Goal: Transaction & Acquisition: Purchase product/service

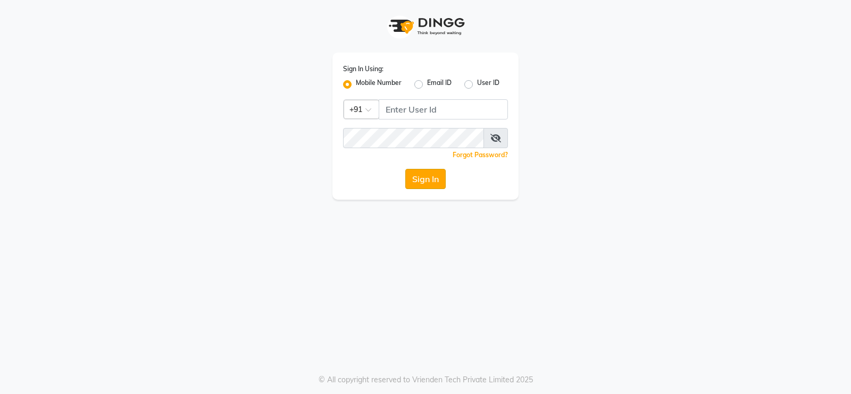
click at [423, 177] on button "Sign In" at bounding box center [425, 179] width 40 height 20
click at [444, 110] on input "Username" at bounding box center [443, 109] width 129 height 20
type input "6000202228"
click at [431, 181] on button "Sign In" at bounding box center [425, 179] width 40 height 20
click at [459, 108] on input "Username" at bounding box center [443, 109] width 129 height 20
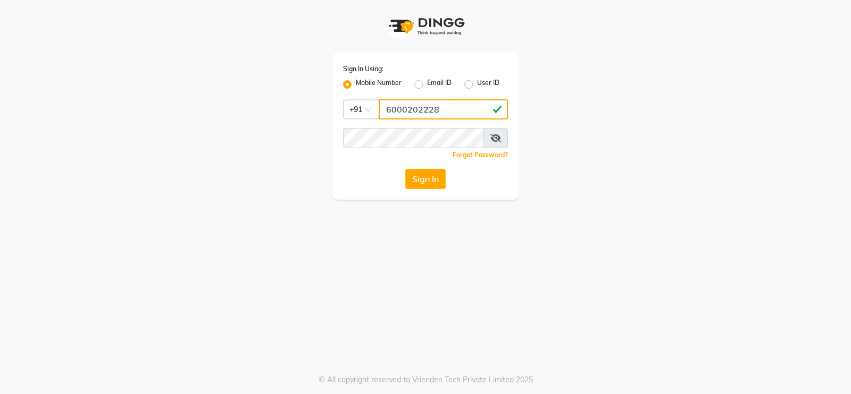
type input "6000202228"
click at [426, 183] on button "Sign In" at bounding box center [425, 179] width 40 height 20
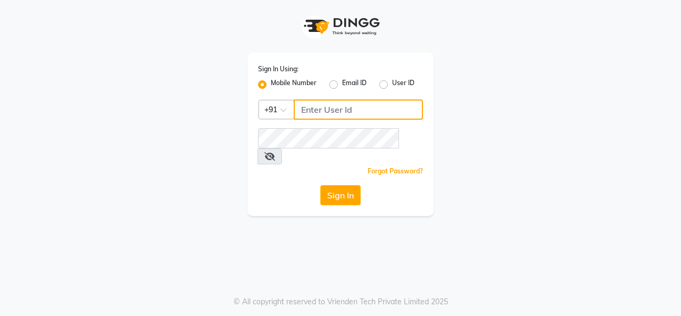
click at [323, 119] on input "Username" at bounding box center [357, 109] width 129 height 20
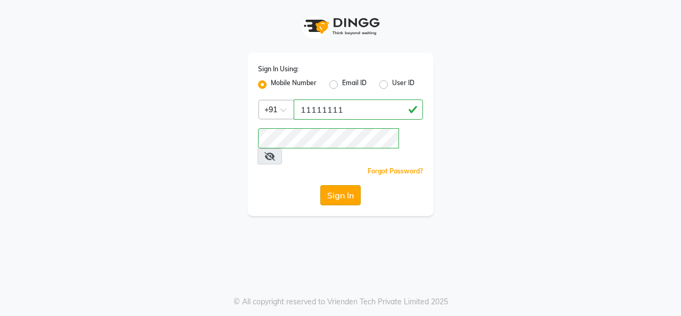
click at [349, 185] on button "Sign In" at bounding box center [340, 195] width 40 height 20
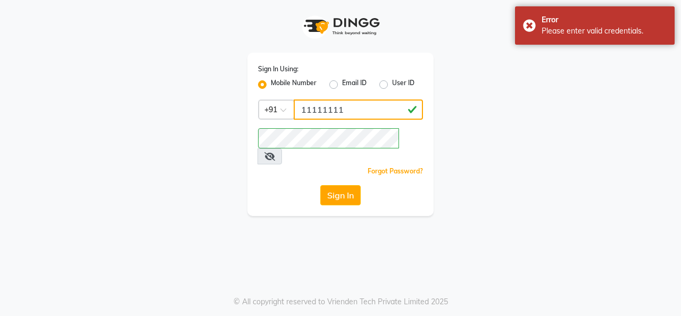
click at [378, 111] on input "11111111" at bounding box center [357, 109] width 129 height 20
type input "1"
click at [355, 111] on input "Username" at bounding box center [357, 109] width 129 height 20
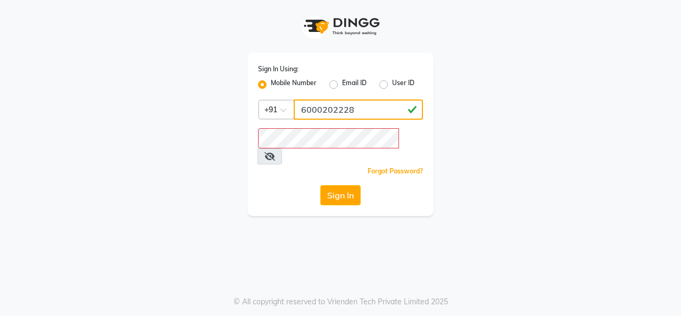
type input "6000202228"
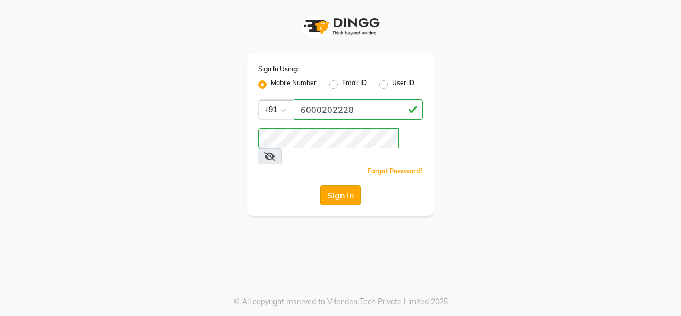
click at [340, 185] on button "Sign In" at bounding box center [340, 195] width 40 height 20
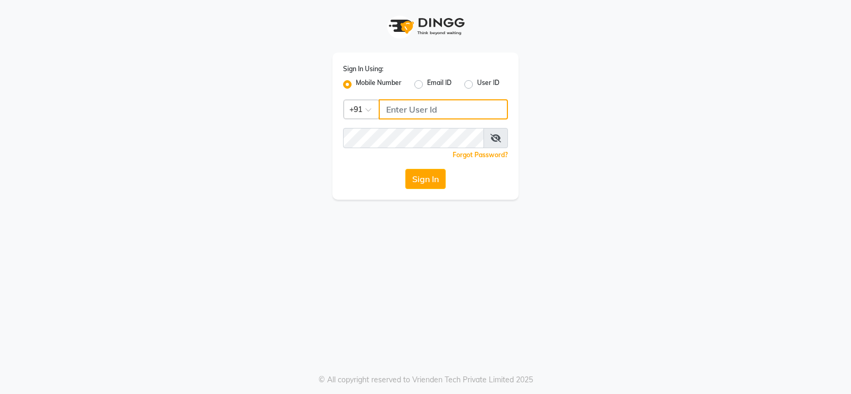
click at [440, 110] on input "Username" at bounding box center [443, 109] width 129 height 20
type input "6000202228"
click at [424, 148] on div "Sign In Using: Mobile Number Email ID User ID Country Code × [PHONE_NUMBER] Rem…" at bounding box center [425, 126] width 186 height 147
click at [427, 179] on button "Sign In" at bounding box center [425, 179] width 40 height 20
click at [498, 138] on icon at bounding box center [495, 138] width 11 height 9
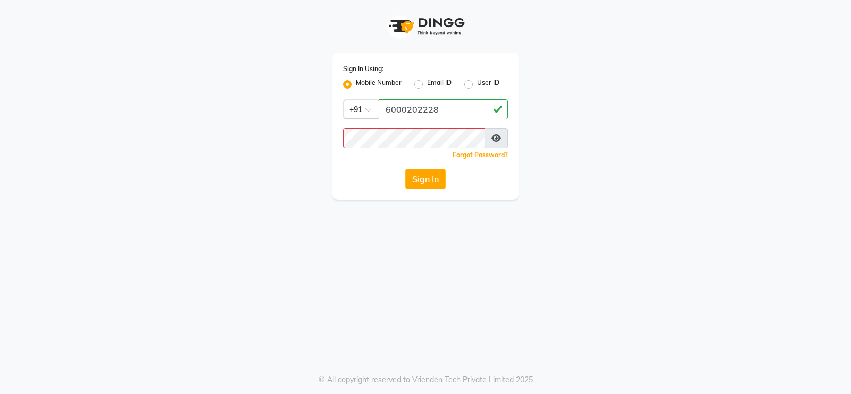
click at [498, 138] on icon at bounding box center [496, 138] width 10 height 9
click at [424, 175] on button "Sign In" at bounding box center [425, 179] width 40 height 20
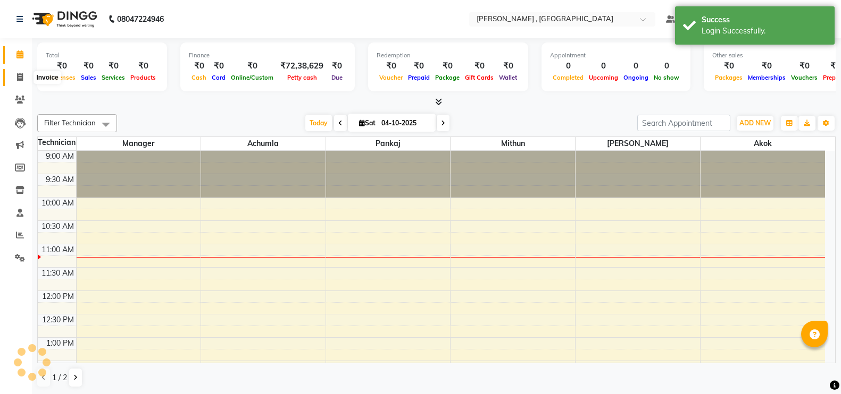
click at [16, 74] on span at bounding box center [20, 78] width 19 height 12
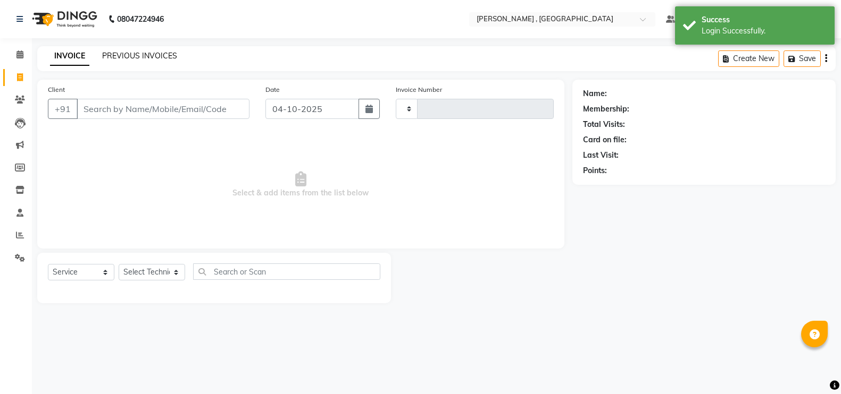
click at [113, 56] on link "PREVIOUS INVOICES" at bounding box center [139, 56] width 75 height 10
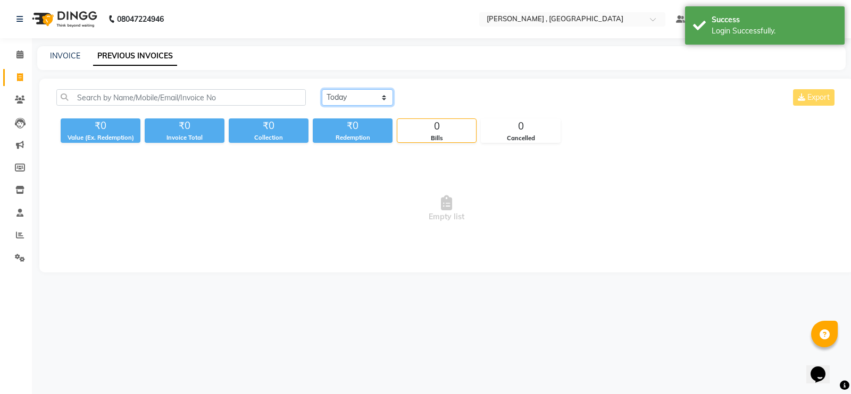
click at [356, 101] on select "[DATE] [DATE] Custom Range" at bounding box center [357, 97] width 71 height 16
click at [322, 89] on select "[DATE] [DATE] Custom Range" at bounding box center [357, 97] width 71 height 16
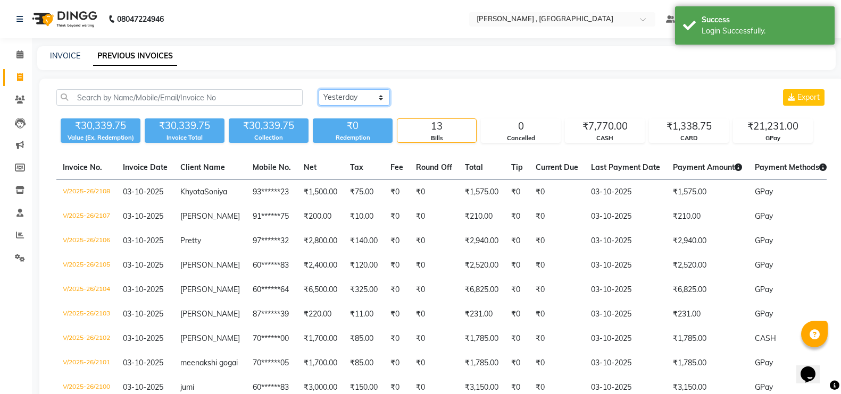
click at [368, 103] on select "[DATE] [DATE] Custom Range" at bounding box center [353, 97] width 71 height 16
select select "range"
click at [318, 89] on select "[DATE] [DATE] Custom Range" at bounding box center [353, 97] width 71 height 16
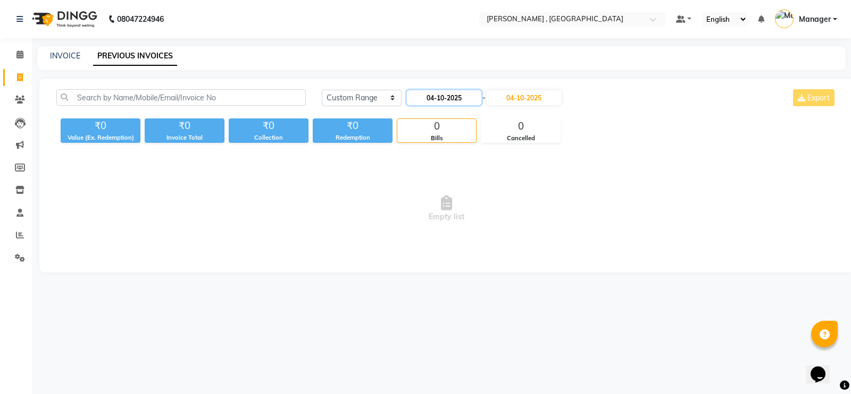
click at [472, 94] on input "04-10-2025" at bounding box center [444, 97] width 74 height 15
select select "10"
select select "2025"
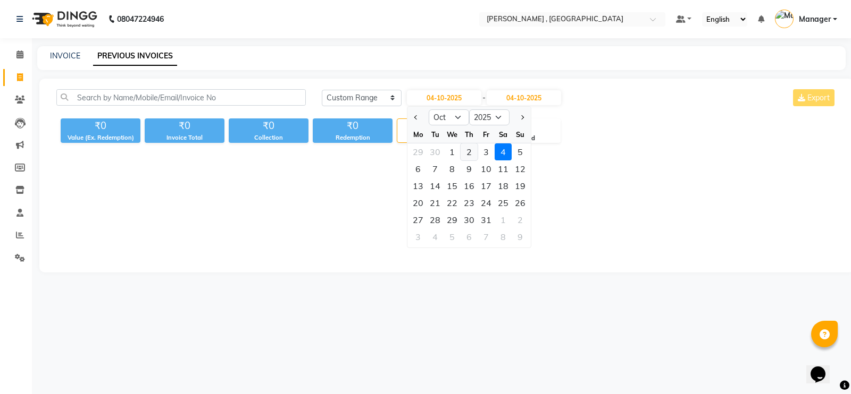
click at [469, 152] on div "2" at bounding box center [468, 152] width 17 height 17
type input "02-10-2025"
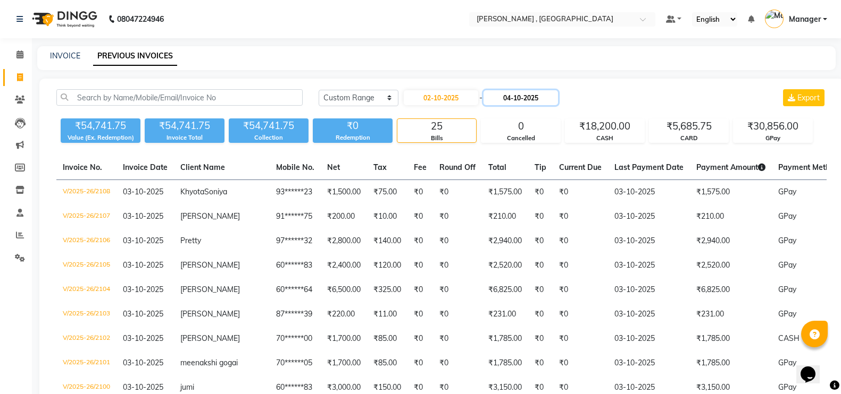
click at [557, 95] on input "04-10-2025" at bounding box center [520, 97] width 74 height 15
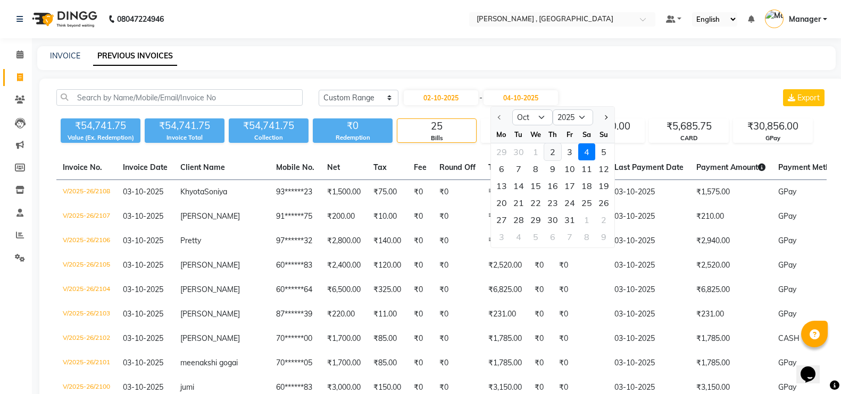
click at [550, 148] on div "2" at bounding box center [552, 152] width 17 height 17
type input "02-10-2025"
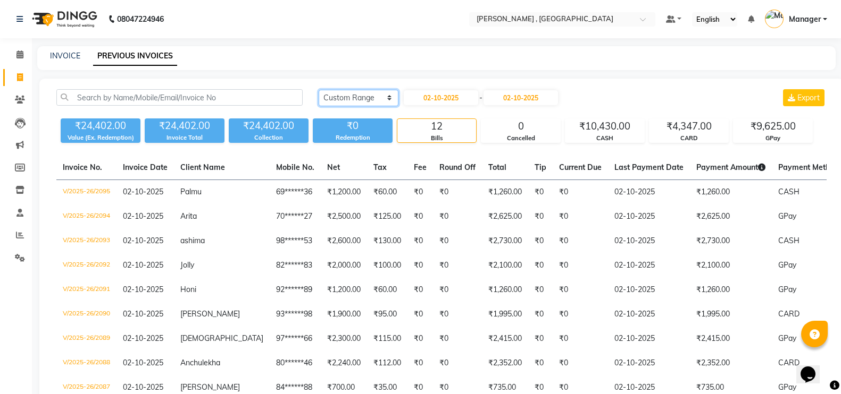
click at [377, 94] on select "[DATE] [DATE] Custom Range" at bounding box center [358, 98] width 80 height 16
click at [318, 90] on select "[DATE] [DATE] Custom Range" at bounding box center [358, 98] width 80 height 16
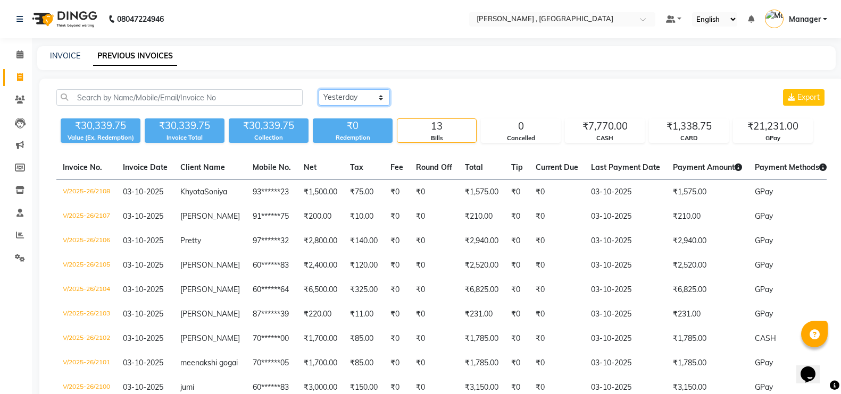
click at [348, 93] on select "[DATE] [DATE] Custom Range" at bounding box center [353, 97] width 71 height 16
select select "range"
click at [318, 89] on select "[DATE] [DATE] Custom Range" at bounding box center [353, 97] width 71 height 16
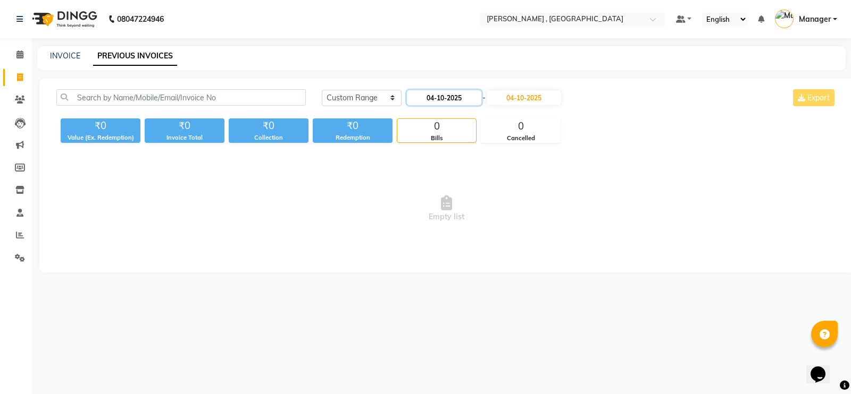
click at [473, 96] on input "04-10-2025" at bounding box center [444, 97] width 74 height 15
select select "10"
select select "2025"
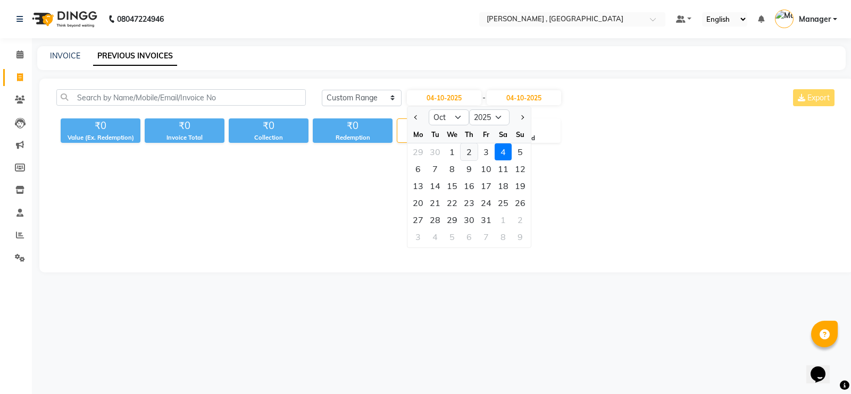
click at [473, 154] on div "2" at bounding box center [468, 152] width 17 height 17
type input "02-10-2025"
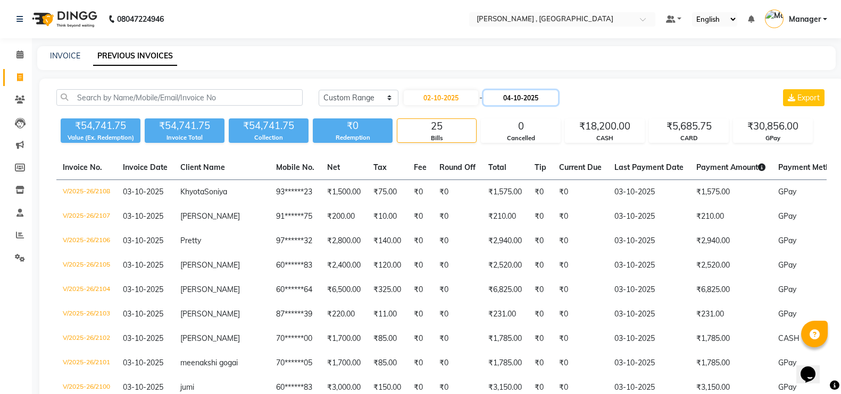
click at [558, 103] on input "04-10-2025" at bounding box center [520, 97] width 74 height 15
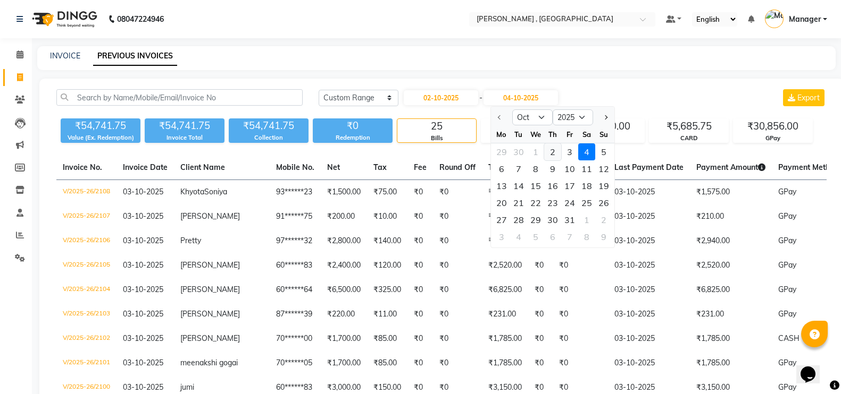
click at [555, 154] on div "2" at bounding box center [552, 152] width 17 height 17
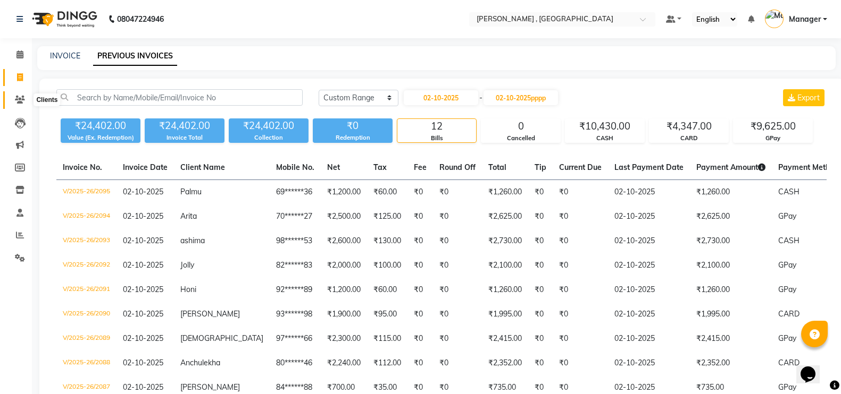
type input "02-10-2025"
click at [16, 96] on icon at bounding box center [20, 100] width 10 height 8
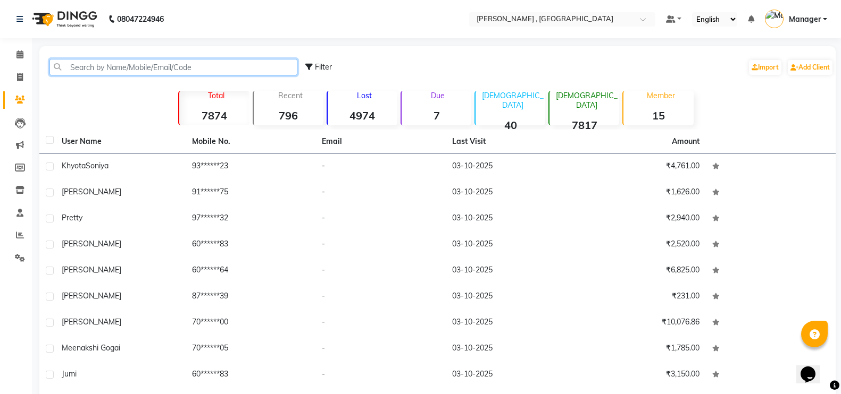
click at [142, 66] on input "text" at bounding box center [173, 67] width 248 height 16
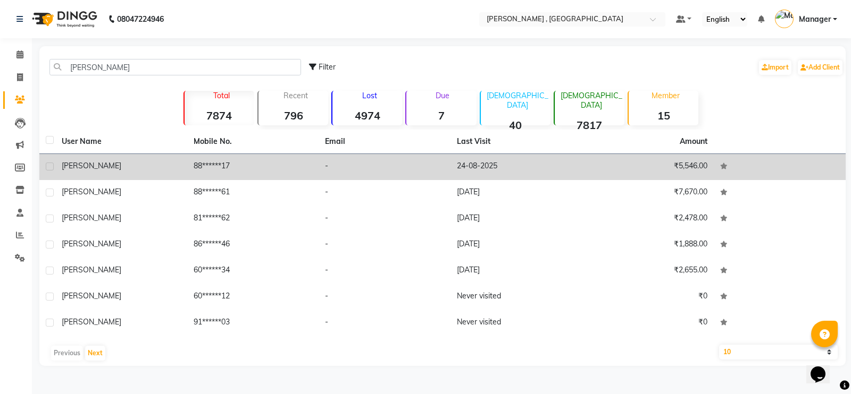
click at [295, 162] on td "88******17" at bounding box center [253, 167] width 132 height 26
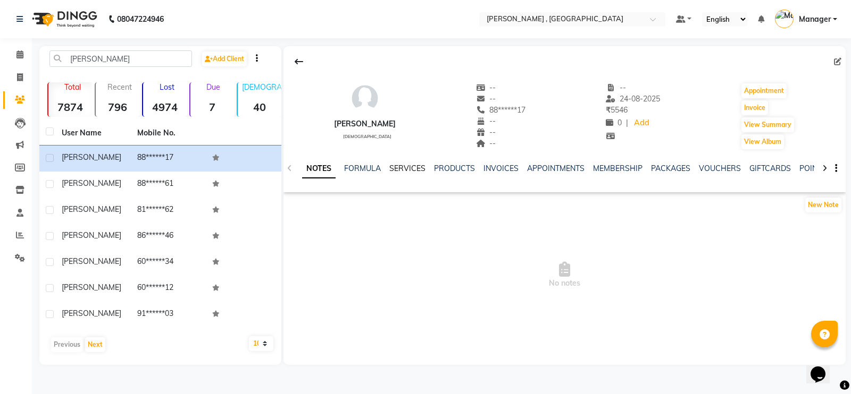
click at [395, 167] on link "SERVICES" at bounding box center [407, 169] width 36 height 10
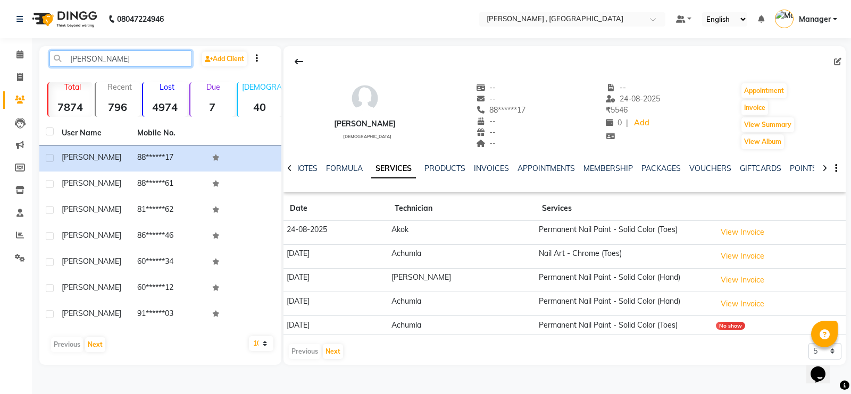
click at [104, 60] on input "[PERSON_NAME]" at bounding box center [120, 59] width 142 height 16
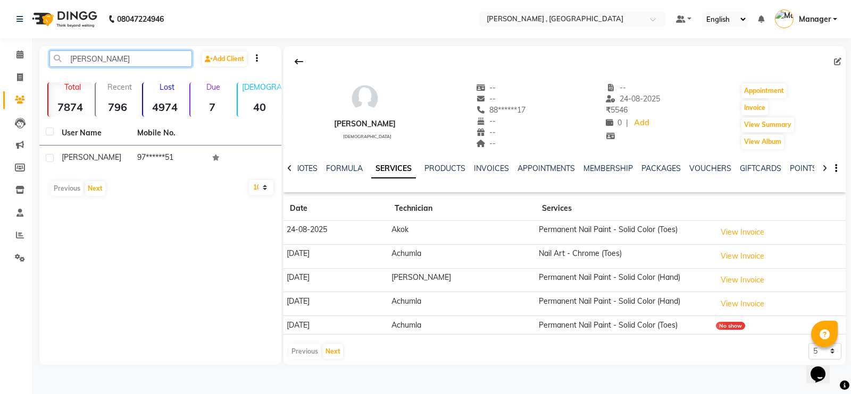
type input "[PERSON_NAME]"
click at [183, 225] on div "[PERSON_NAME] Add Client Total 7874 Recent 796 Lost 4974 Due 7 [DEMOGRAPHIC_DAT…" at bounding box center [160, 205] width 242 height 319
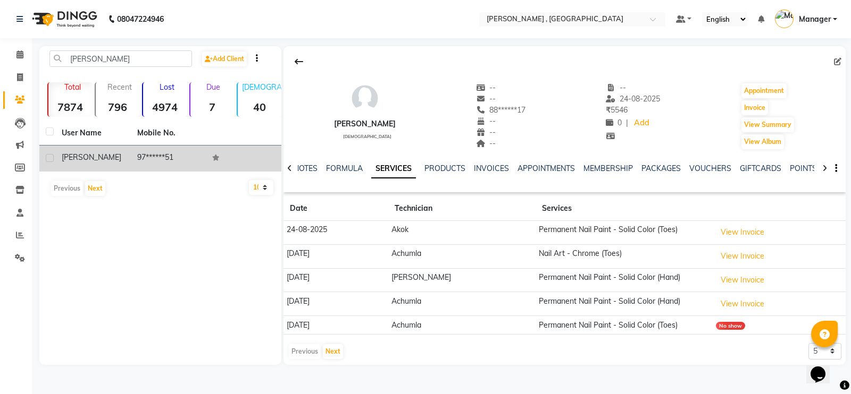
click at [162, 164] on td "97******51" at bounding box center [168, 159] width 75 height 26
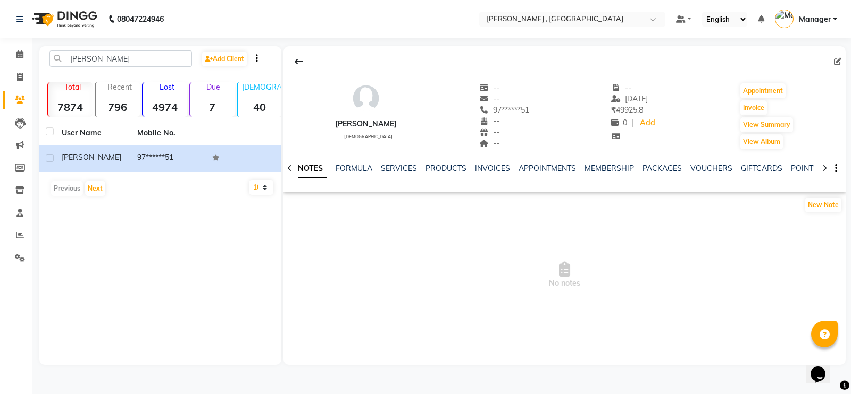
click at [395, 176] on div "NOTES FORMULA SERVICES PRODUCTS INVOICES APPOINTMENTS MEMBERSHIP PACKAGES VOUCH…" at bounding box center [551, 173] width 499 height 20
click at [396, 168] on link "SERVICES" at bounding box center [399, 169] width 36 height 10
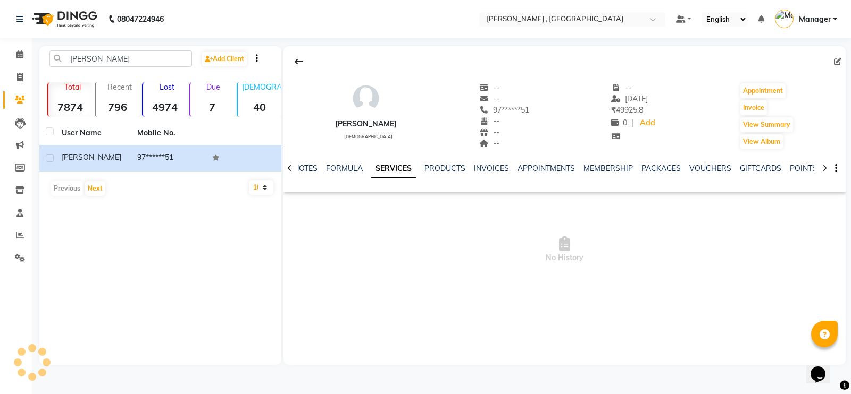
click at [396, 168] on link "SERVICES" at bounding box center [393, 169] width 45 height 19
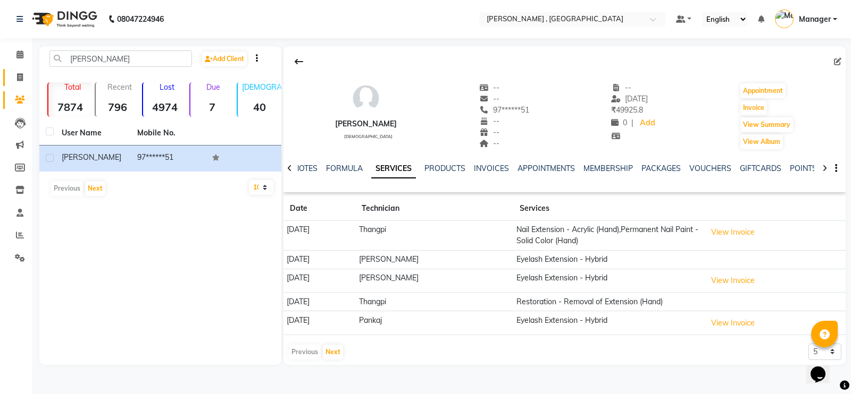
click at [9, 79] on link "Invoice" at bounding box center [16, 78] width 26 height 18
select select "service"
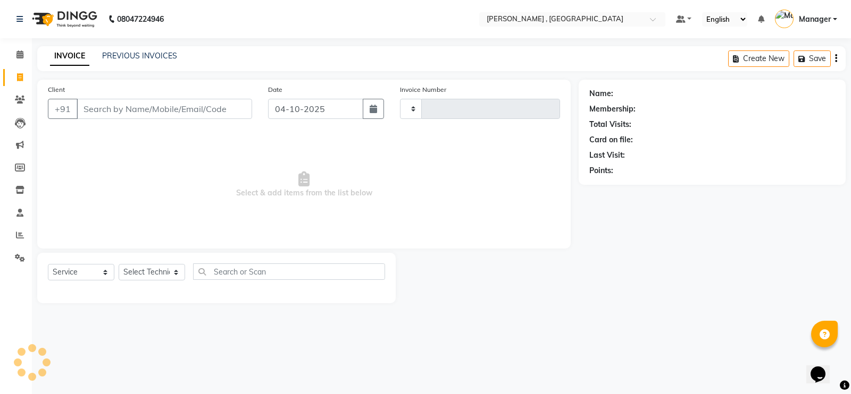
type input "2109"
select select "4283"
click at [14, 105] on span at bounding box center [20, 100] width 19 height 12
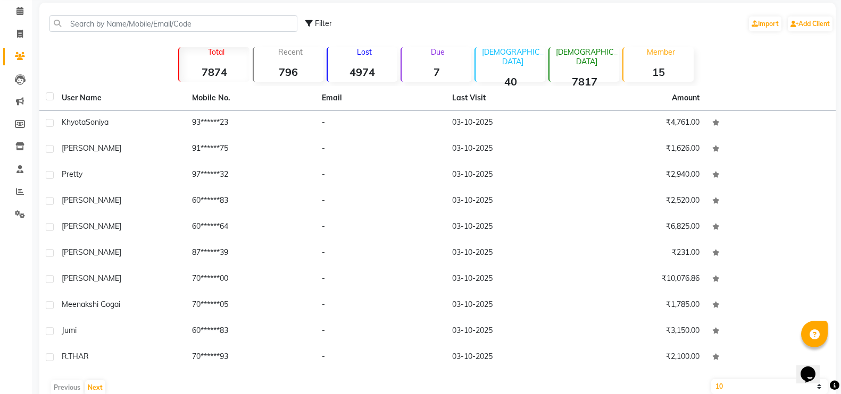
scroll to position [66, 0]
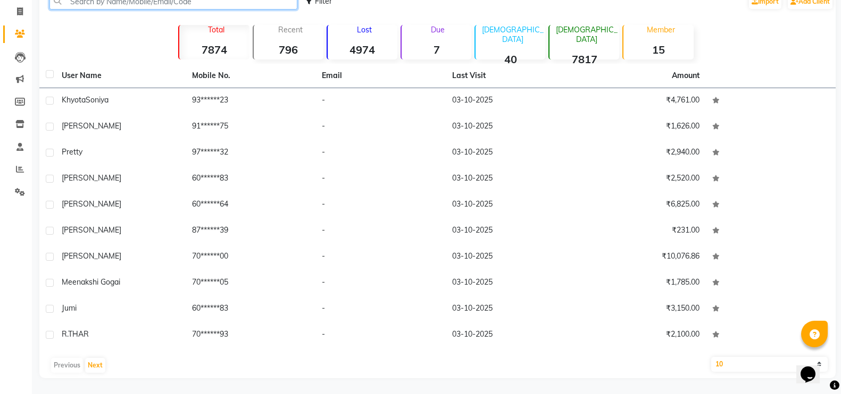
click at [139, 7] on input "text" at bounding box center [173, 1] width 248 height 16
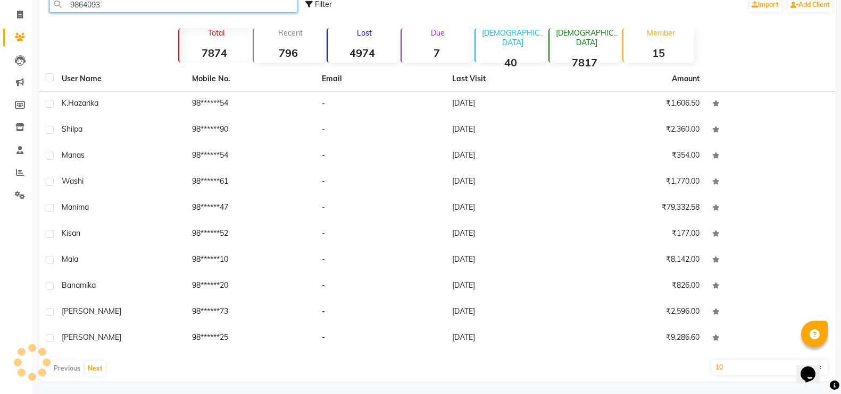
scroll to position [0, 0]
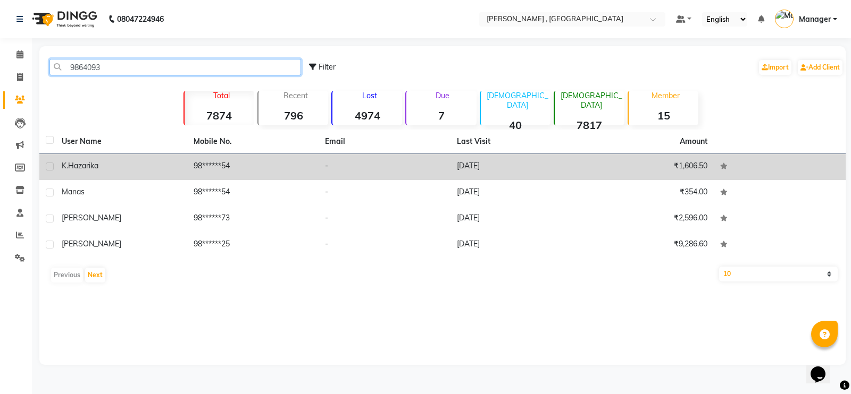
type input "9864093"
click at [181, 166] on td "K.Hazarika" at bounding box center [121, 167] width 132 height 26
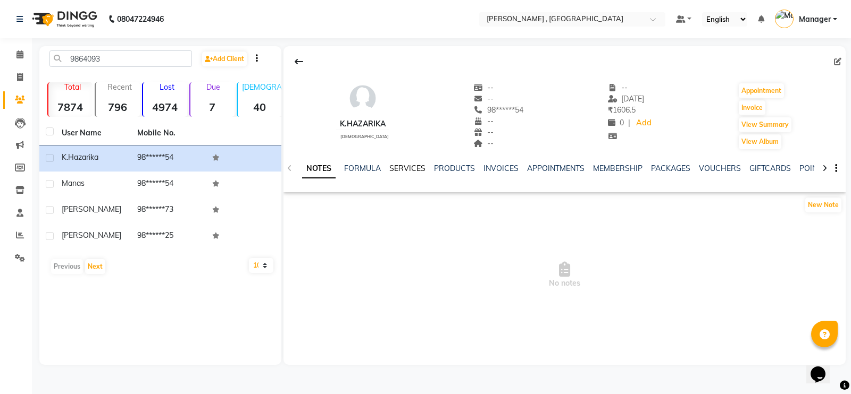
click at [401, 167] on link "SERVICES" at bounding box center [407, 169] width 36 height 10
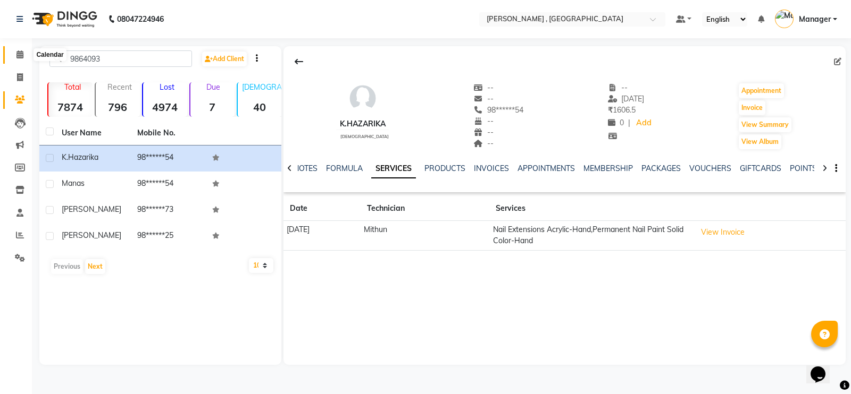
click at [21, 60] on span at bounding box center [20, 55] width 19 height 12
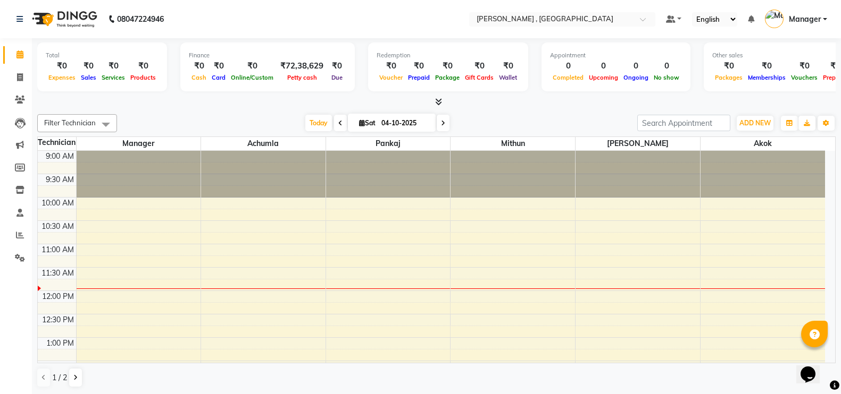
click at [7, 54] on link "Calendar" at bounding box center [16, 55] width 26 height 18
click at [21, 77] on icon at bounding box center [20, 77] width 6 height 8
select select "service"
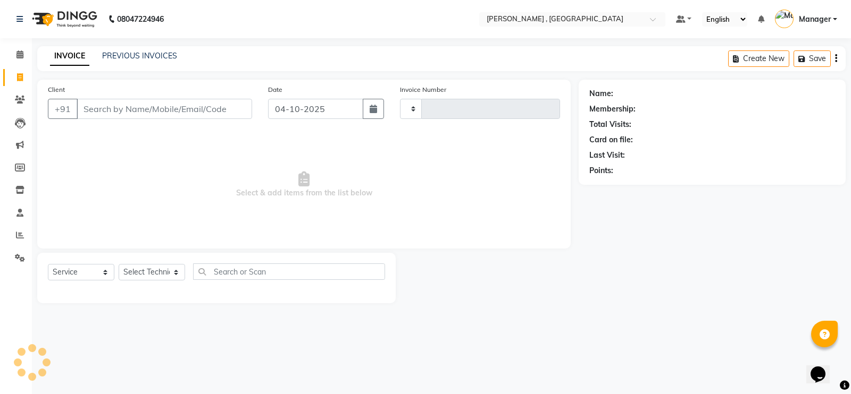
type input "2109"
select select "4283"
click at [16, 237] on icon at bounding box center [20, 235] width 8 height 8
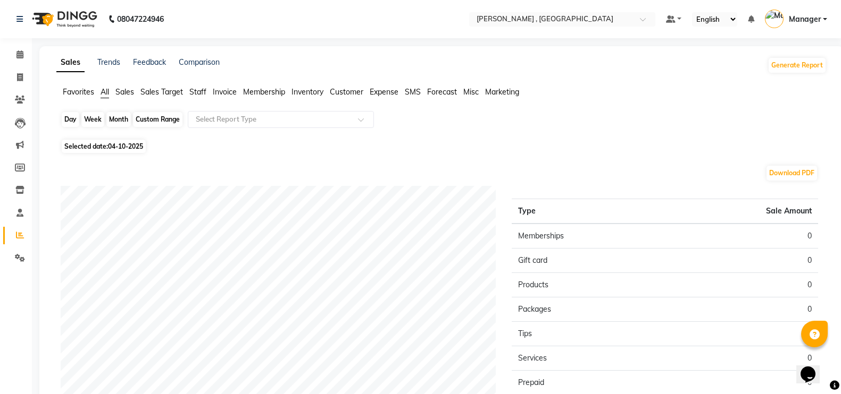
click at [68, 117] on div "Day" at bounding box center [71, 119] width 18 height 15
select select "10"
select select "2025"
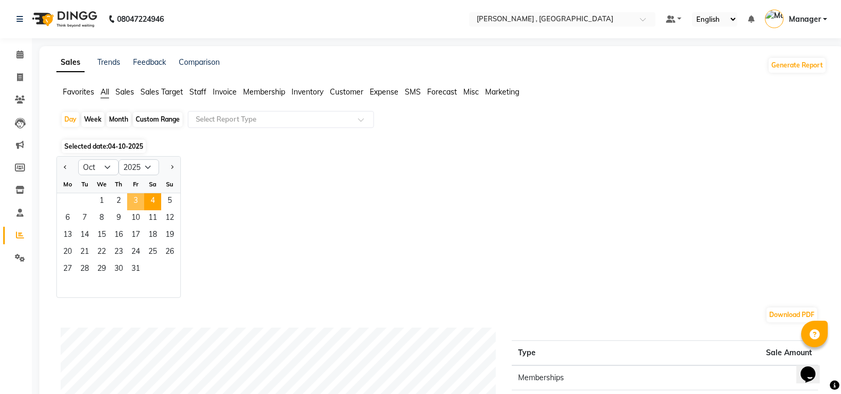
click at [136, 201] on span "3" at bounding box center [135, 202] width 17 height 17
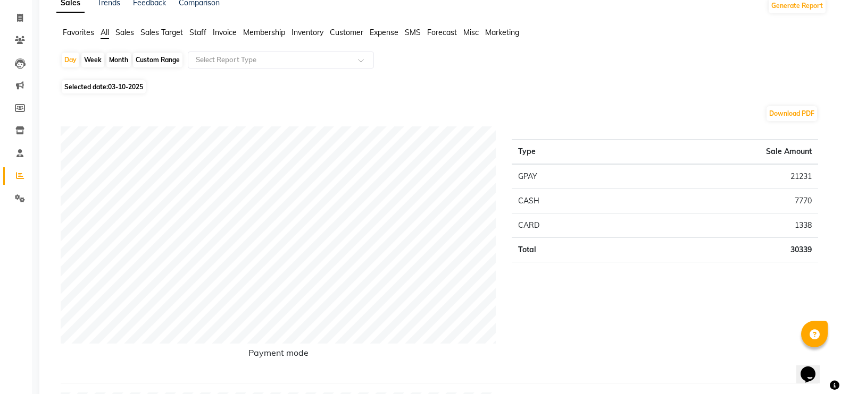
scroll to position [66, 0]
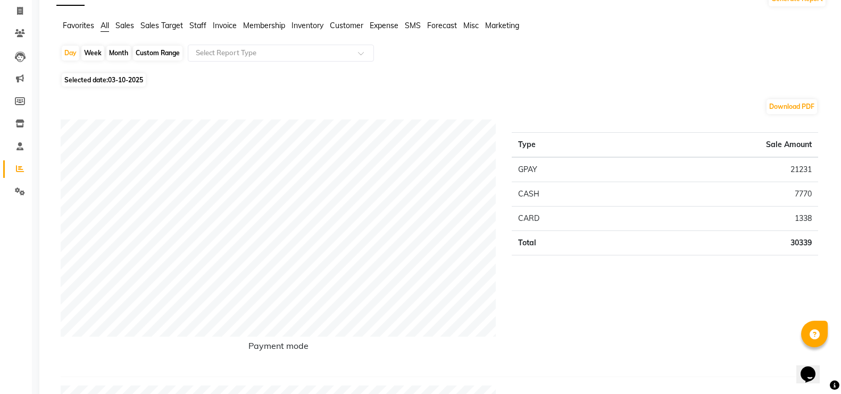
click at [111, 51] on div "Month" at bounding box center [118, 53] width 24 height 15
select select "10"
select select "2025"
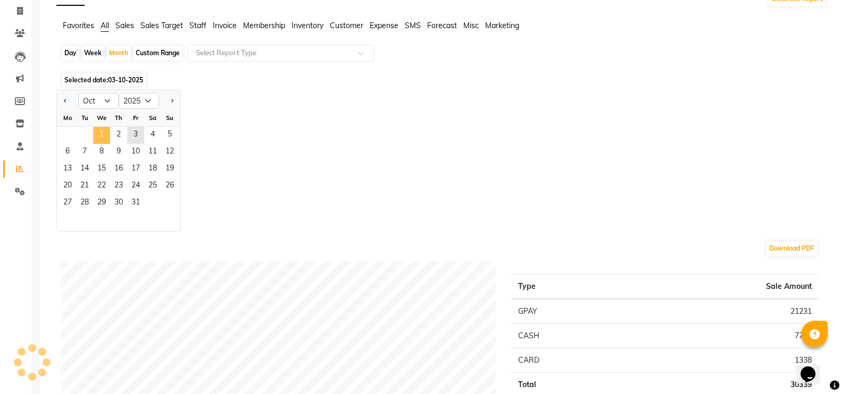
click at [106, 133] on span "1" at bounding box center [101, 135] width 17 height 17
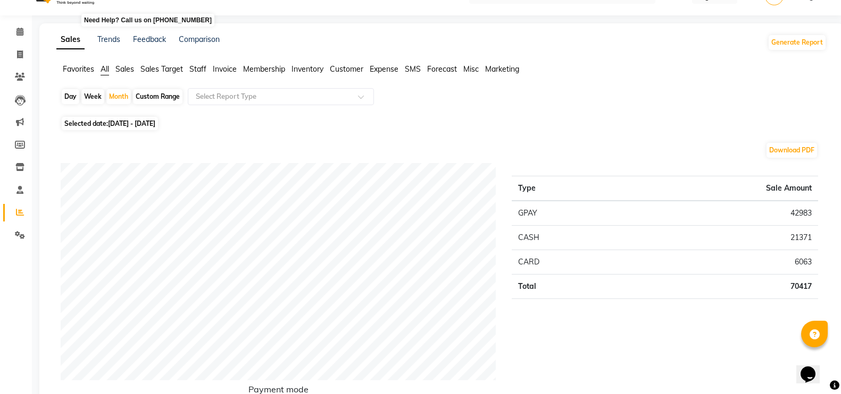
scroll to position [0, 0]
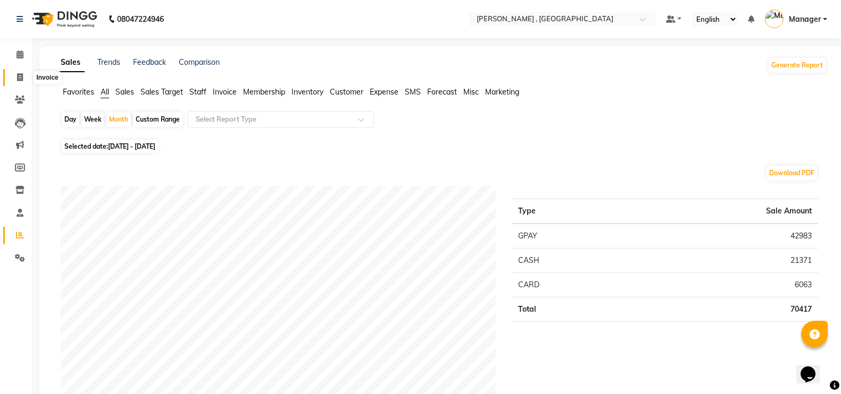
click at [23, 74] on span at bounding box center [20, 78] width 19 height 12
select select "service"
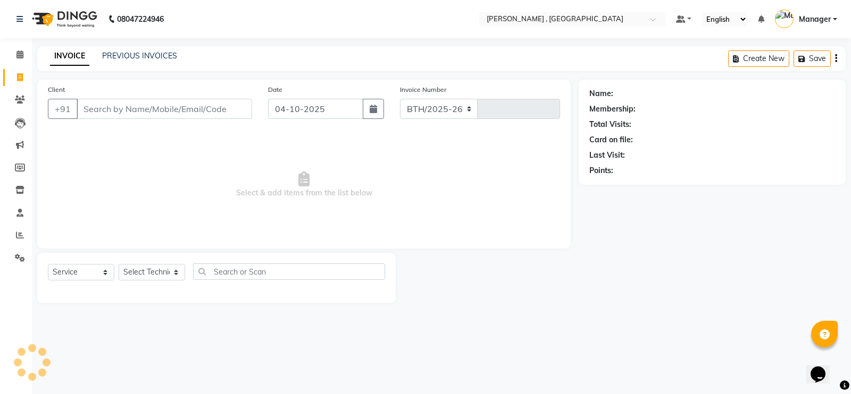
select select "4283"
type input "2109"
click at [170, 272] on select "Select Technician" at bounding box center [152, 272] width 66 height 16
click at [119, 264] on select "Select Technician [PERSON_NAME] [PERSON_NAME] Manager [PERSON_NAME] Thangpi [PE…" at bounding box center [152, 272] width 66 height 16
drag, startPoint x: 170, startPoint y: 265, endPoint x: 148, endPoint y: 133, distance: 133.6
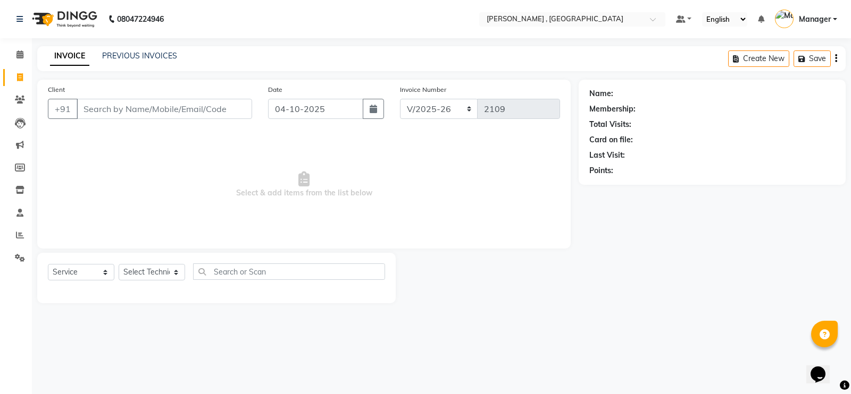
click at [148, 133] on span "Select & add items from the list below" at bounding box center [304, 185] width 512 height 106
drag, startPoint x: 156, startPoint y: 275, endPoint x: 156, endPoint y: 268, distance: 6.9
click at [156, 275] on select "Select Technician [PERSON_NAME] [PERSON_NAME] Manager [PERSON_NAME] Thangpi [PE…" at bounding box center [152, 272] width 66 height 16
select select "23265"
click at [119, 264] on select "Select Technician [PERSON_NAME] [PERSON_NAME] Manager [PERSON_NAME] Thangpi [PE…" at bounding box center [152, 272] width 66 height 16
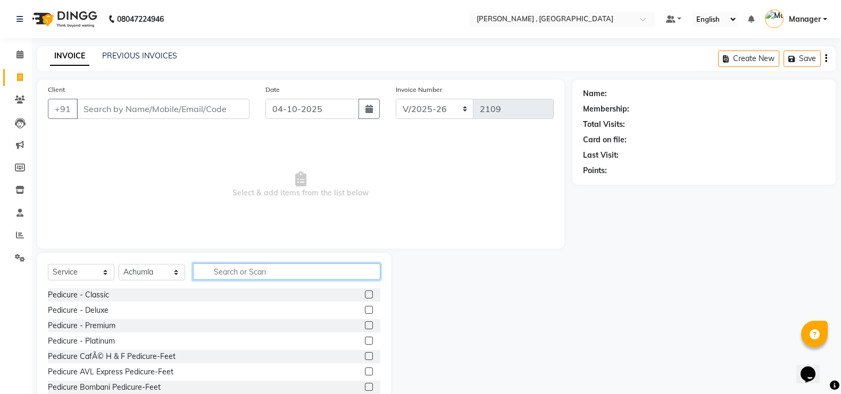
click at [223, 268] on input "text" at bounding box center [286, 272] width 187 height 16
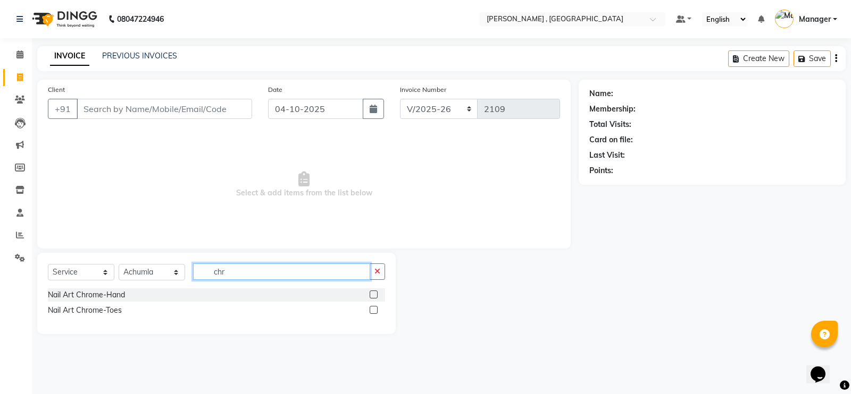
type input "chr"
click at [372, 293] on label at bounding box center [374, 295] width 8 height 8
click at [372, 293] on input "checkbox" at bounding box center [373, 295] width 7 height 7
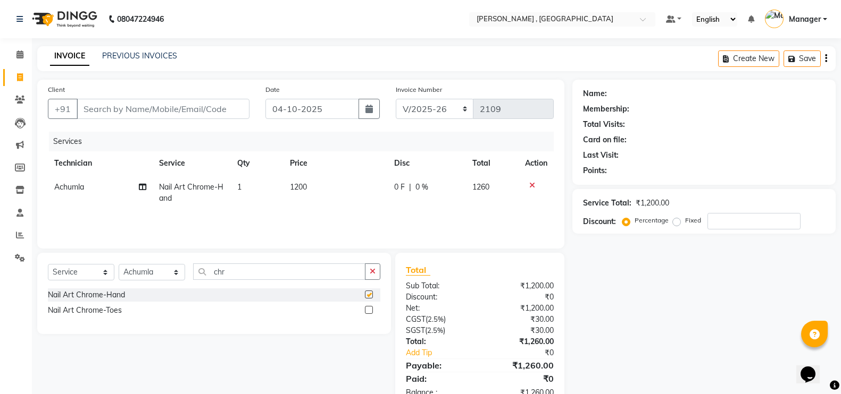
checkbox input "false"
click at [309, 182] on td "1200" at bounding box center [335, 192] width 104 height 35
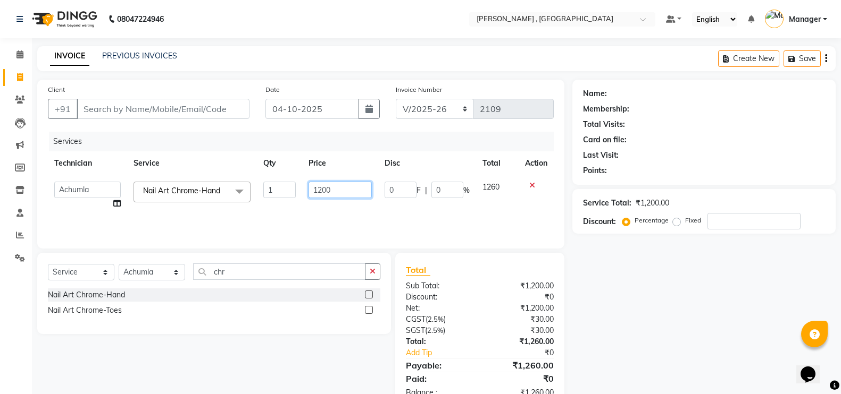
click at [324, 189] on input "1200" at bounding box center [339, 190] width 63 height 16
type input "600"
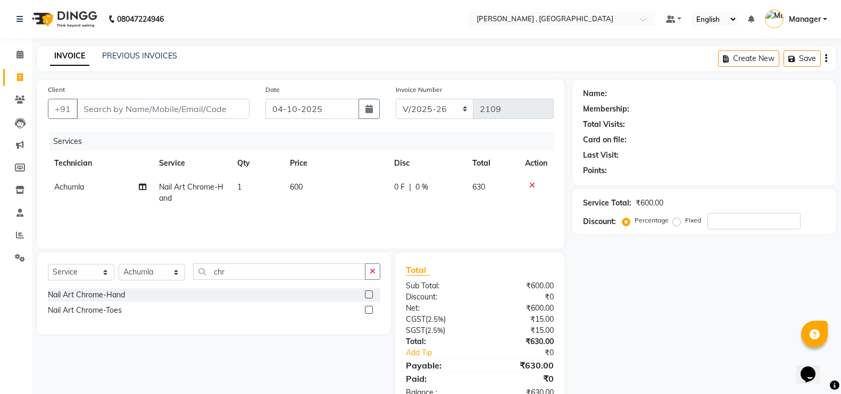
click at [710, 362] on div "Name: Membership: Total Visits: Card on file: Last Visit: Points: Service Total…" at bounding box center [707, 245] width 271 height 330
click at [156, 112] on input "Client" at bounding box center [163, 109] width 173 height 20
type input "8"
type input "0"
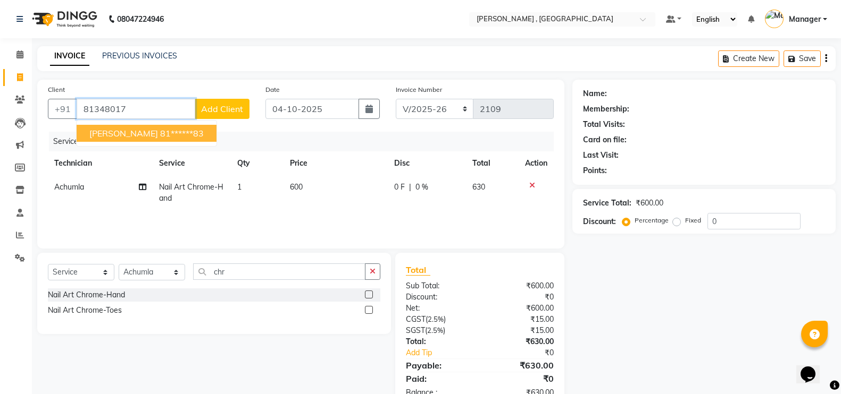
click at [160, 135] on ngb-highlight "81******83" at bounding box center [182, 133] width 44 height 11
type input "81******83"
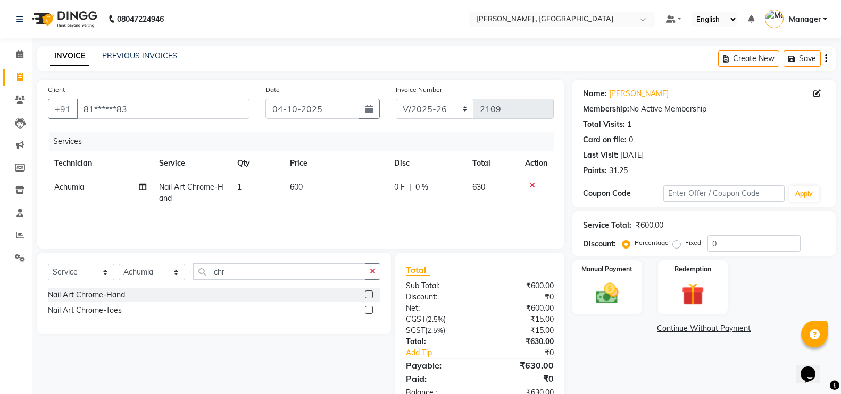
scroll to position [31, 0]
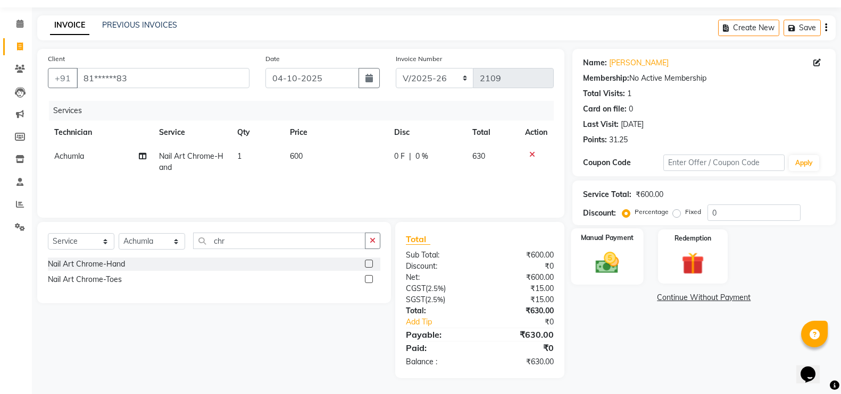
click at [621, 265] on img at bounding box center [607, 262] width 38 height 27
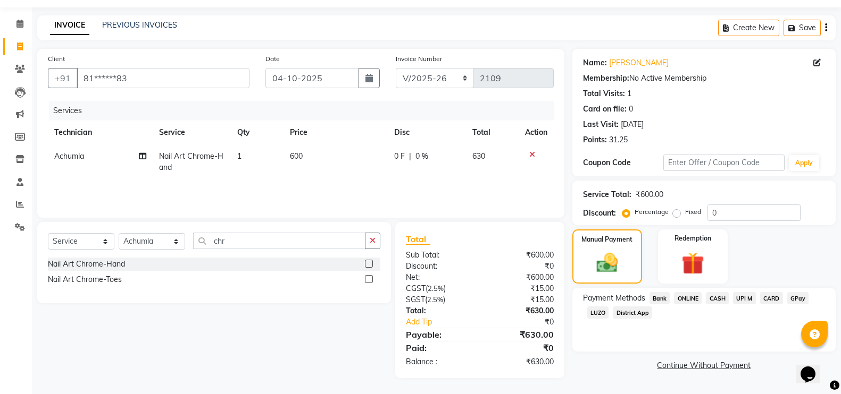
click at [805, 301] on span "GPay" at bounding box center [798, 298] width 22 height 12
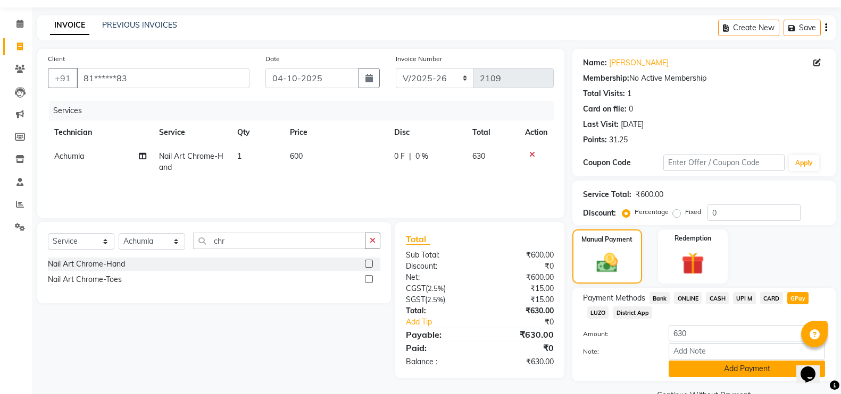
click at [750, 367] on button "Add Payment" at bounding box center [746, 369] width 156 height 16
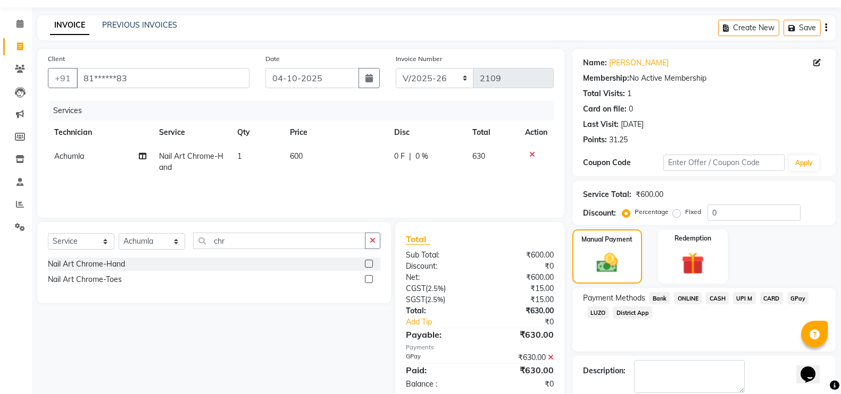
scroll to position [86, 0]
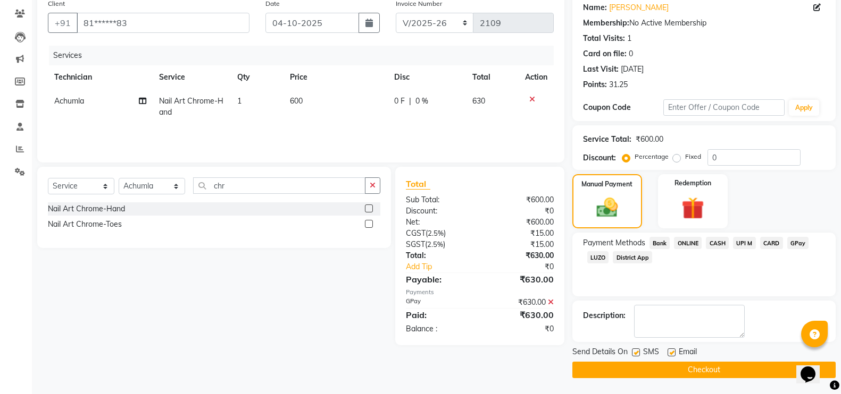
click at [719, 373] on button "Checkout" at bounding box center [703, 370] width 263 height 16
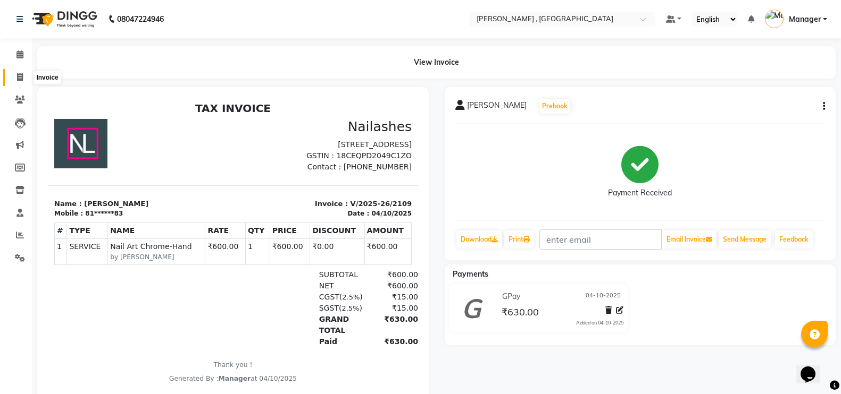
click at [19, 78] on icon at bounding box center [20, 77] width 6 height 8
select select "service"
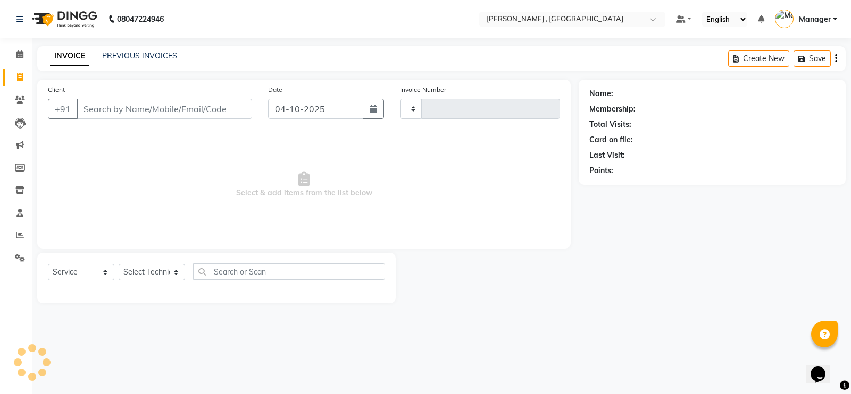
type input "2110"
select select "4283"
click at [165, 110] on input "Client" at bounding box center [164, 109] width 175 height 20
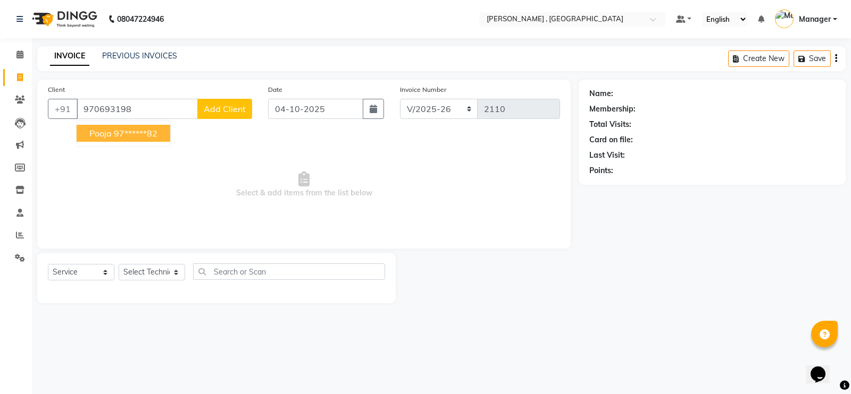
click at [157, 135] on ngb-highlight "97******82" at bounding box center [136, 133] width 44 height 11
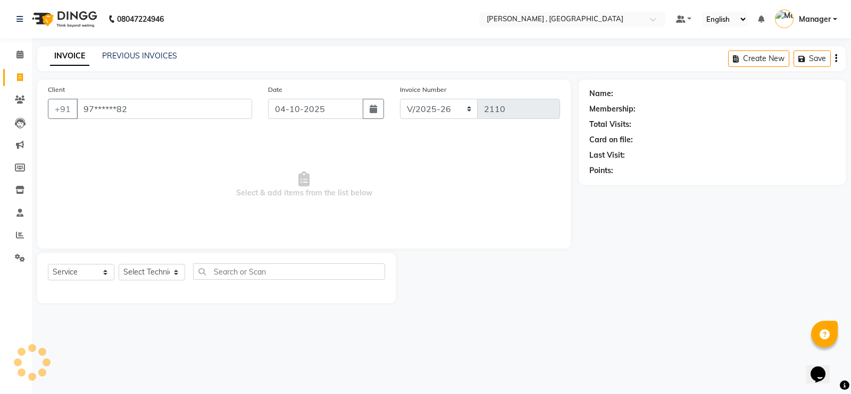
type input "97******82"
select select "1: Object"
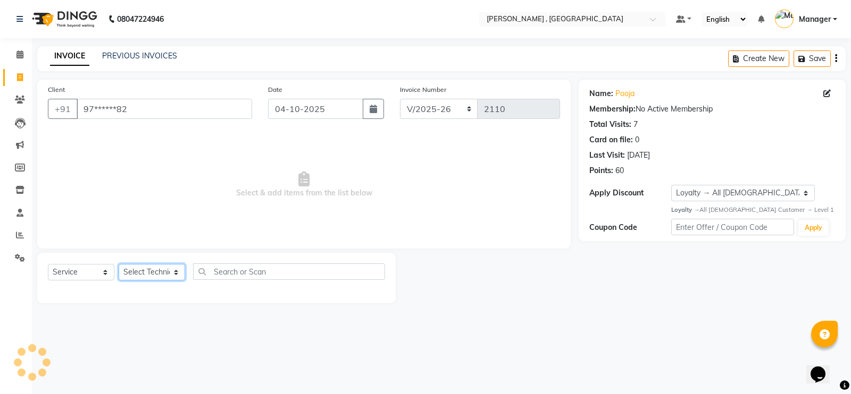
click at [159, 270] on select "Select Technician [PERSON_NAME] [PERSON_NAME] Manager [PERSON_NAME] Thangpi [PE…" at bounding box center [152, 272] width 66 height 16
select select "23268"
click at [119, 264] on select "Select Technician [PERSON_NAME] [PERSON_NAME] Manager [PERSON_NAME] Thangpi [PE…" at bounding box center [152, 272] width 66 height 16
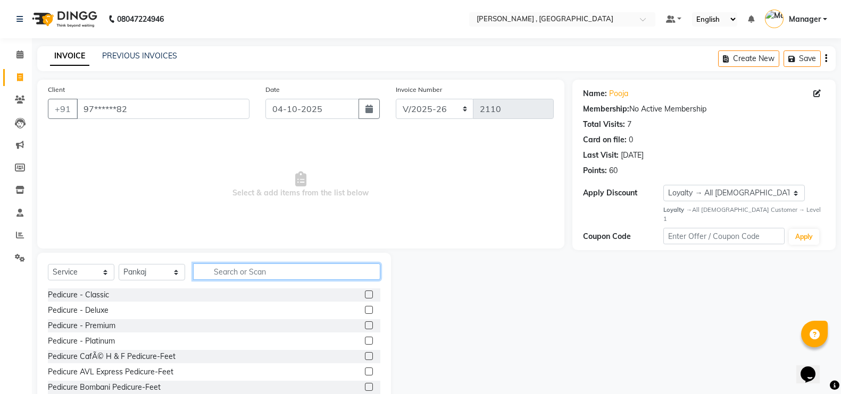
click at [249, 267] on input "text" at bounding box center [286, 272] width 187 height 16
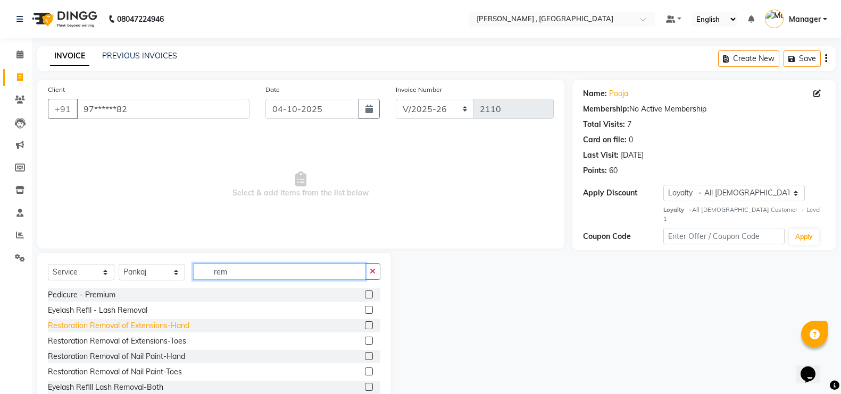
type input "rem"
click at [100, 327] on div "Restoration Removal of Extensions-Hand" at bounding box center [118, 326] width 141 height 11
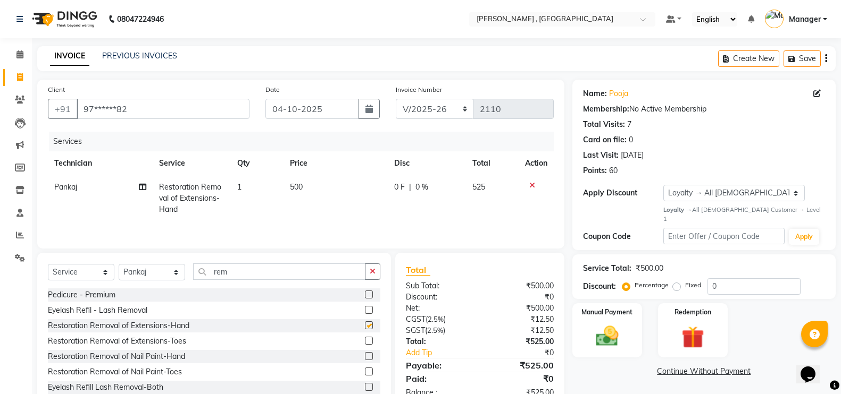
checkbox input "false"
click at [287, 199] on td "500" at bounding box center [335, 198] width 104 height 46
select select "23268"
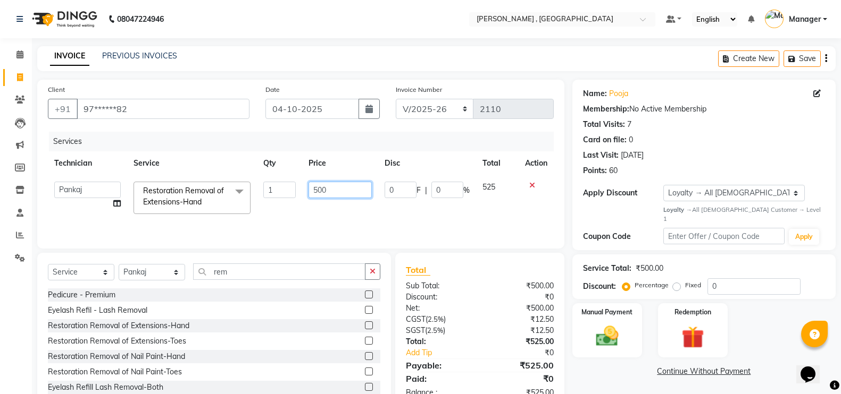
click at [316, 188] on input "500" at bounding box center [339, 190] width 63 height 16
type input "400"
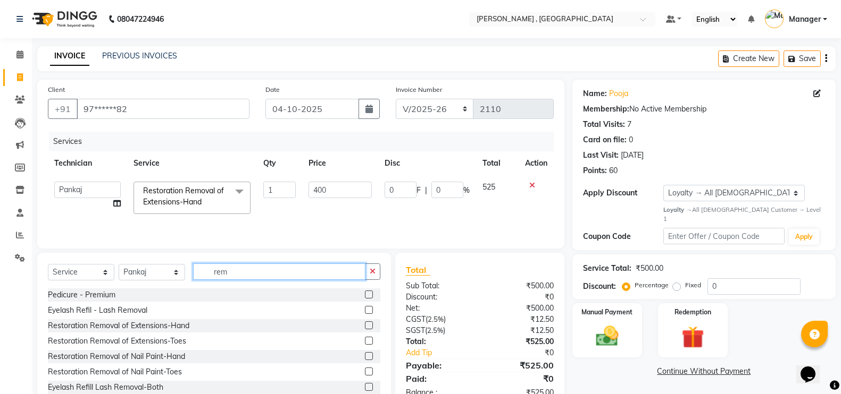
click at [338, 275] on input "rem" at bounding box center [279, 272] width 172 height 16
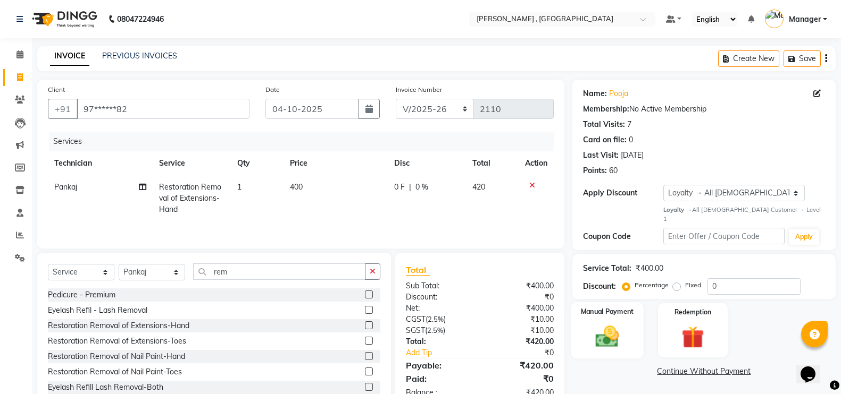
click at [617, 323] on img at bounding box center [607, 336] width 38 height 27
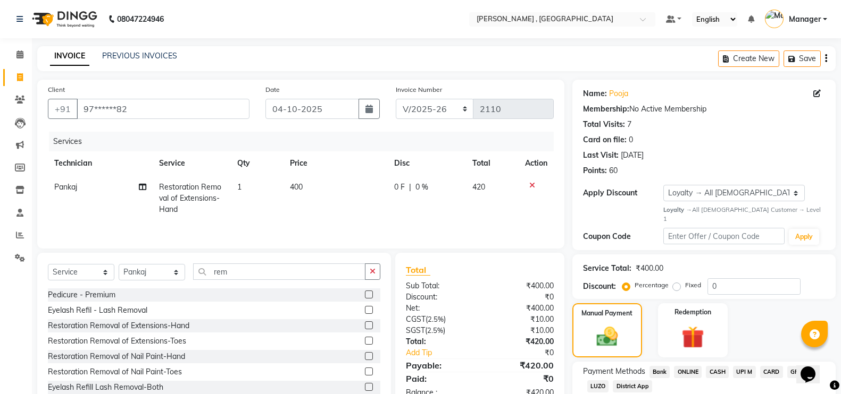
scroll to position [60, 0]
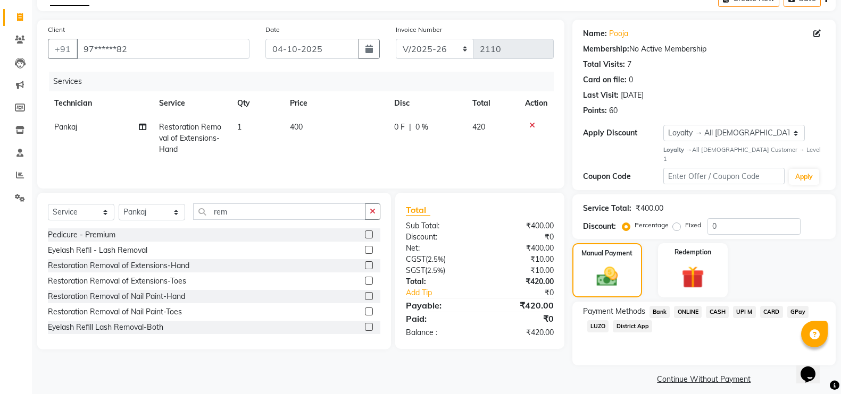
click at [797, 306] on span "GPay" at bounding box center [798, 312] width 22 height 12
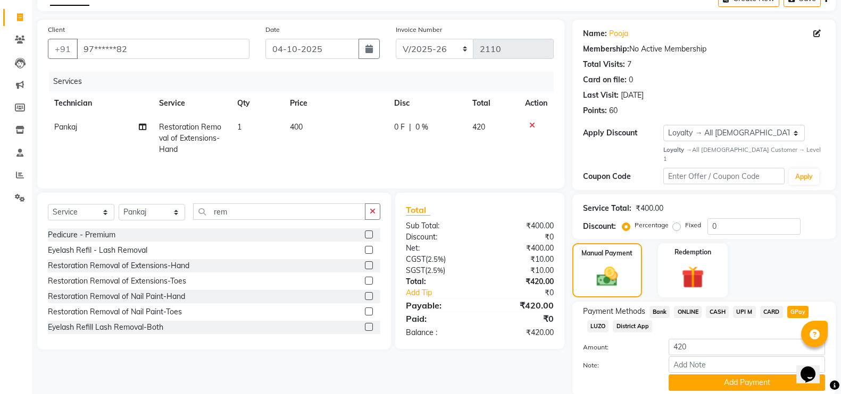
scroll to position [90, 0]
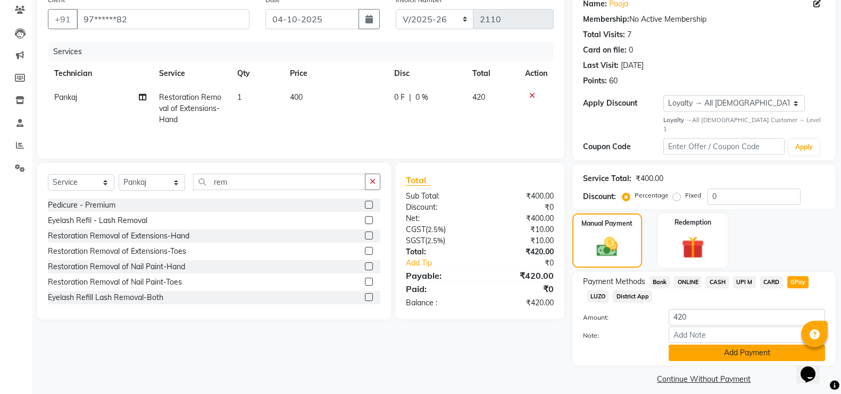
click at [726, 345] on button "Add Payment" at bounding box center [746, 353] width 156 height 16
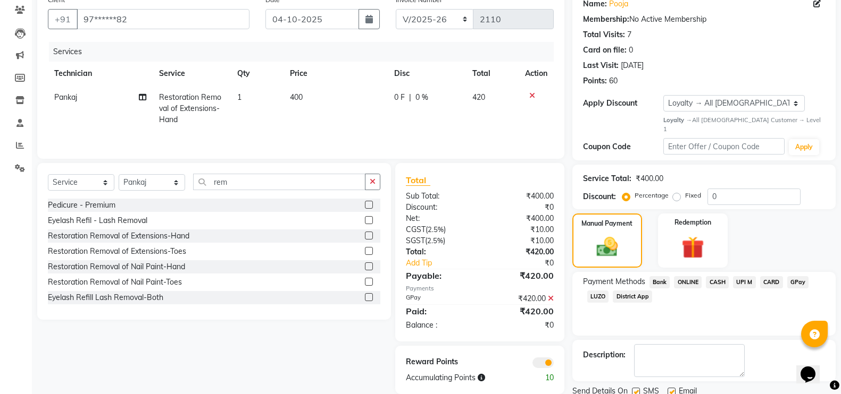
scroll to position [120, 0]
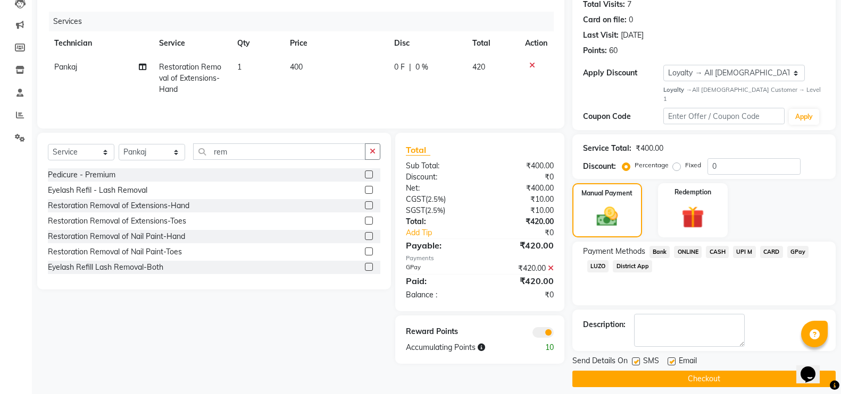
click at [706, 372] on button "Checkout" at bounding box center [703, 379] width 263 height 16
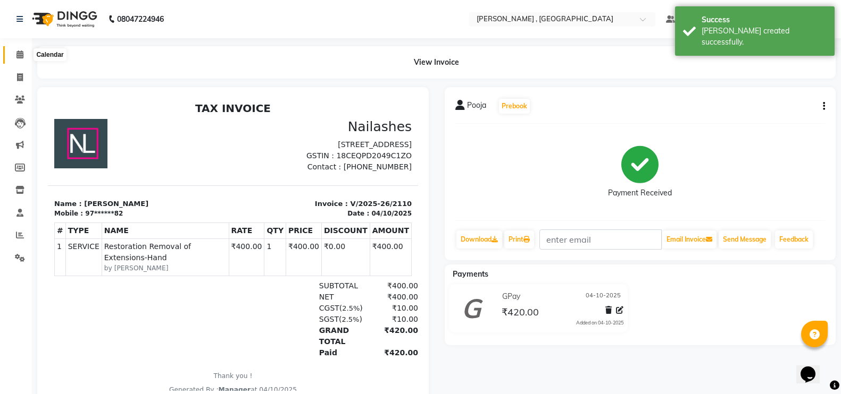
click at [14, 51] on span at bounding box center [20, 55] width 19 height 12
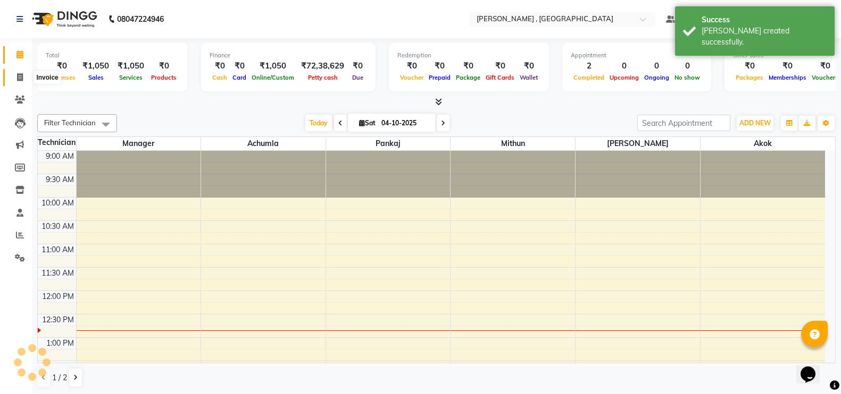
click at [17, 78] on icon at bounding box center [20, 77] width 6 height 8
select select "service"
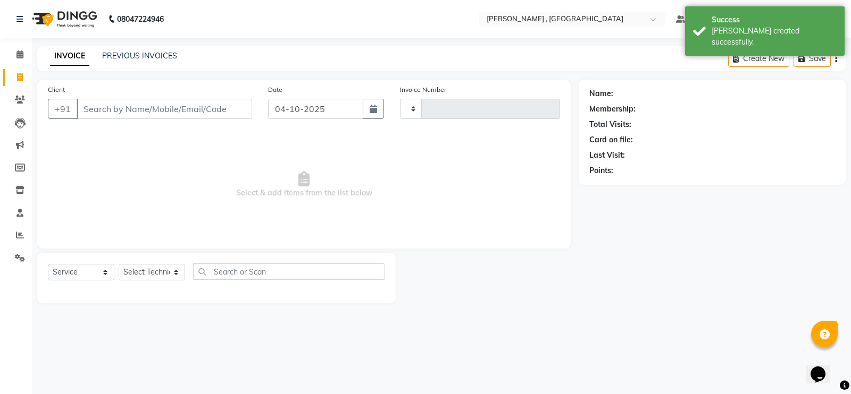
type input "2111"
select select "4283"
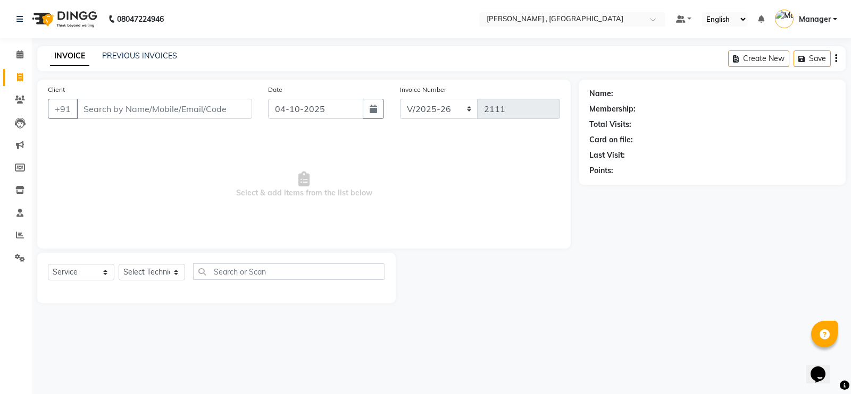
click at [106, 49] on div "INVOICE PREVIOUS INVOICES Create New Save" at bounding box center [441, 58] width 808 height 25
click at [163, 53] on link "PREVIOUS INVOICES" at bounding box center [139, 56] width 75 height 10
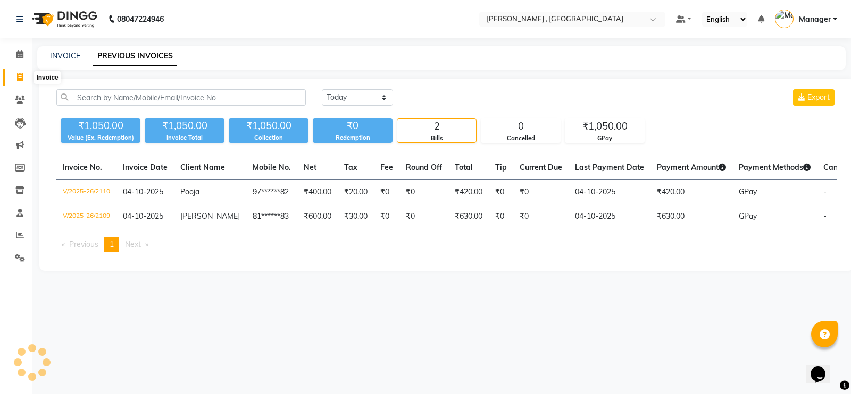
click at [12, 78] on span at bounding box center [20, 78] width 19 height 12
select select "service"
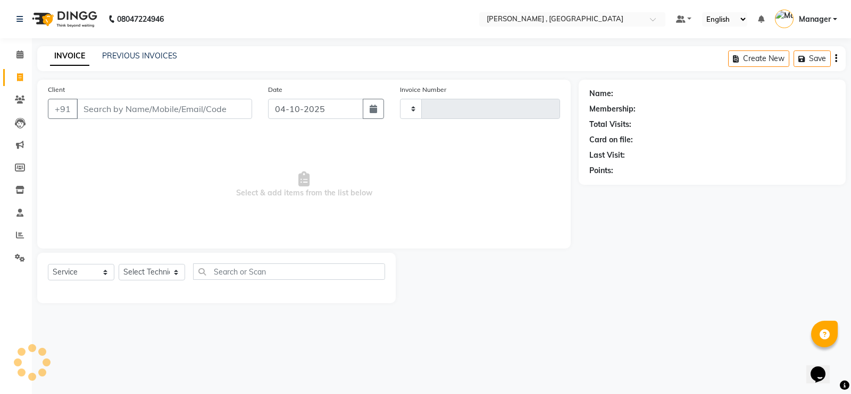
type input "2111"
select select "4283"
click at [13, 96] on span at bounding box center [20, 100] width 19 height 12
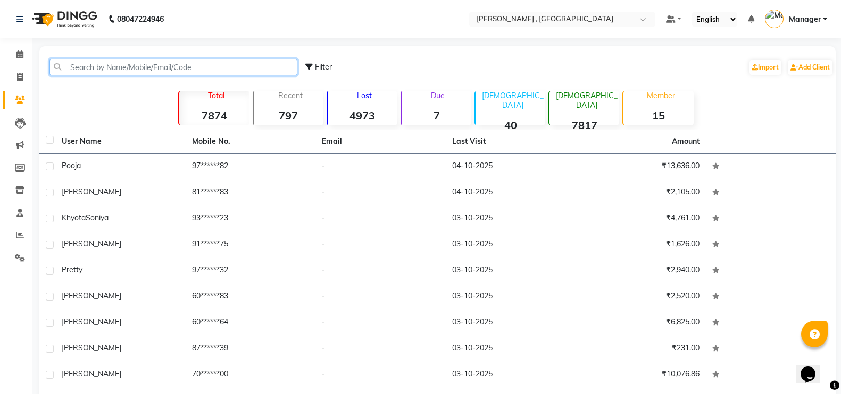
click at [189, 69] on input "text" at bounding box center [173, 67] width 248 height 16
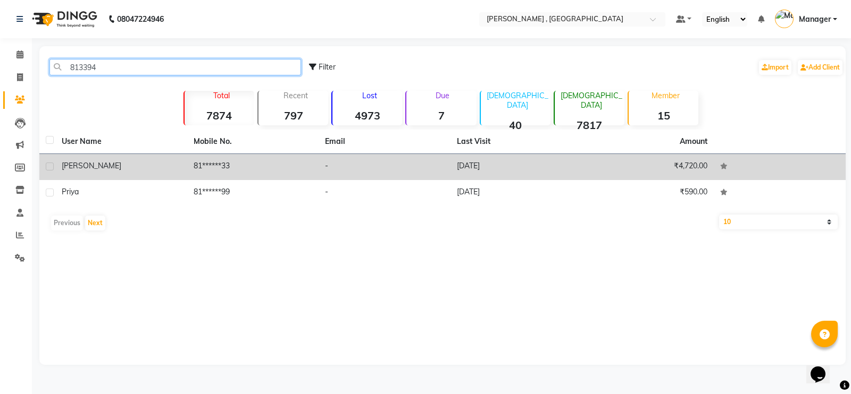
type input "813394"
click at [217, 175] on td "81******33" at bounding box center [253, 167] width 132 height 26
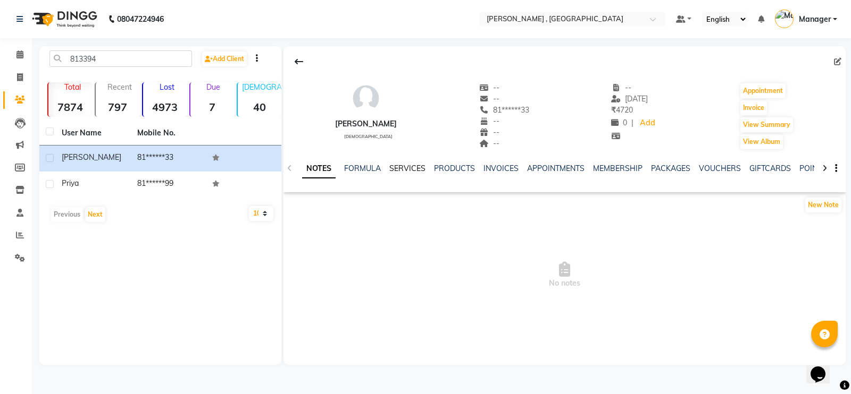
click at [409, 166] on link "SERVICES" at bounding box center [407, 169] width 36 height 10
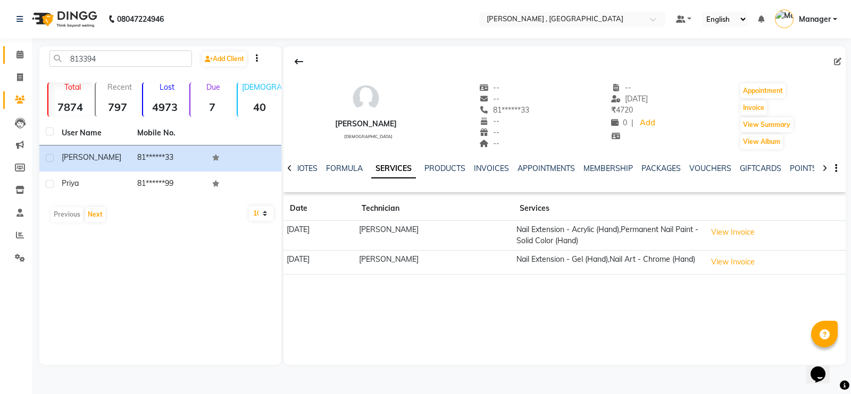
click at [12, 63] on link "Calendar" at bounding box center [16, 55] width 26 height 18
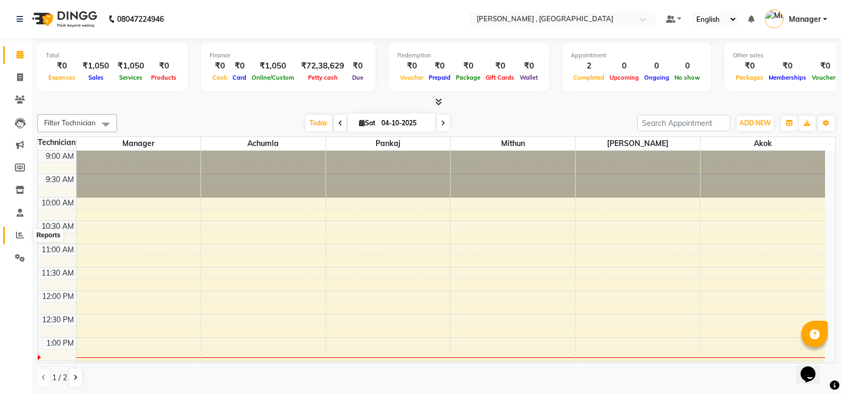
click at [15, 239] on span at bounding box center [20, 236] width 19 height 12
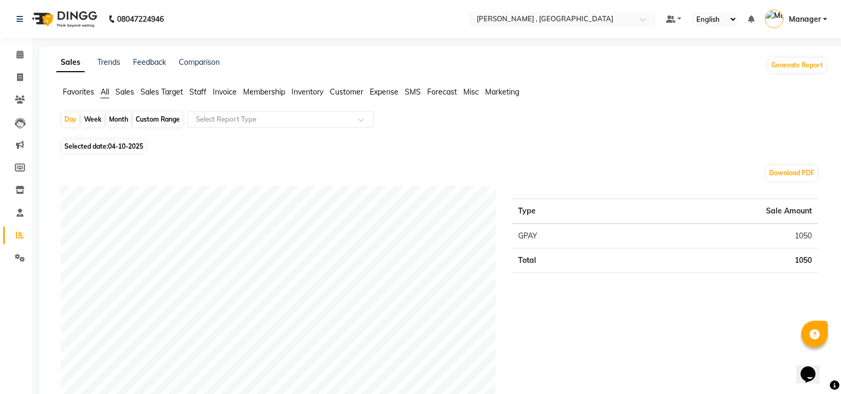
click at [124, 123] on div "Month" at bounding box center [118, 119] width 24 height 15
select select "10"
select select "2025"
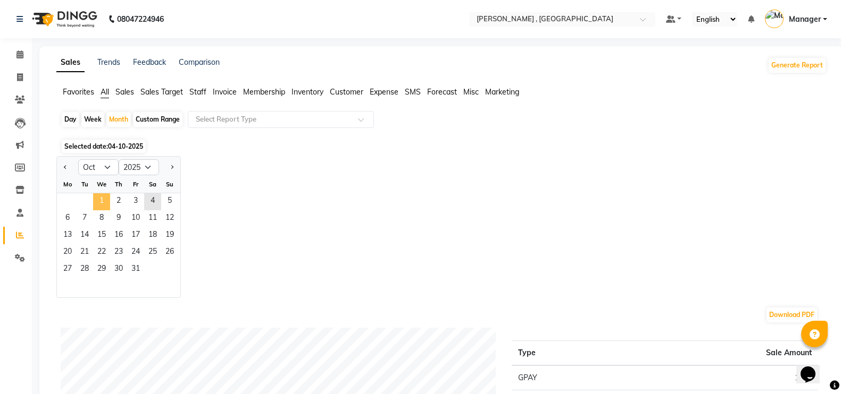
click at [98, 195] on span "1" at bounding box center [101, 202] width 17 height 17
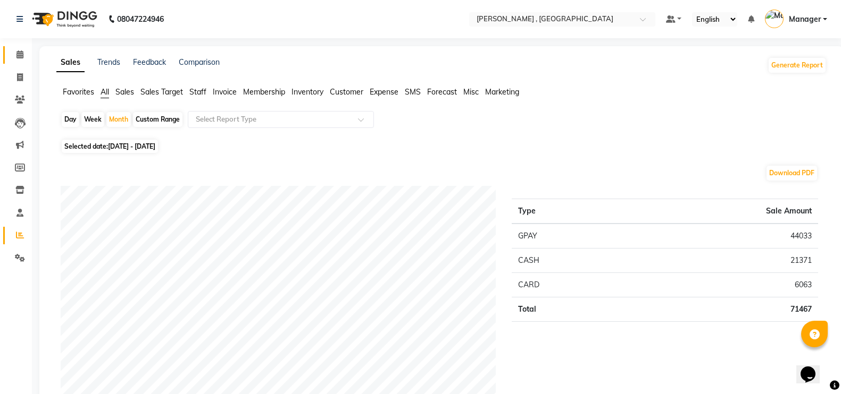
click at [19, 47] on link "Calendar" at bounding box center [16, 55] width 26 height 18
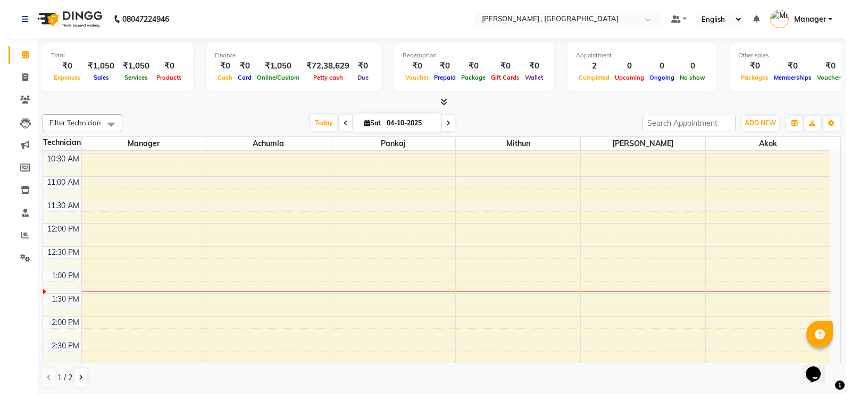
scroll to position [66, 0]
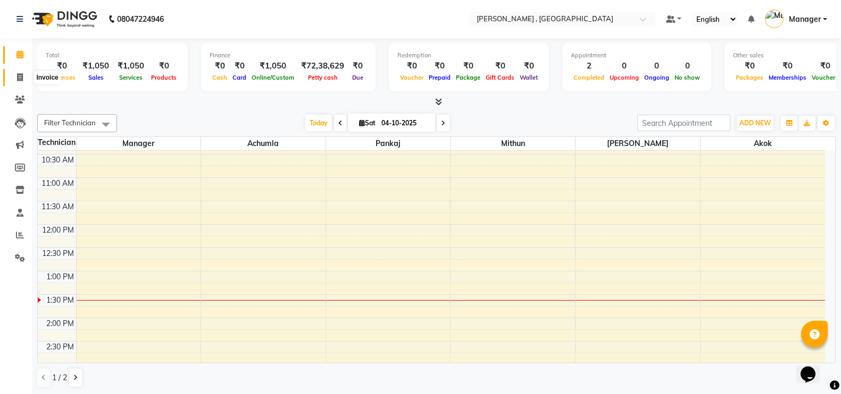
click at [18, 80] on icon at bounding box center [20, 77] width 6 height 8
select select "service"
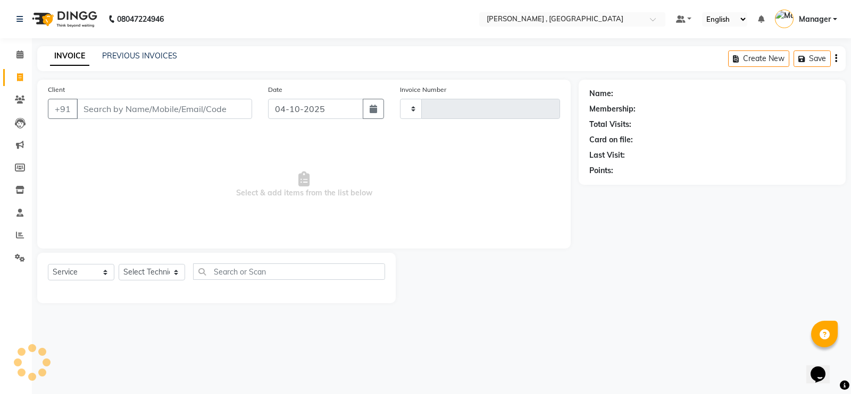
type input "2111"
select select "4283"
click at [154, 270] on select "Select Technician" at bounding box center [152, 272] width 66 height 16
select select "85988"
click at [119, 264] on select "Select Technician [PERSON_NAME] [PERSON_NAME] Manager [PERSON_NAME] Thangpi [PE…" at bounding box center [152, 272] width 66 height 16
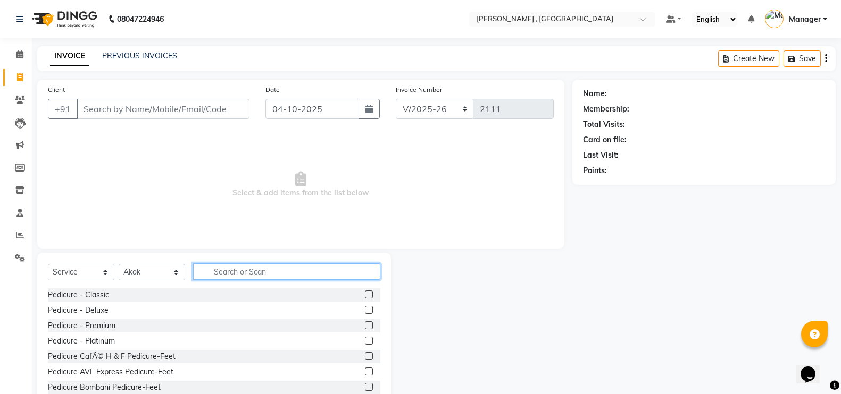
click at [273, 271] on input "text" at bounding box center [286, 272] width 187 height 16
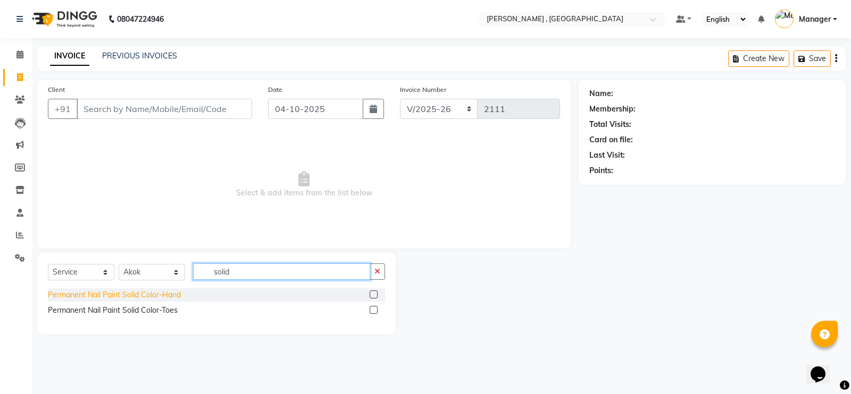
type input "solid"
click at [140, 294] on div "Permanent Nail Paint Solid Color-Hand" at bounding box center [114, 295] width 133 height 11
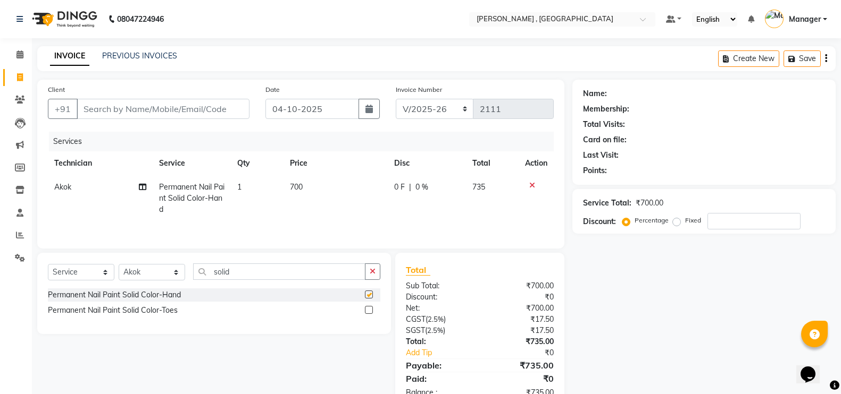
checkbox input "false"
click at [210, 99] on input "Client" at bounding box center [163, 109] width 173 height 20
click at [221, 107] on input "Client" at bounding box center [163, 109] width 173 height 20
type input "8"
type input "0"
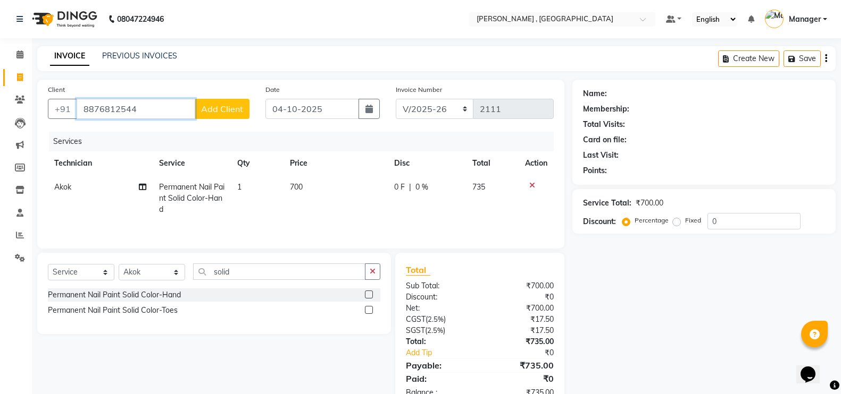
type input "8876812544"
click at [223, 110] on span "Add Client" at bounding box center [222, 109] width 42 height 11
select select "21"
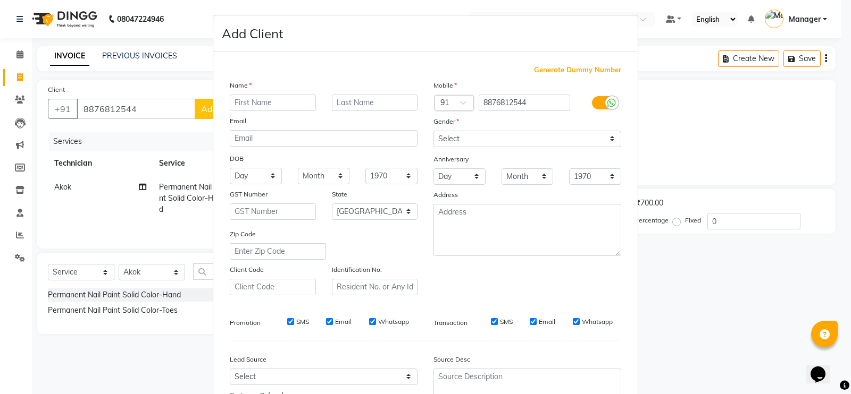
click at [276, 99] on input "text" at bounding box center [273, 103] width 86 height 16
type input "[PERSON_NAME]"
drag, startPoint x: 446, startPoint y: 135, endPoint x: 446, endPoint y: 146, distance: 11.7
click at [446, 135] on select "Select [DEMOGRAPHIC_DATA] [DEMOGRAPHIC_DATA] Other Prefer Not To Say" at bounding box center [527, 139] width 188 height 16
select select "[DEMOGRAPHIC_DATA]"
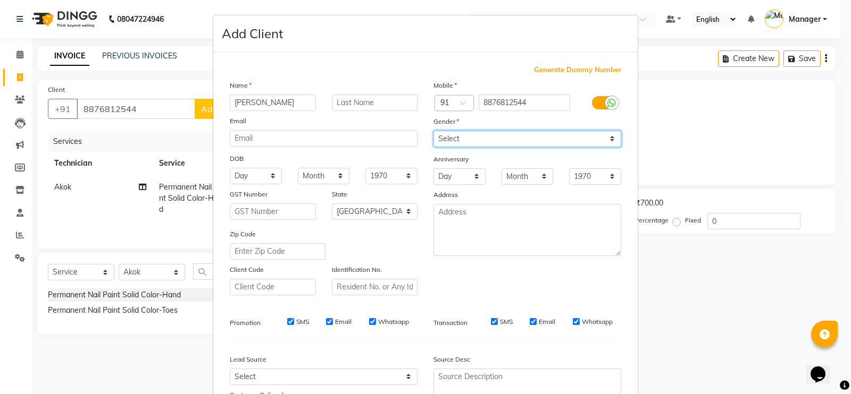
click at [433, 131] on select "Select [DEMOGRAPHIC_DATA] [DEMOGRAPHIC_DATA] Other Prefer Not To Say" at bounding box center [527, 139] width 188 height 16
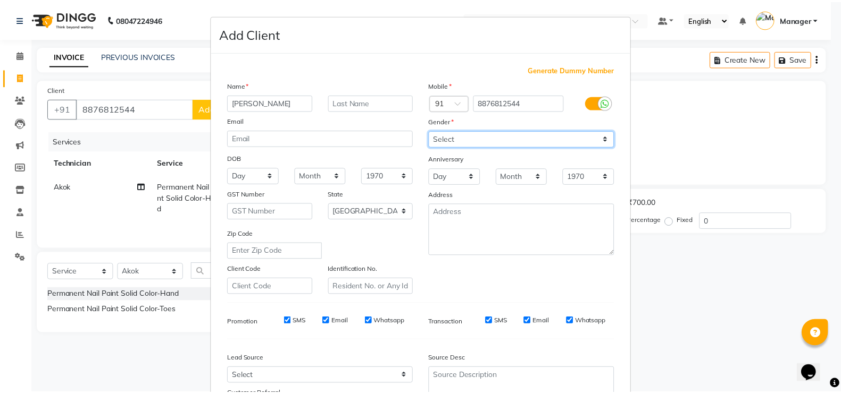
scroll to position [96, 0]
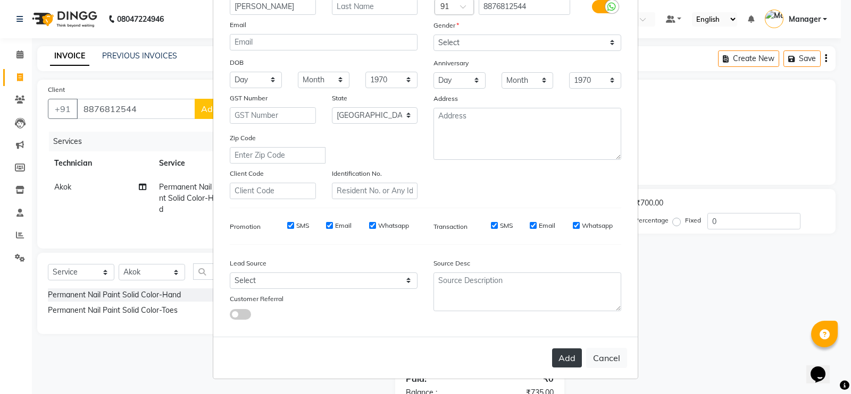
click at [560, 358] on button "Add" at bounding box center [567, 358] width 30 height 19
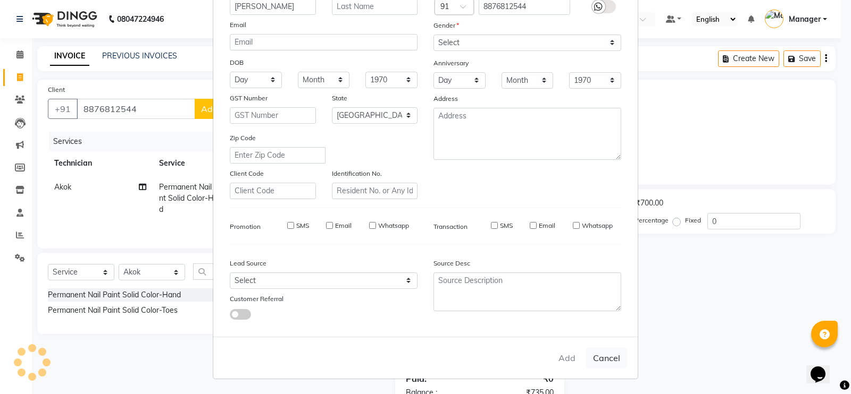
type input "88******44"
select select
select select "null"
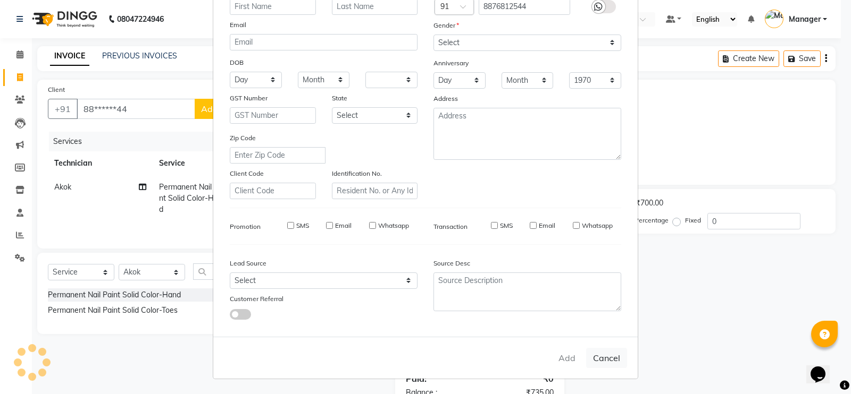
select select
checkbox input "false"
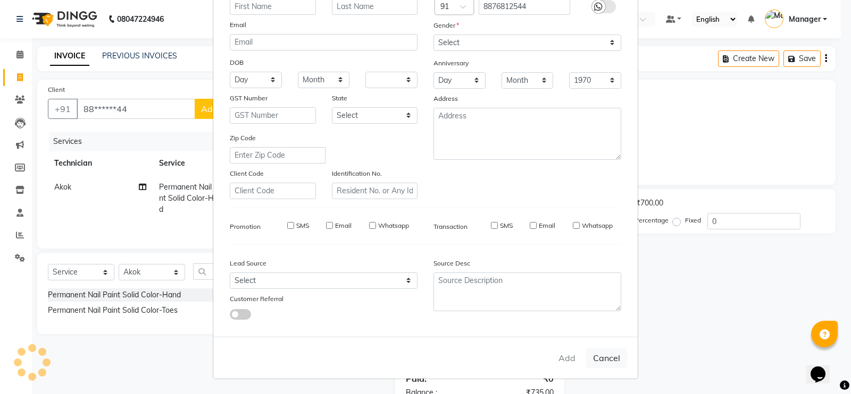
checkbox input "false"
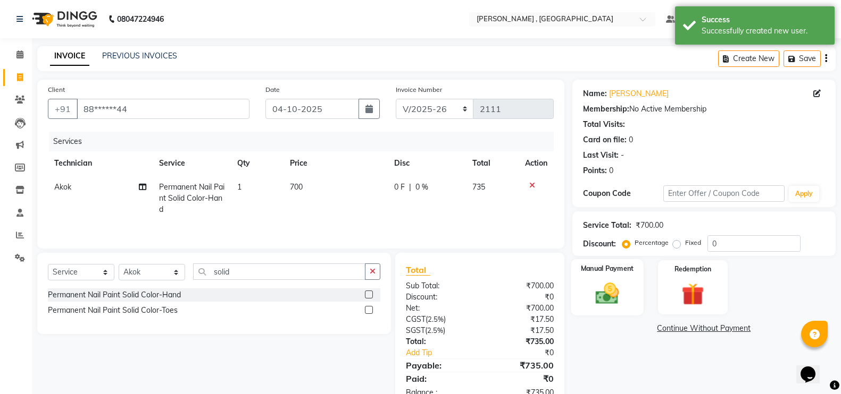
click at [603, 284] on img at bounding box center [607, 293] width 38 height 27
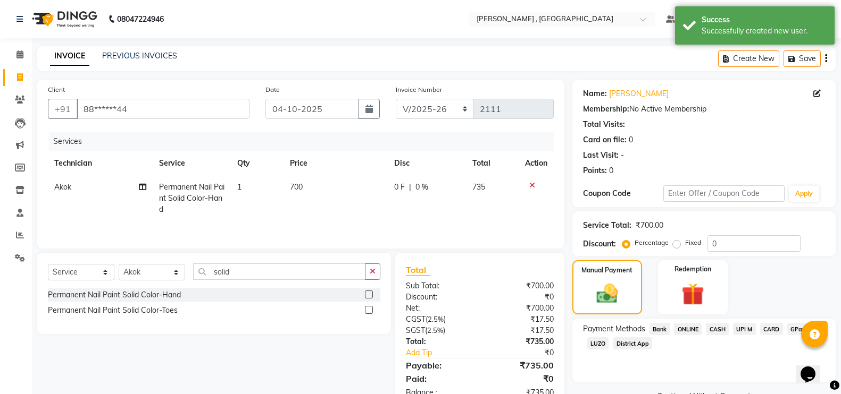
scroll to position [33, 0]
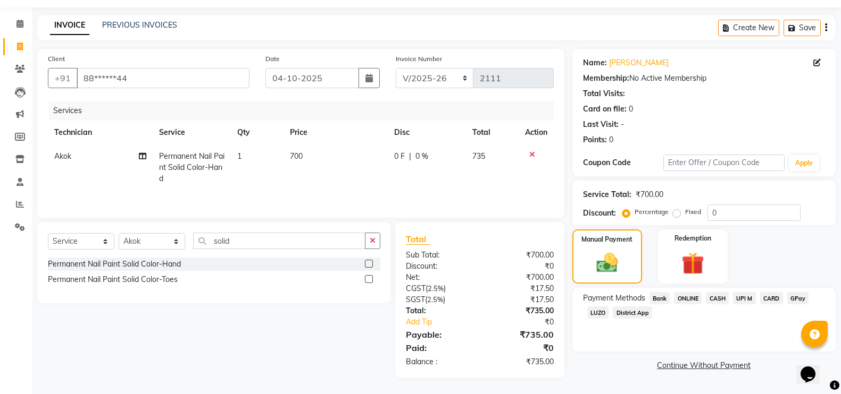
click at [800, 293] on span "GPay" at bounding box center [798, 298] width 22 height 12
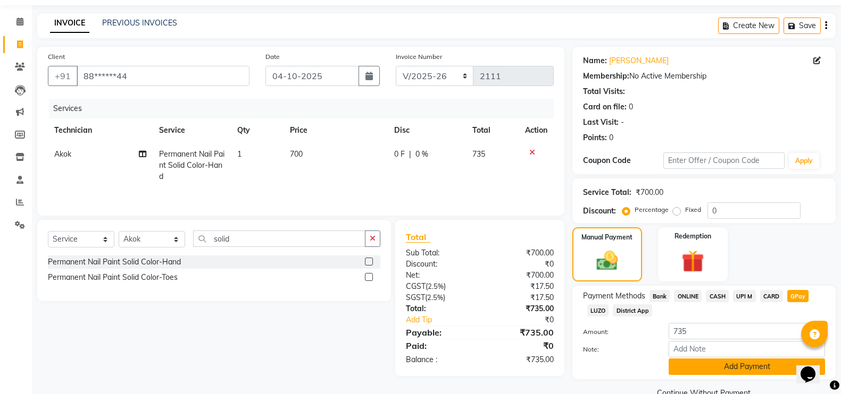
click at [737, 370] on button "Add Payment" at bounding box center [746, 367] width 156 height 16
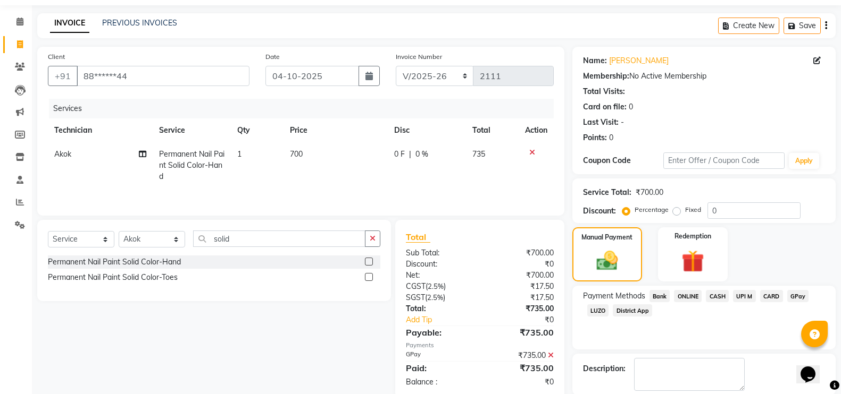
scroll to position [86, 0]
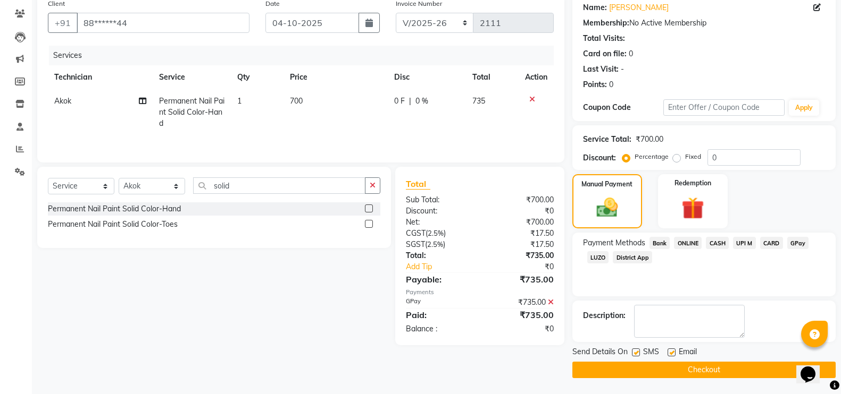
click at [721, 362] on button "Checkout" at bounding box center [703, 370] width 263 height 16
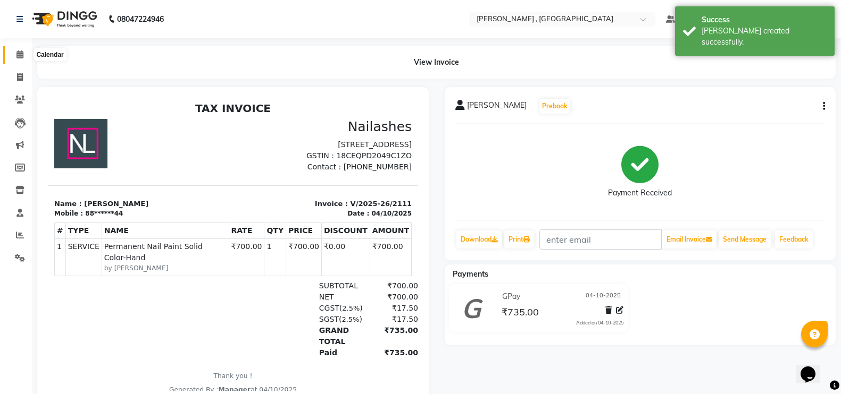
click at [16, 54] on icon at bounding box center [19, 55] width 7 height 8
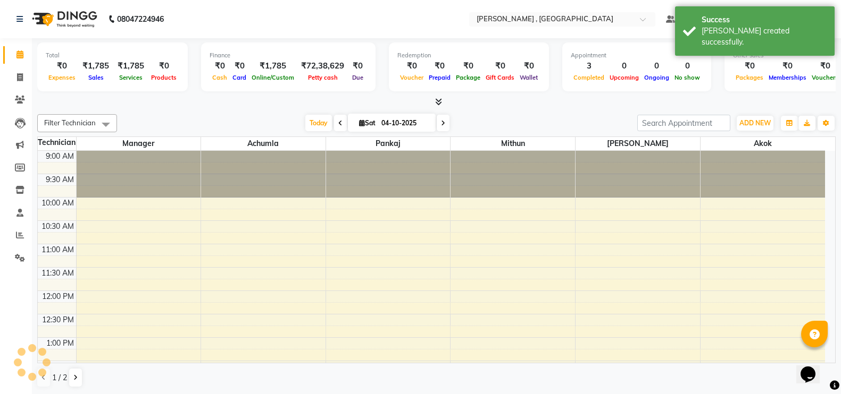
scroll to position [188, 0]
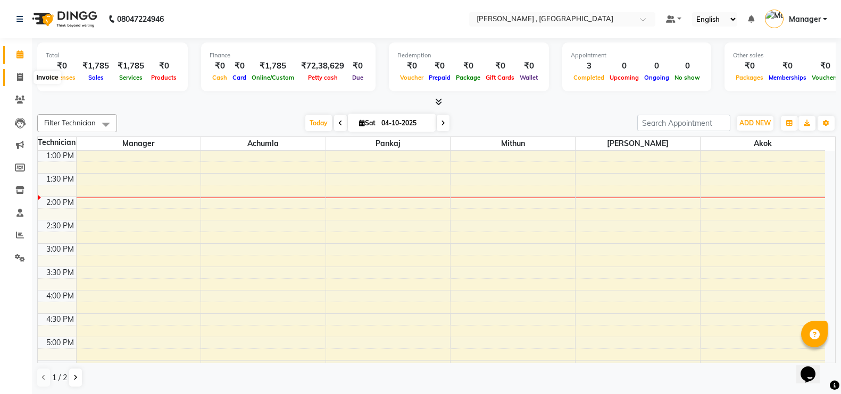
click at [20, 74] on icon at bounding box center [20, 77] width 6 height 8
select select "service"
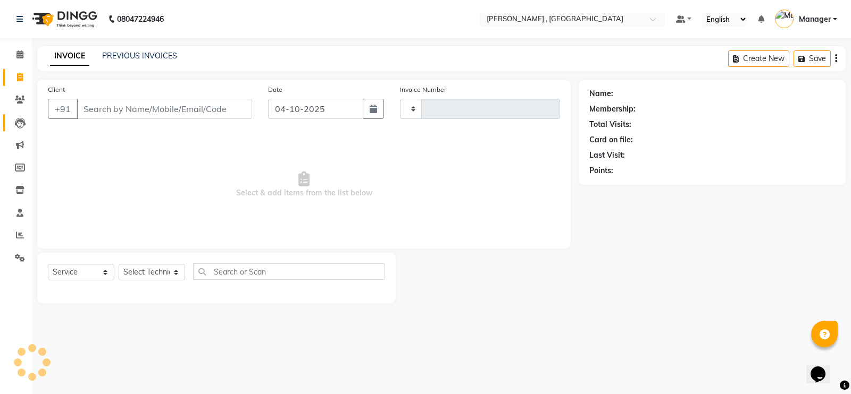
type input "2112"
select select "4283"
click at [161, 56] on link "PREVIOUS INVOICES" at bounding box center [139, 56] width 75 height 10
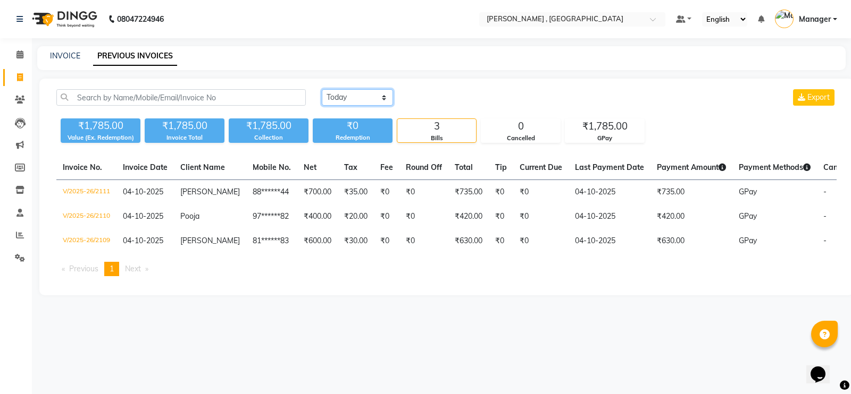
click at [365, 94] on select "[DATE] [DATE] Custom Range" at bounding box center [357, 97] width 71 height 16
select select "range"
click at [322, 89] on select "[DATE] [DATE] Custom Range" at bounding box center [357, 97] width 71 height 16
click at [474, 95] on input "04-10-2025" at bounding box center [444, 97] width 74 height 15
select select "10"
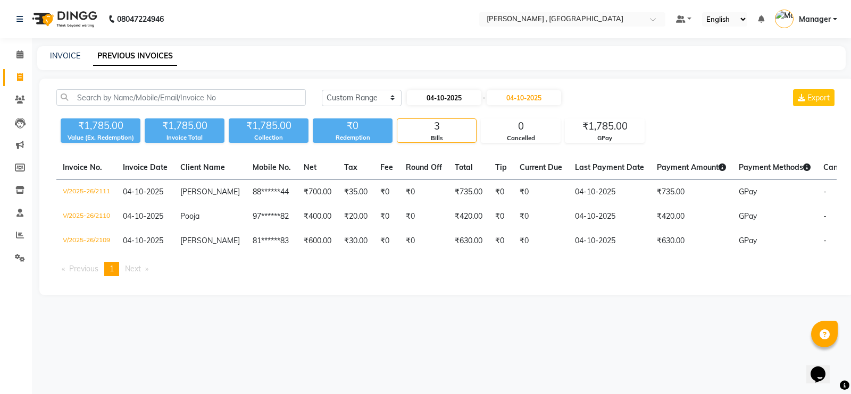
select select "2025"
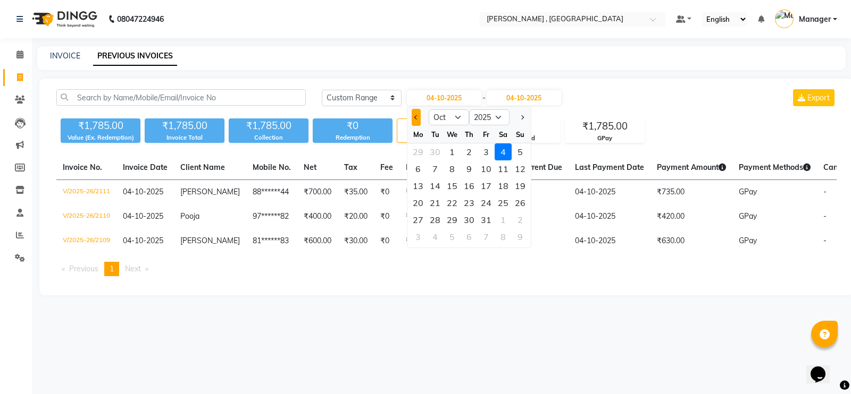
click at [416, 118] on span "Previous month" at bounding box center [416, 117] width 4 height 4
select select "9"
click at [414, 150] on div "1" at bounding box center [417, 152] width 17 height 17
type input "01-09-2025"
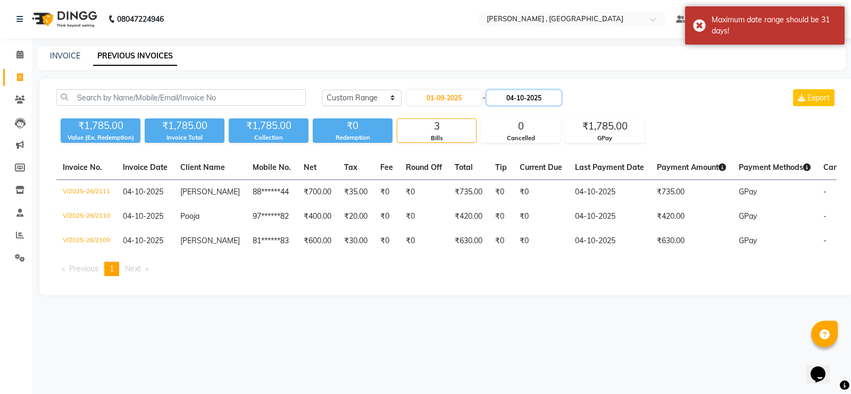
click at [558, 99] on input "04-10-2025" at bounding box center [523, 97] width 74 height 15
select select "10"
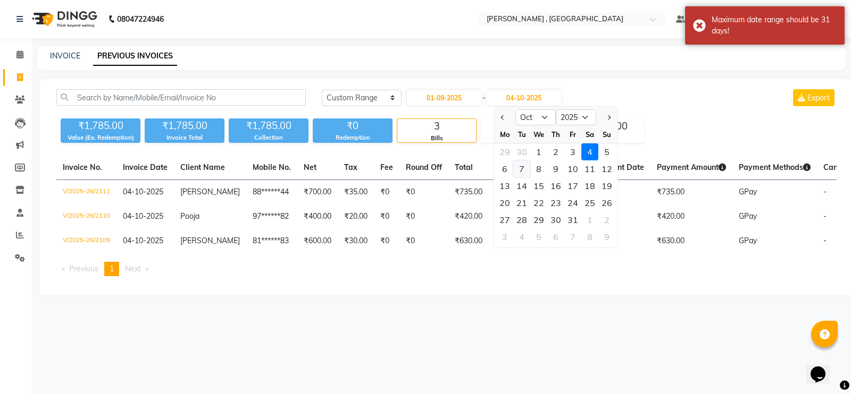
click at [519, 166] on div "7" at bounding box center [521, 169] width 17 height 17
type input "[DATE]"
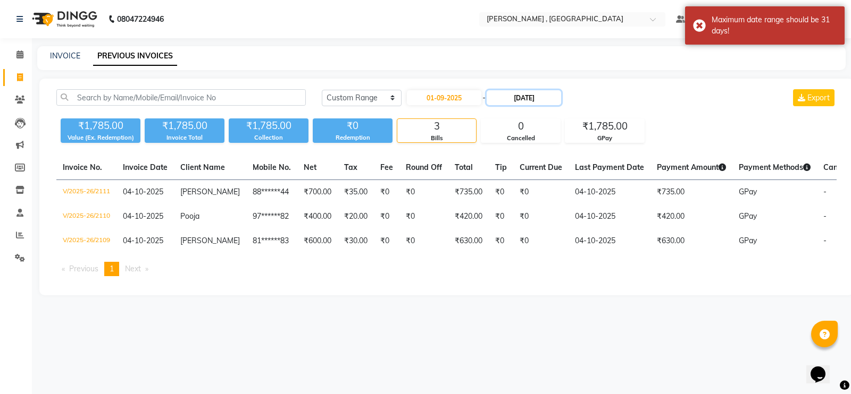
click at [561, 97] on input "[DATE]" at bounding box center [523, 97] width 74 height 15
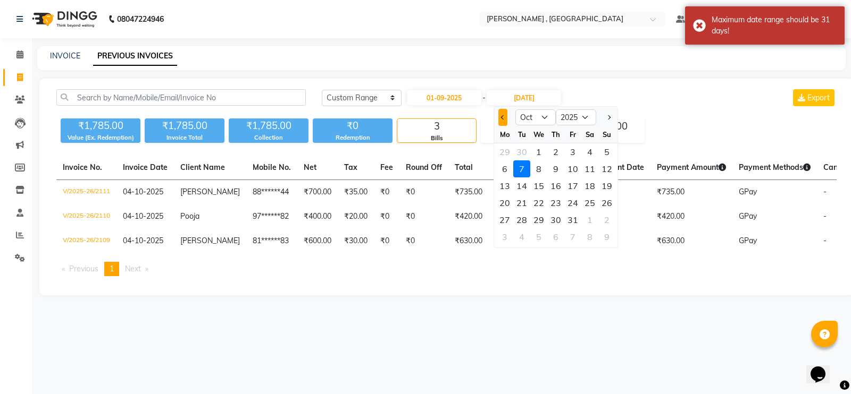
click at [506, 117] on button "Previous month" at bounding box center [502, 117] width 9 height 17
select select "9"
click at [612, 150] on div "7" at bounding box center [606, 152] width 17 height 17
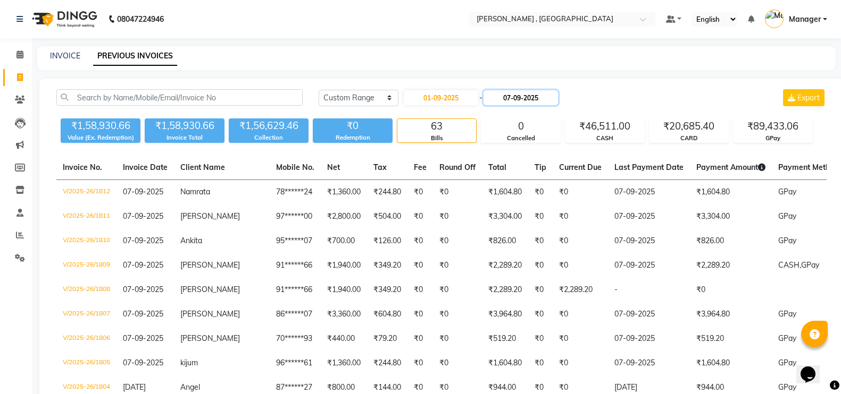
click at [558, 98] on input "07-09-2025" at bounding box center [520, 97] width 74 height 15
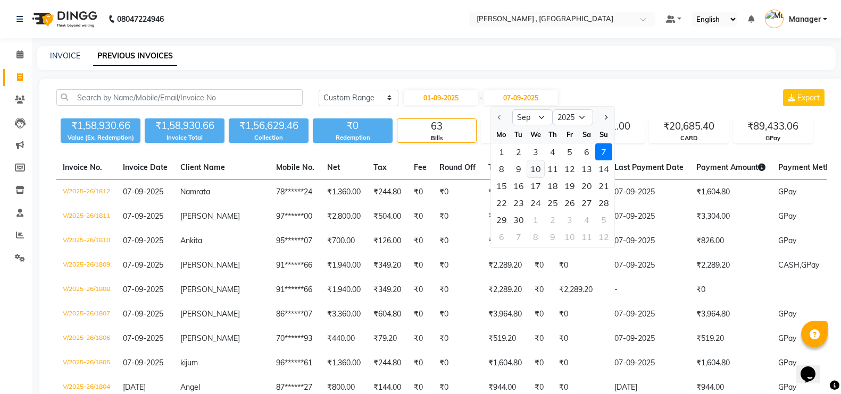
click at [527, 170] on div "10" at bounding box center [535, 169] width 17 height 17
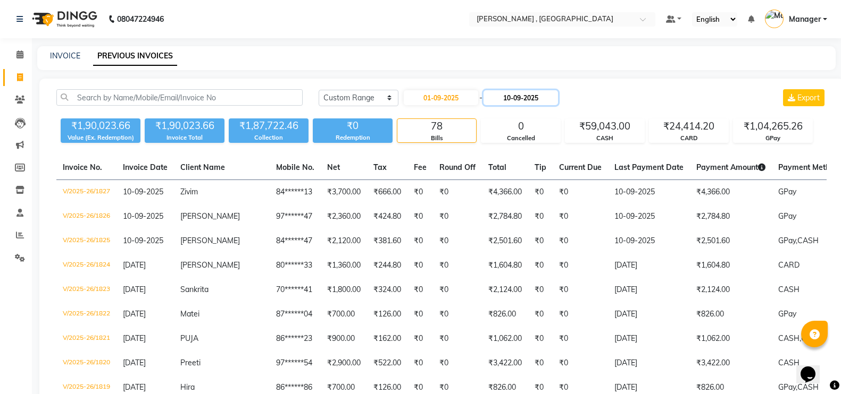
click at [558, 96] on input "10-09-2025" at bounding box center [520, 97] width 74 height 15
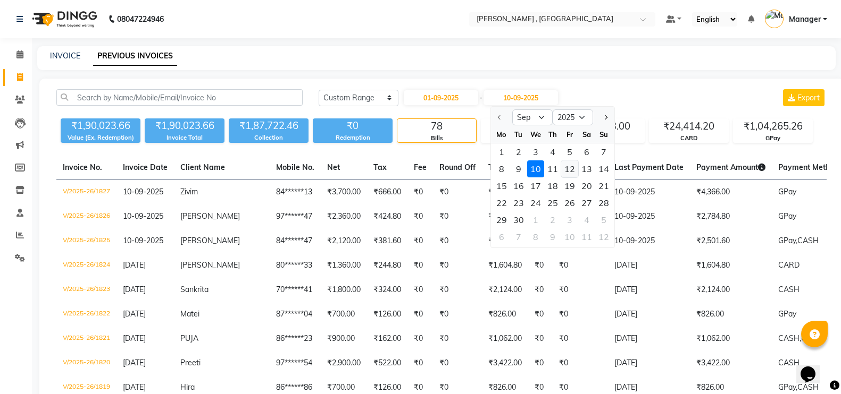
click at [571, 170] on div "12" at bounding box center [569, 169] width 17 height 17
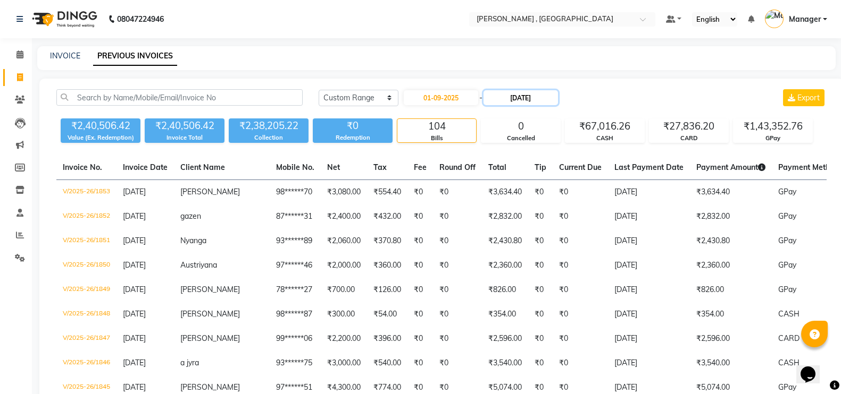
click at [558, 102] on input "[DATE]" at bounding box center [520, 97] width 74 height 15
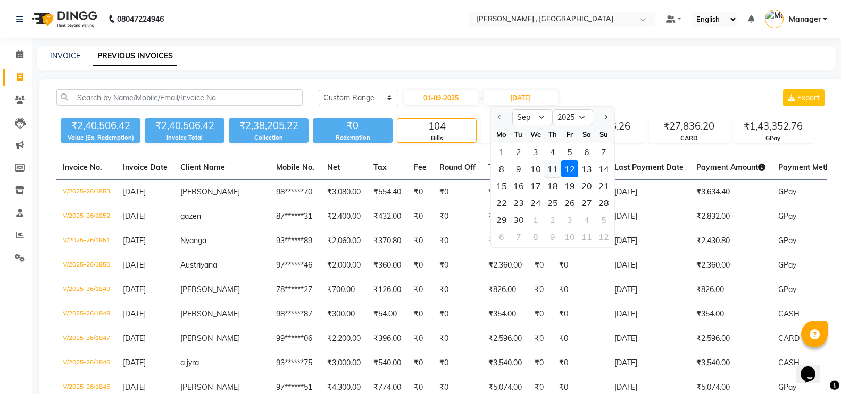
click at [552, 169] on div "11" at bounding box center [552, 169] width 17 height 17
type input "[DATE]"
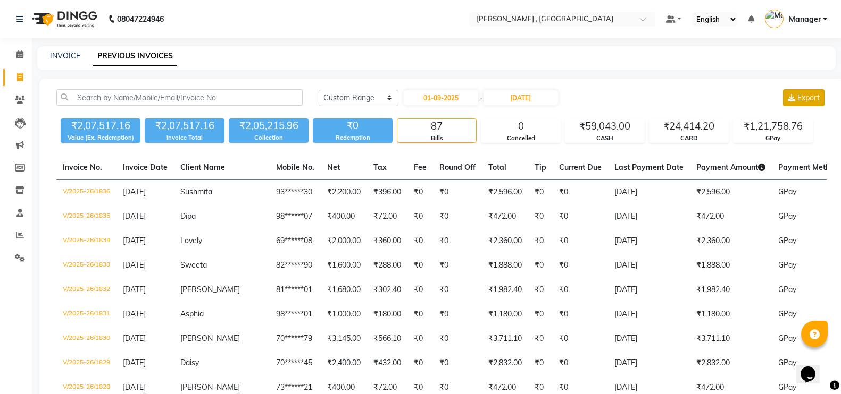
click at [792, 100] on icon at bounding box center [790, 97] width 7 height 7
click at [472, 102] on input "01-09-2025" at bounding box center [441, 97] width 74 height 15
select select "9"
select select "2025"
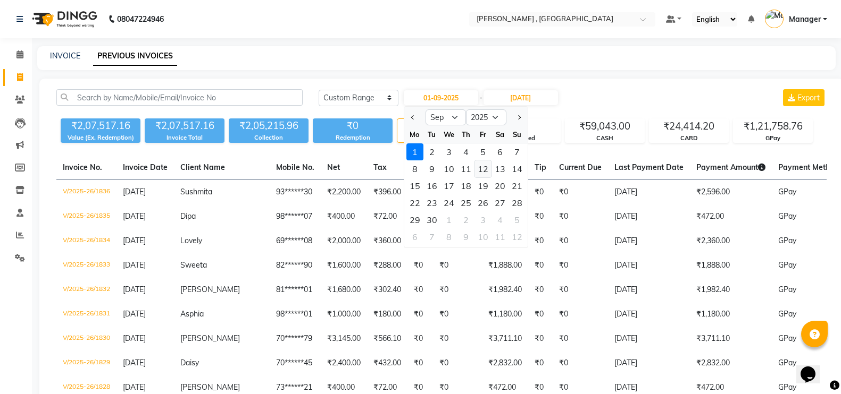
click at [488, 170] on div "12" at bounding box center [482, 169] width 17 height 17
type input "[DATE]"
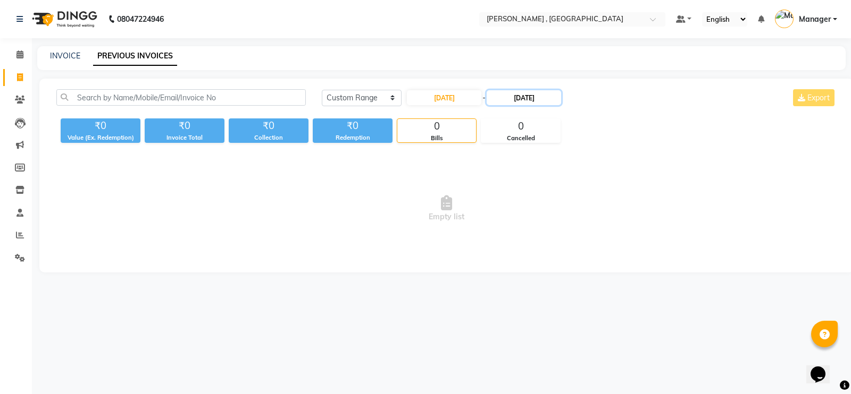
click at [561, 103] on input "[DATE]" at bounding box center [523, 97] width 74 height 15
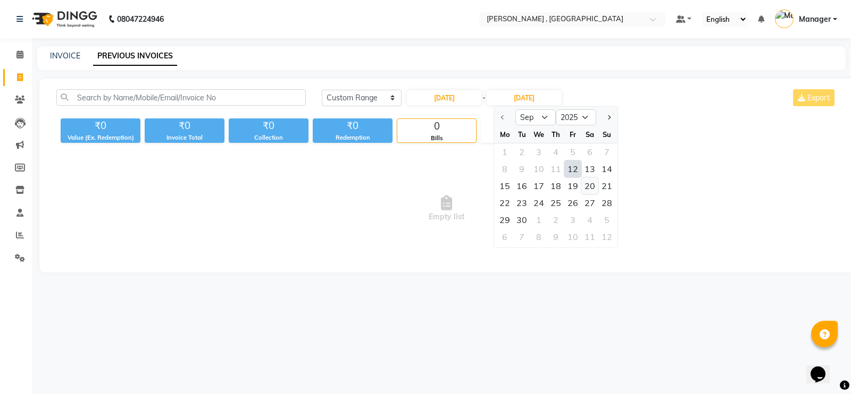
click at [586, 188] on div "20" at bounding box center [589, 186] width 17 height 17
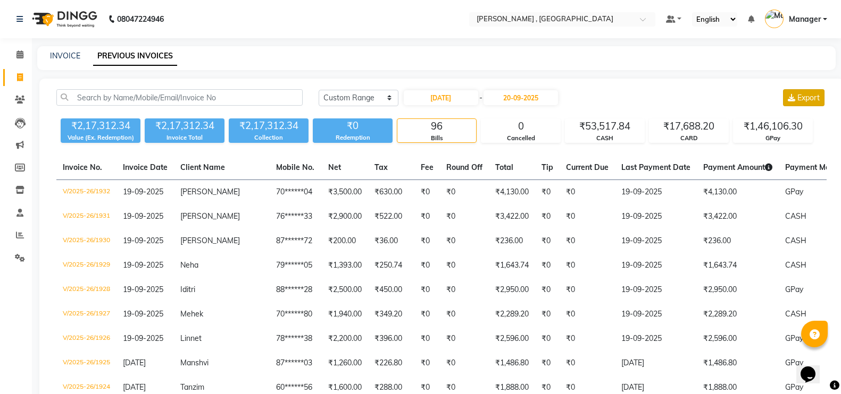
click at [790, 98] on icon at bounding box center [790, 97] width 7 height 7
click at [558, 98] on input "20-09-2025" at bounding box center [520, 97] width 74 height 15
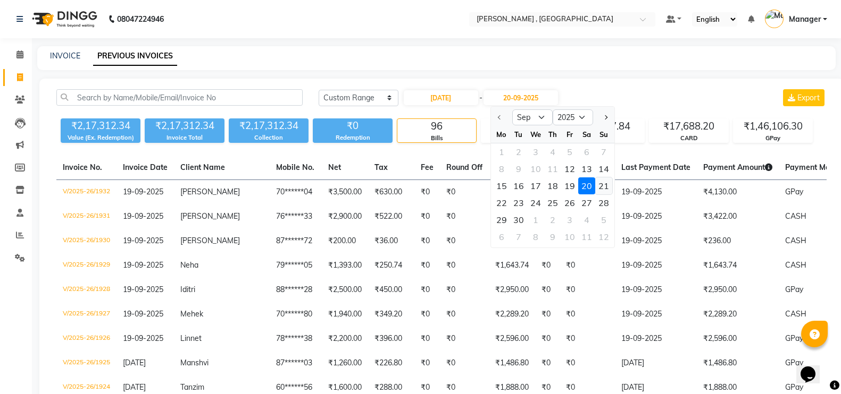
click at [604, 191] on div "21" at bounding box center [603, 186] width 17 height 17
type input "[DATE]"
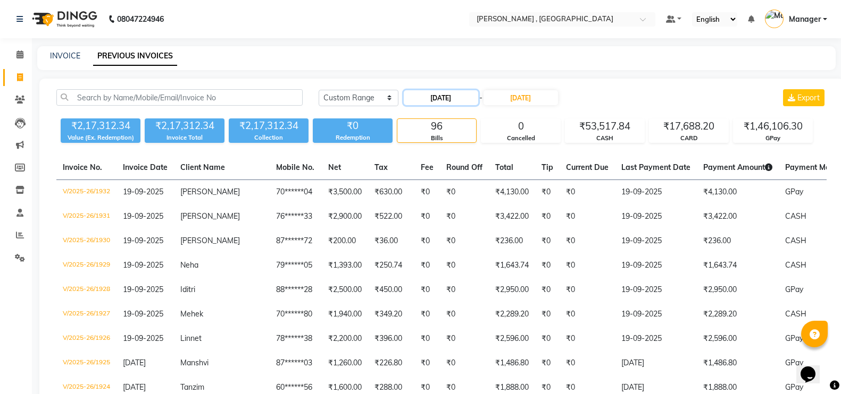
click at [466, 94] on input "[DATE]" at bounding box center [441, 97] width 74 height 15
select select "9"
select select "2025"
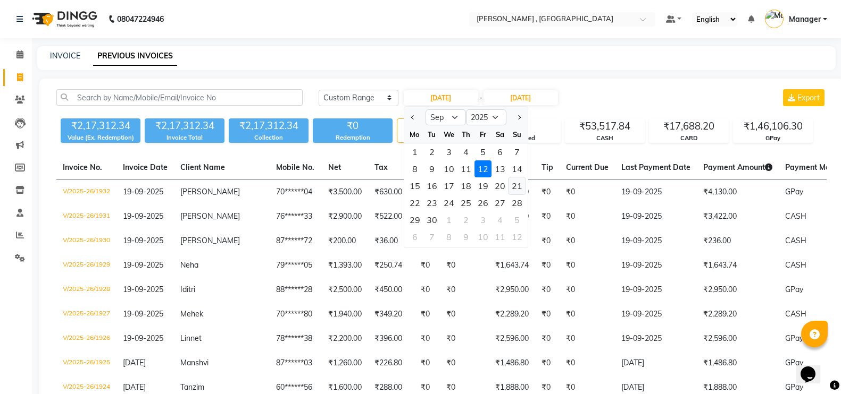
click at [515, 187] on div "21" at bounding box center [516, 186] width 17 height 17
type input "[DATE]"
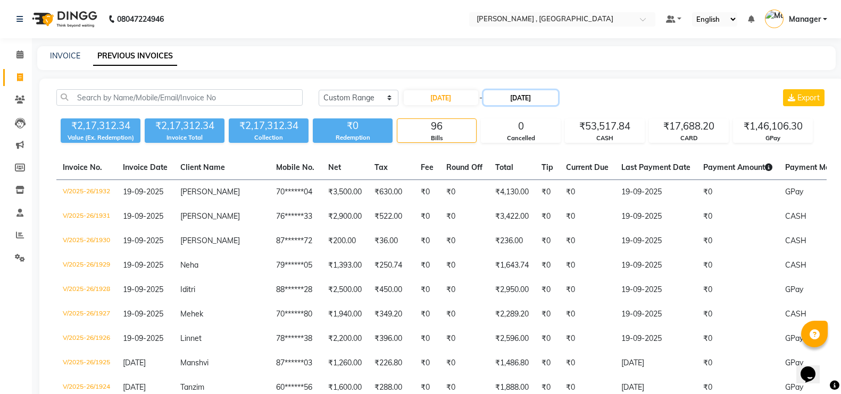
click at [558, 104] on input "[DATE]" at bounding box center [520, 97] width 74 height 15
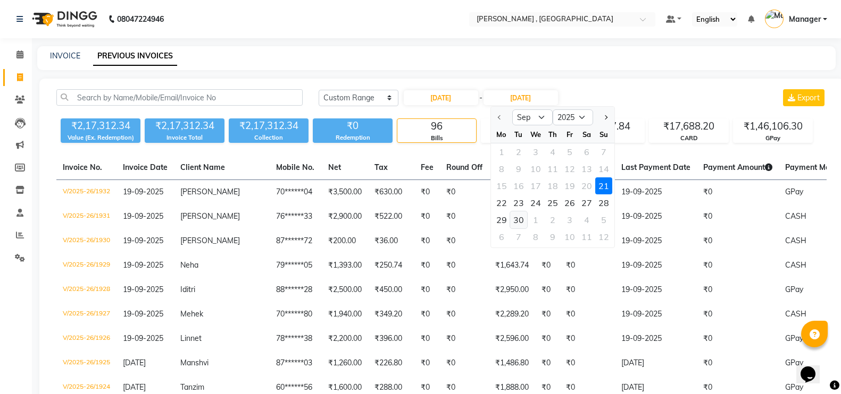
click at [512, 219] on div "30" at bounding box center [518, 220] width 17 height 17
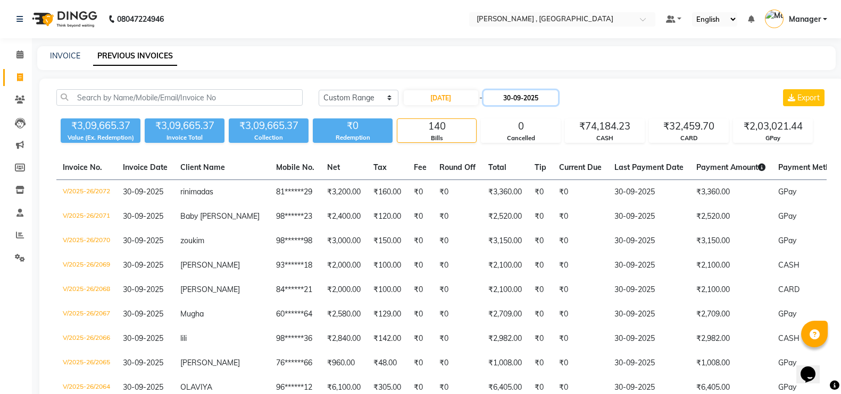
click at [556, 93] on input "30-09-2025" at bounding box center [520, 97] width 74 height 15
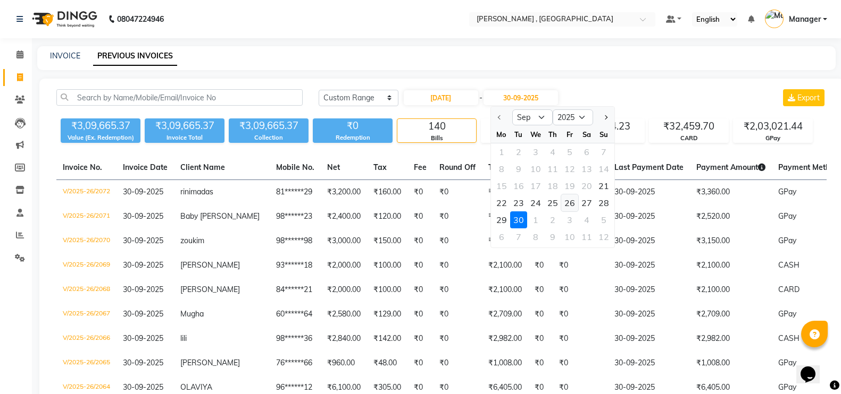
click at [572, 201] on div "26" at bounding box center [569, 203] width 17 height 17
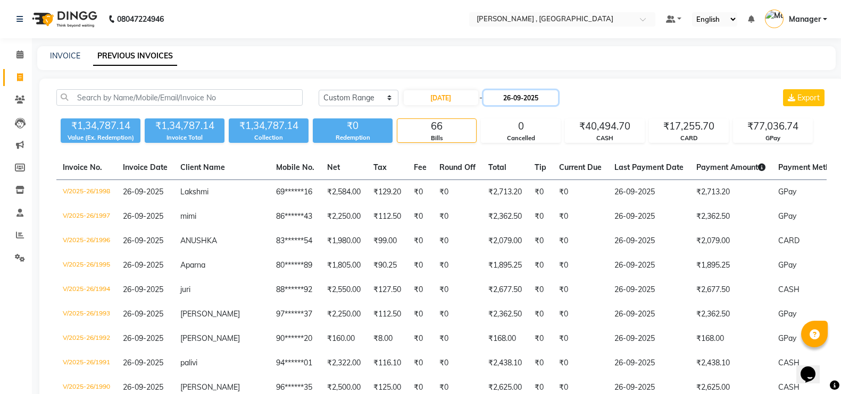
click at [558, 98] on input "26-09-2025" at bounding box center [520, 97] width 74 height 15
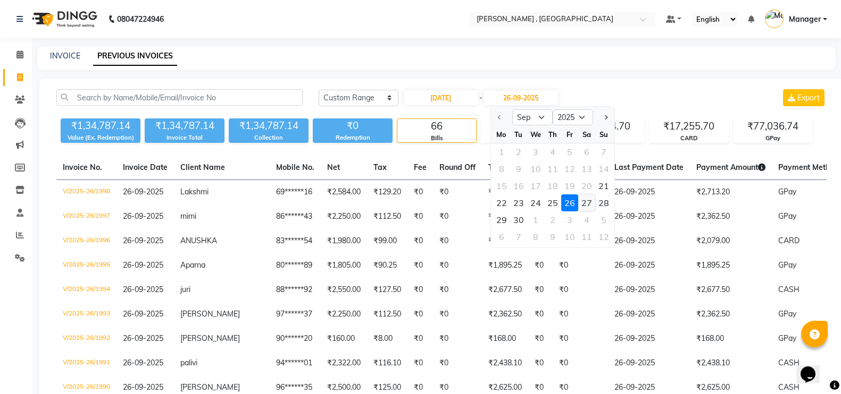
click at [586, 202] on div "27" at bounding box center [586, 203] width 17 height 17
type input "27-09-2025"
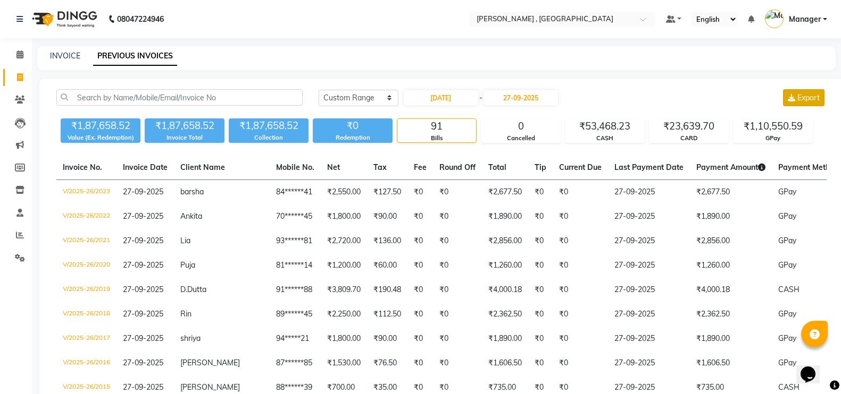
click at [806, 91] on button "Export" at bounding box center [803, 97] width 41 height 17
click at [469, 96] on input "[DATE]" at bounding box center [441, 97] width 74 height 15
select select "9"
select select "2025"
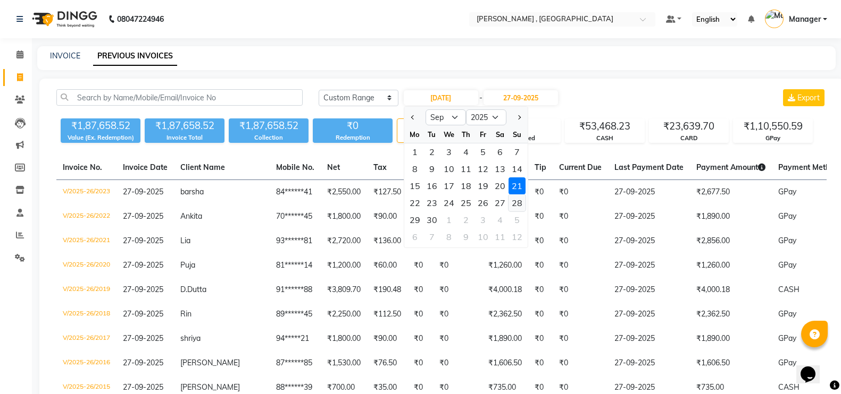
click at [514, 204] on div "28" at bounding box center [516, 203] width 17 height 17
type input "28-09-2025"
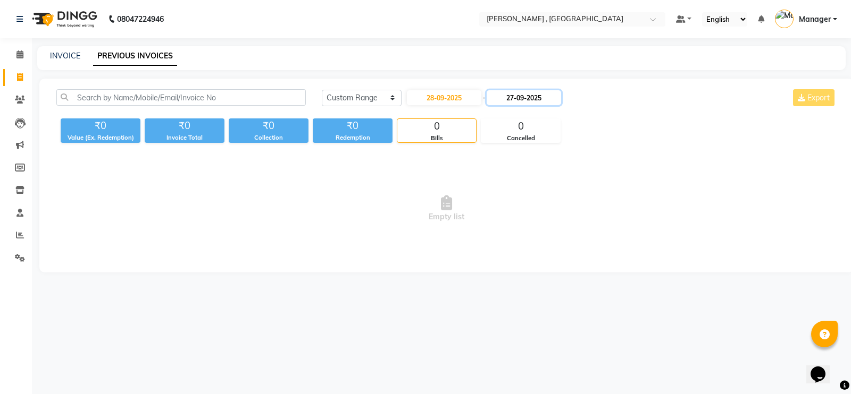
click at [561, 98] on input "27-09-2025" at bounding box center [523, 97] width 74 height 15
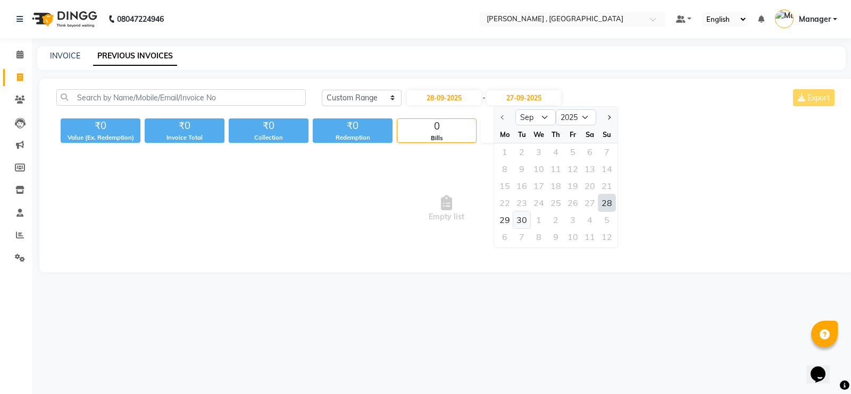
click at [522, 217] on div "30" at bounding box center [521, 220] width 17 height 17
type input "30-09-2025"
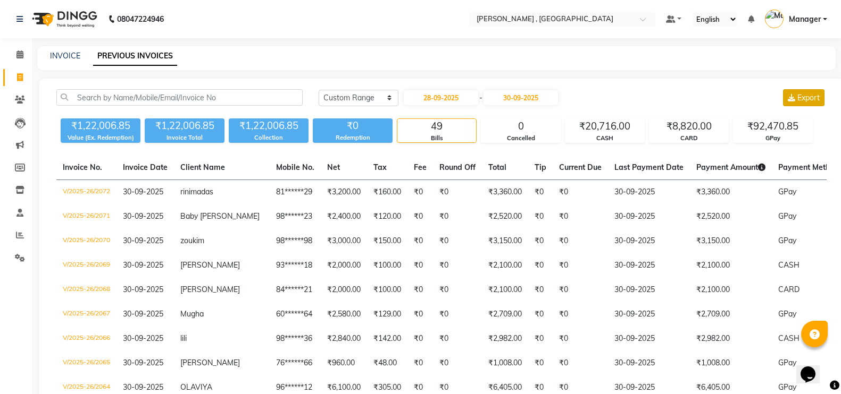
click at [799, 101] on span "Export" at bounding box center [808, 98] width 22 height 10
click at [18, 56] on icon at bounding box center [19, 55] width 7 height 8
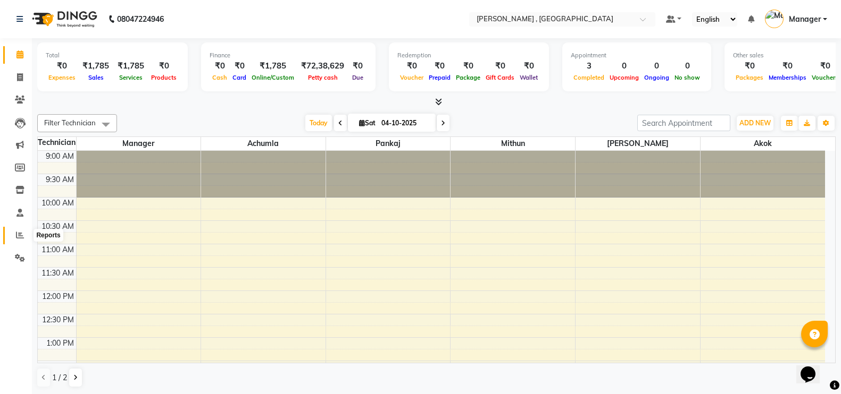
click at [20, 234] on icon at bounding box center [20, 235] width 8 height 8
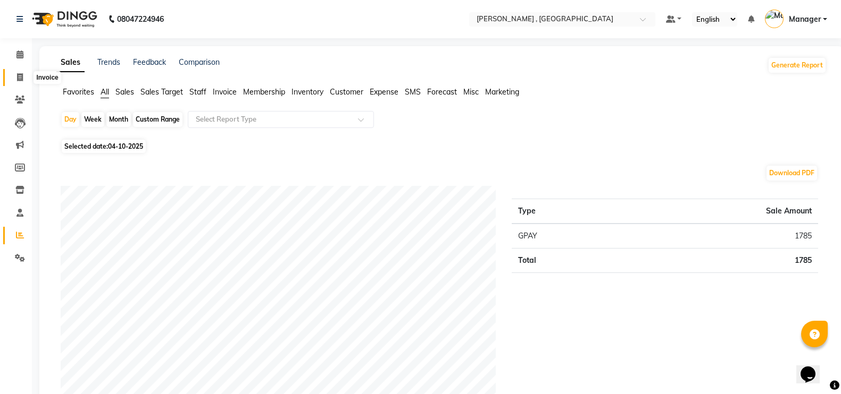
click at [21, 80] on icon at bounding box center [20, 77] width 6 height 8
select select "service"
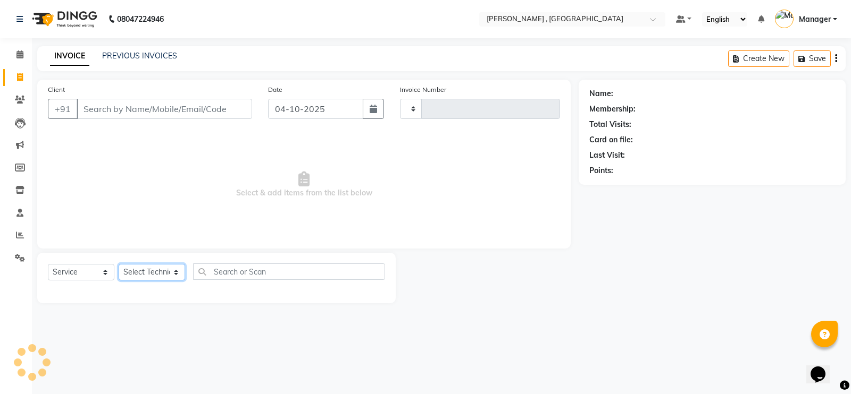
click at [168, 275] on select "Select Technician" at bounding box center [152, 272] width 66 height 16
type input "2112"
click at [155, 266] on select "Select Technician" at bounding box center [152, 272] width 66 height 16
select select "4283"
click at [155, 266] on select "Select Technician" at bounding box center [152, 272] width 66 height 16
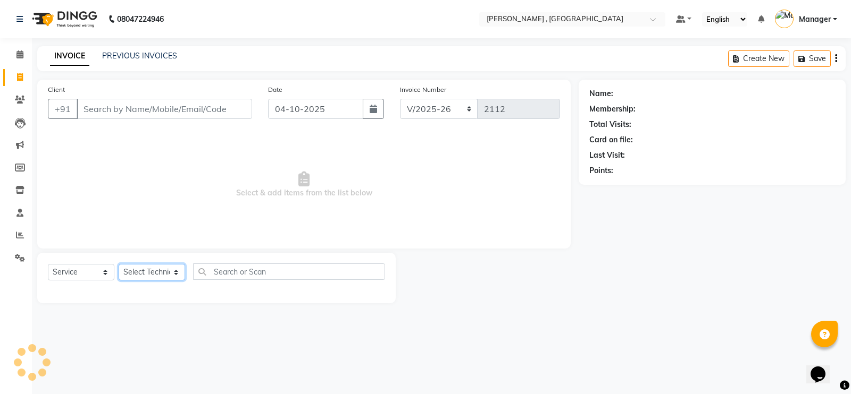
click at [161, 273] on select "Select Technician" at bounding box center [152, 272] width 66 height 16
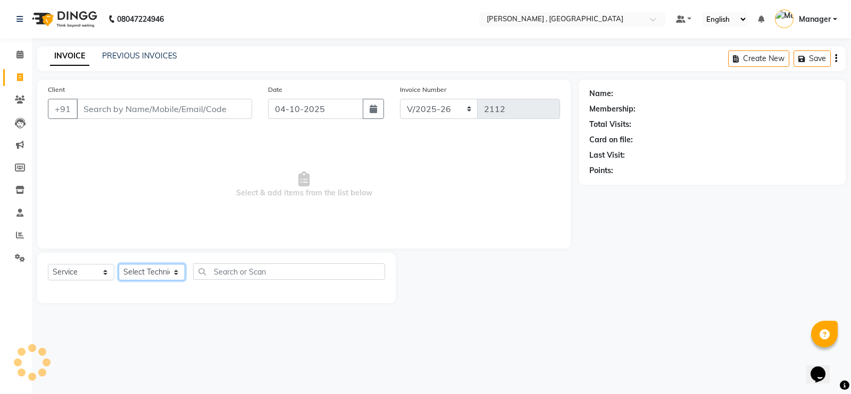
click at [161, 273] on select "Select Technician" at bounding box center [152, 272] width 66 height 16
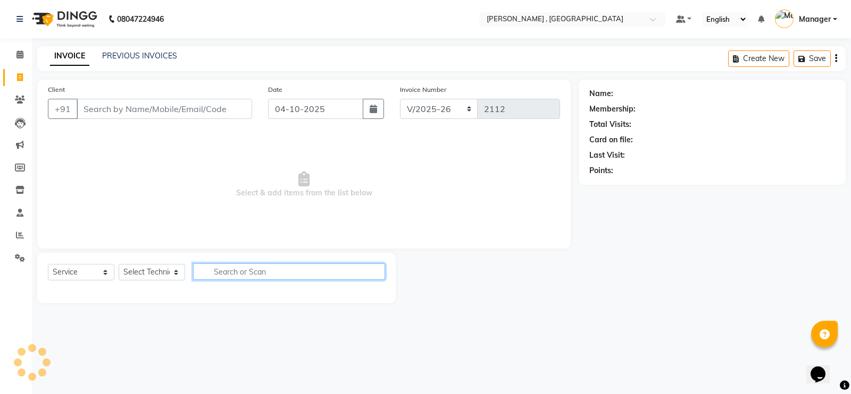
click at [233, 274] on input "text" at bounding box center [289, 272] width 192 height 16
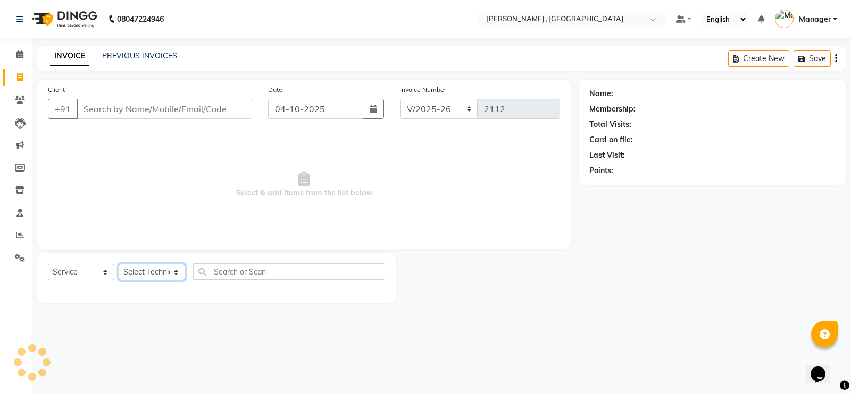
click at [132, 271] on select "Select Technician [PERSON_NAME] [PERSON_NAME] Manager [PERSON_NAME] Thangpi [PE…" at bounding box center [152, 272] width 66 height 16
select select "23265"
click at [119, 264] on select "Select Technician [PERSON_NAME] [PERSON_NAME] Manager [PERSON_NAME] Thangpi [PE…" at bounding box center [152, 272] width 66 height 16
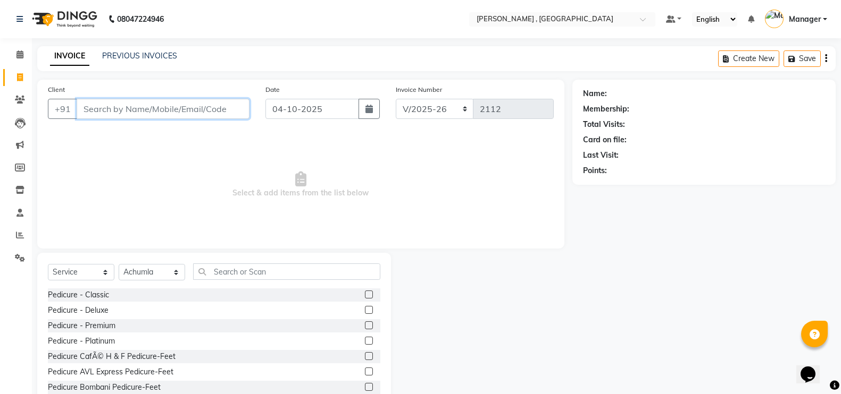
click at [158, 110] on input "Client" at bounding box center [163, 109] width 173 height 20
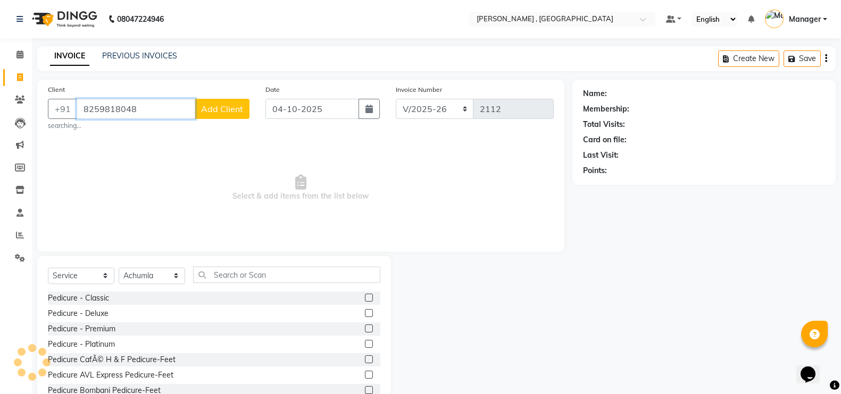
type input "8259818048"
click at [218, 111] on span "Add Client" at bounding box center [222, 109] width 42 height 11
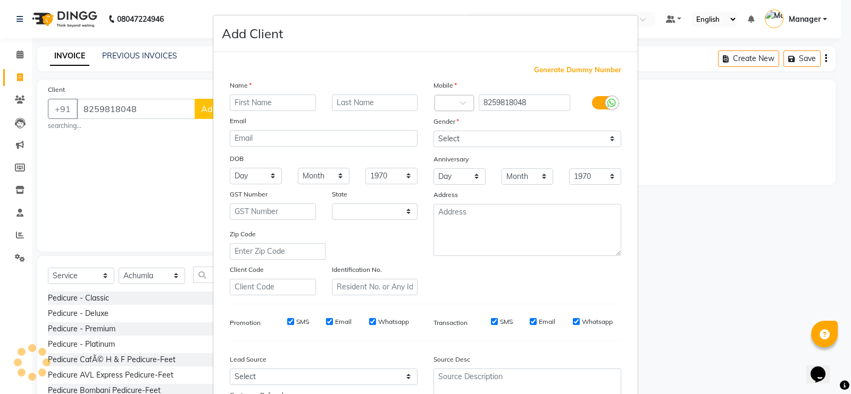
click at [253, 107] on input "text" at bounding box center [273, 103] width 86 height 16
select select "21"
type input "Y TKHAR"
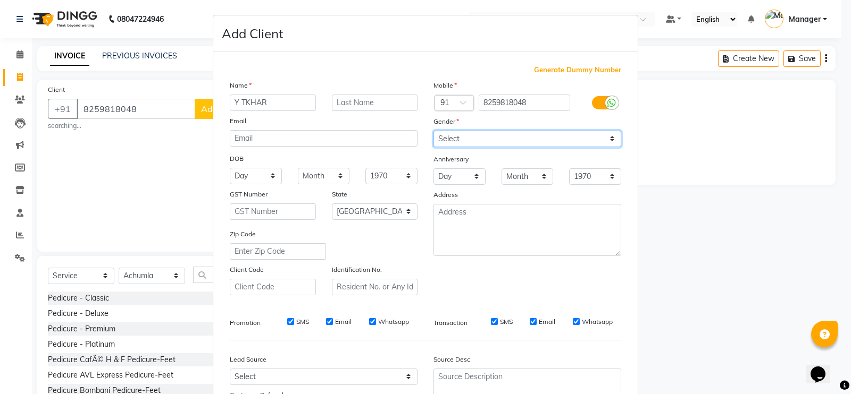
click at [460, 131] on select "Select [DEMOGRAPHIC_DATA] [DEMOGRAPHIC_DATA] Other Prefer Not To Say" at bounding box center [527, 139] width 188 height 16
select select "[DEMOGRAPHIC_DATA]"
click at [433, 131] on select "Select [DEMOGRAPHIC_DATA] [DEMOGRAPHIC_DATA] Other Prefer Not To Say" at bounding box center [527, 139] width 188 height 16
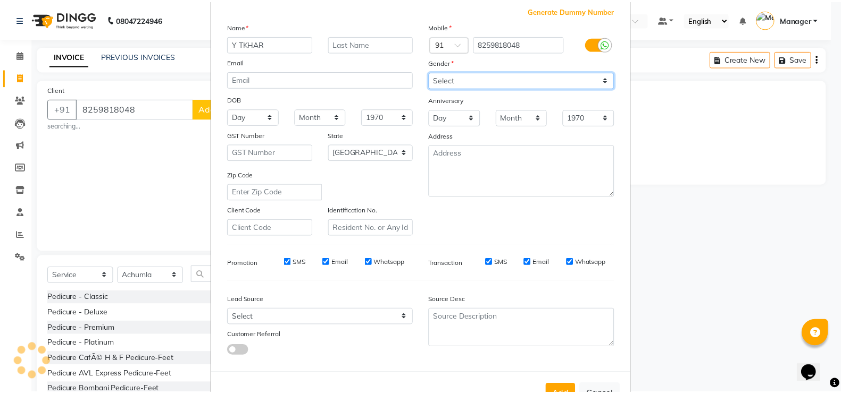
scroll to position [96, 0]
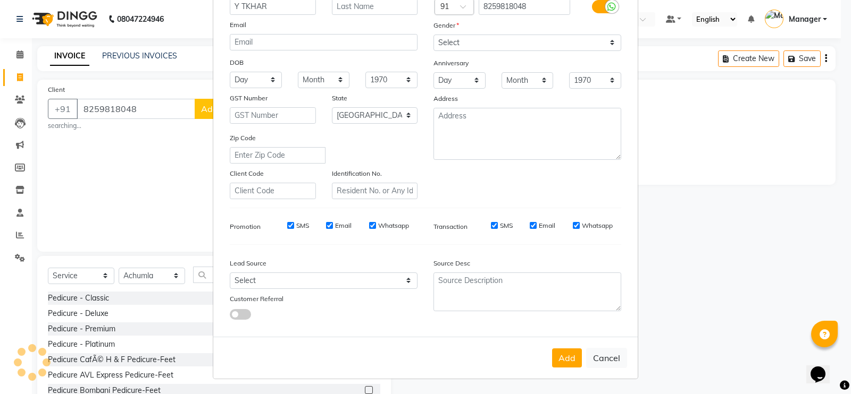
click at [552, 362] on button "Add" at bounding box center [567, 358] width 30 height 19
type input "82******48"
select select
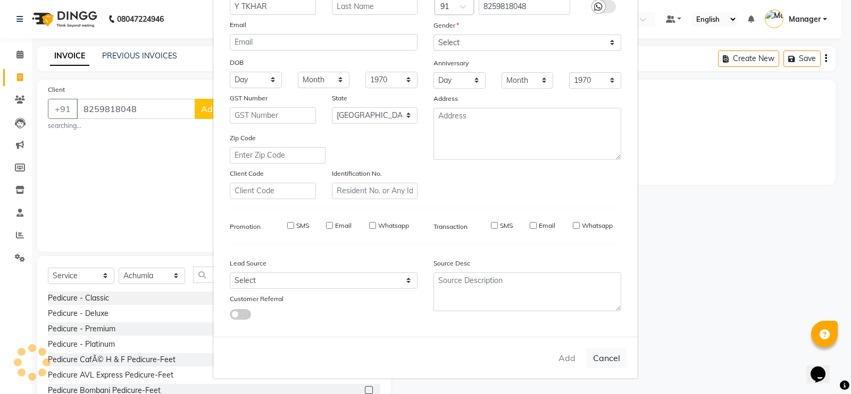
select select "null"
select select
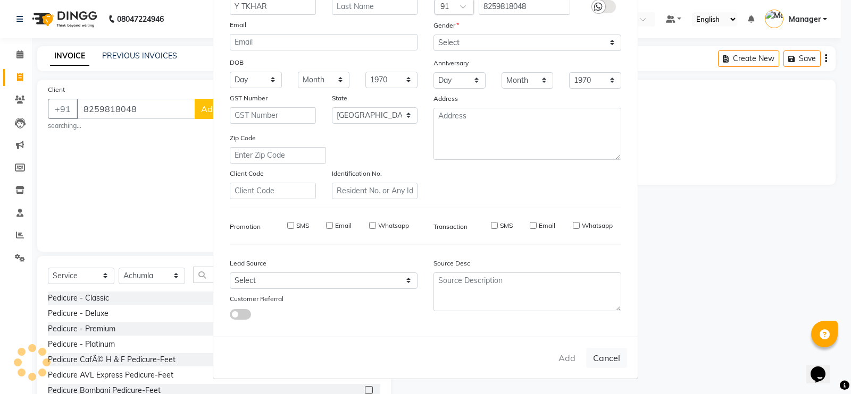
checkbox input "false"
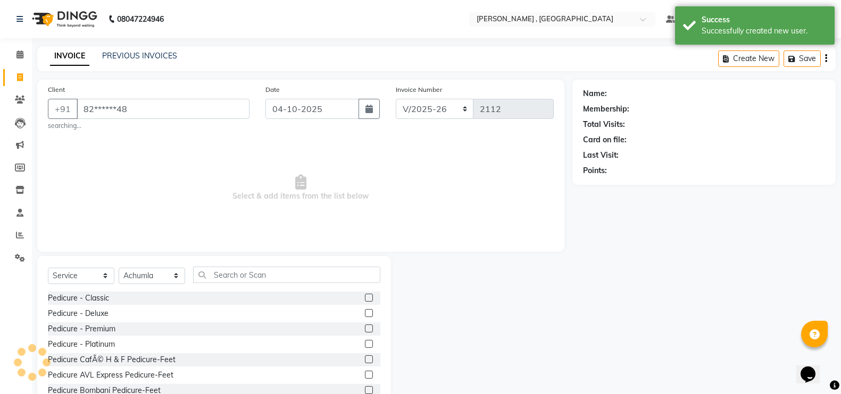
scroll to position [35, 0]
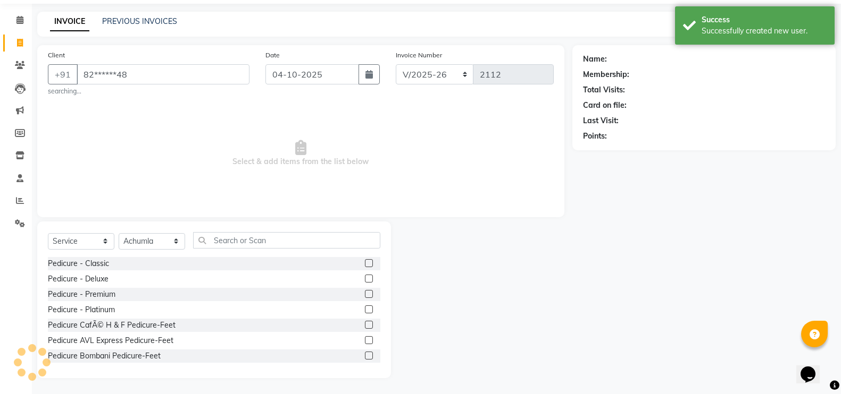
click at [228, 248] on div "Select Service Product Membership Package Voucher Prepaid Gift Card Select Tech…" at bounding box center [214, 244] width 332 height 25
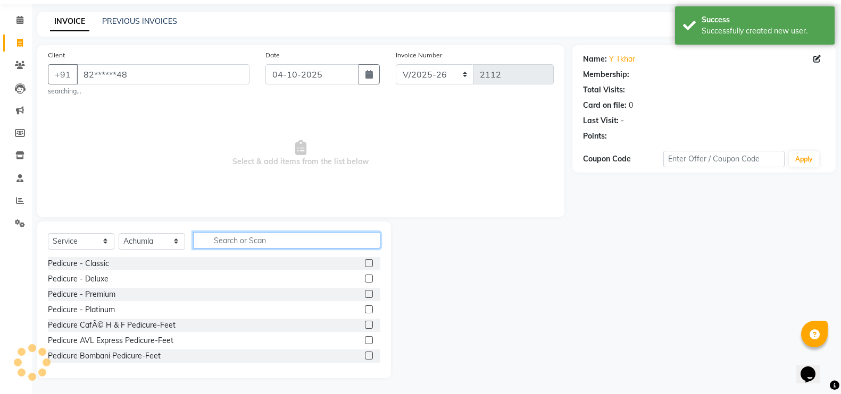
click at [238, 243] on input "text" at bounding box center [286, 240] width 187 height 16
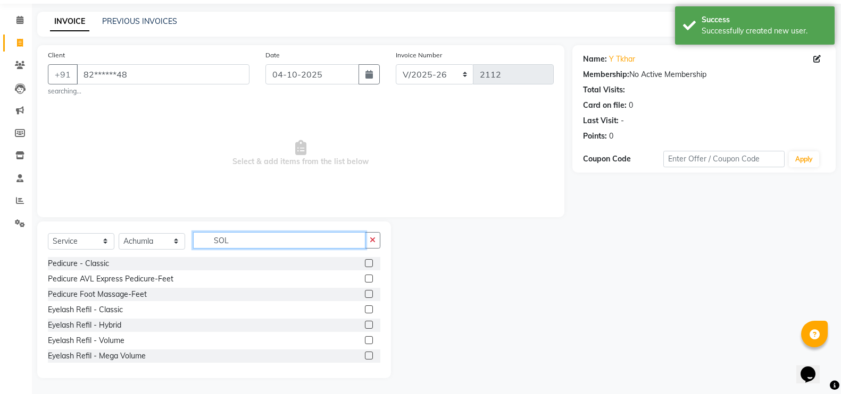
scroll to position [0, 0]
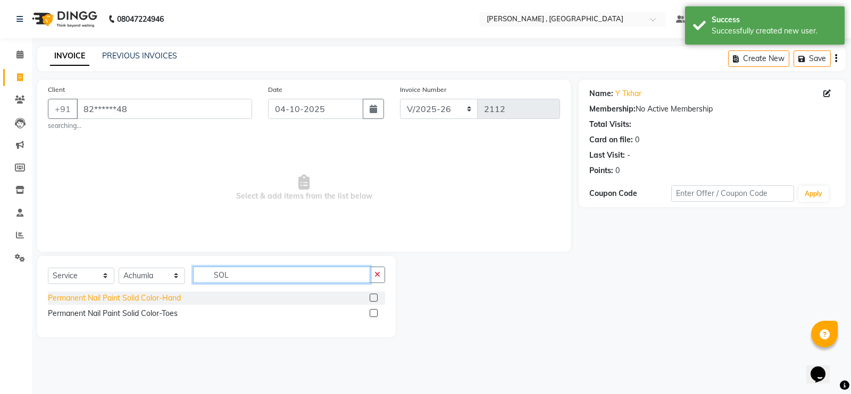
type input "SOL"
click at [125, 299] on div "Permanent Nail Paint Solid Color-Hand" at bounding box center [114, 298] width 133 height 11
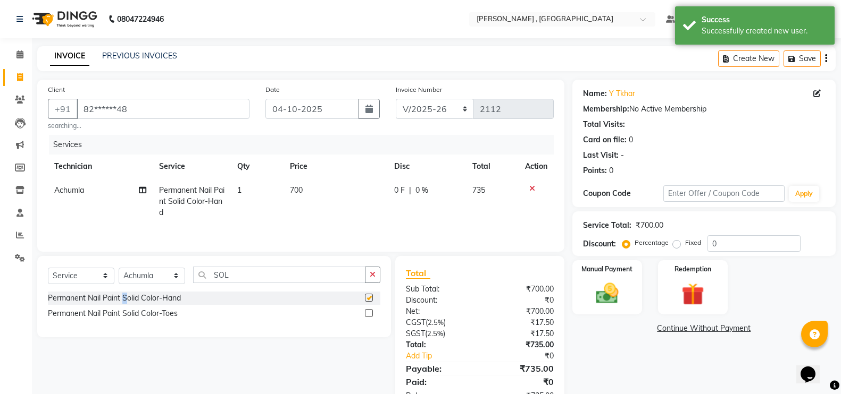
checkbox input "false"
click at [304, 191] on td "700" at bounding box center [335, 202] width 104 height 46
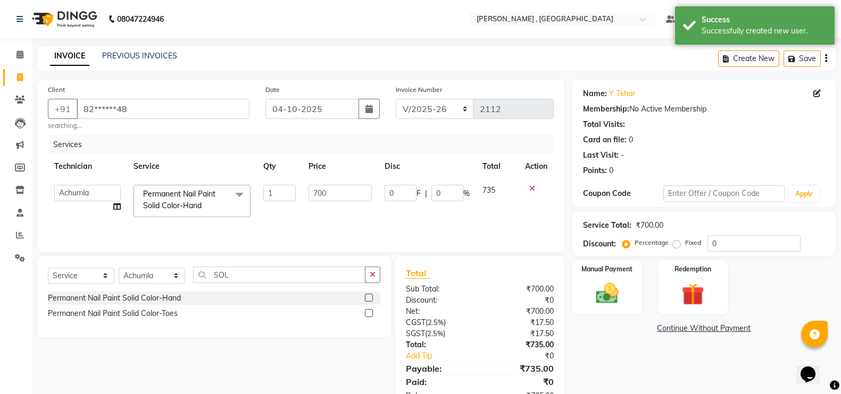
scroll to position [35, 0]
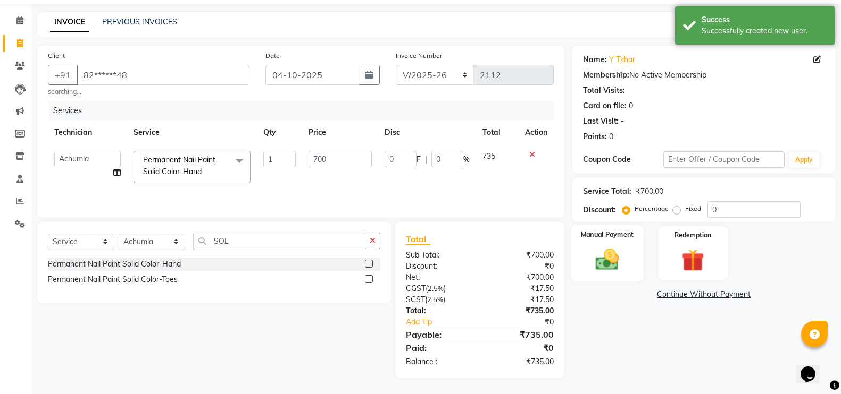
click at [607, 246] on img at bounding box center [607, 259] width 38 height 27
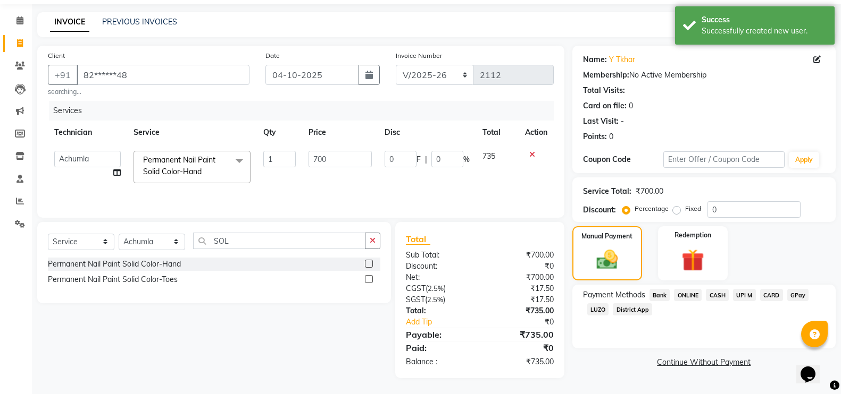
click at [711, 292] on span "CASH" at bounding box center [717, 295] width 23 height 12
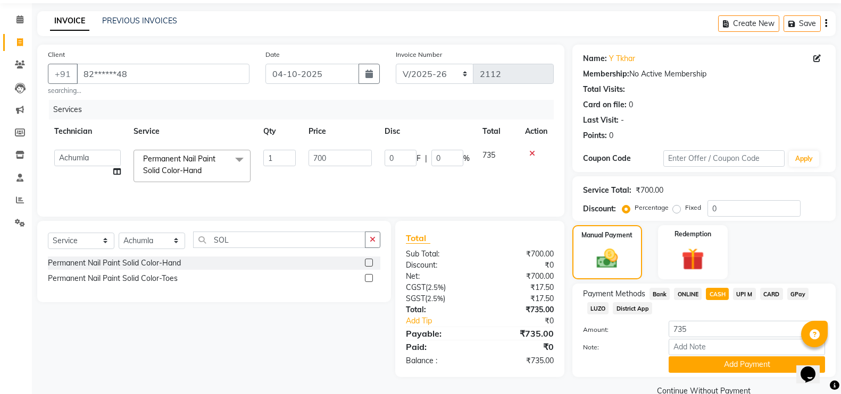
scroll to position [56, 0]
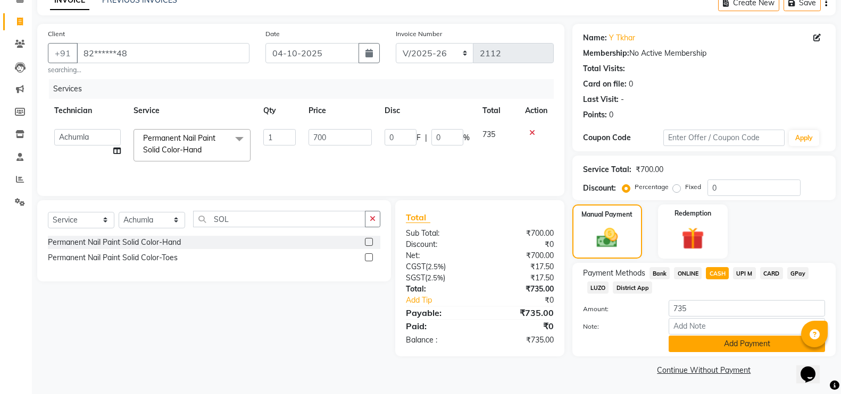
click at [694, 349] on button "Add Payment" at bounding box center [746, 344] width 156 height 16
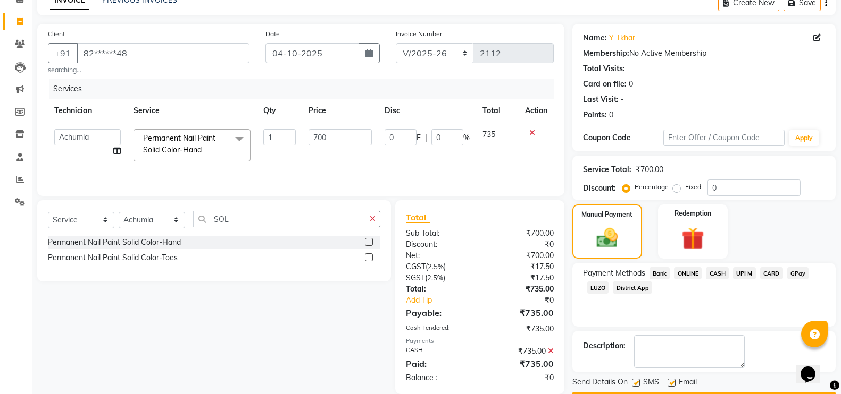
scroll to position [86, 0]
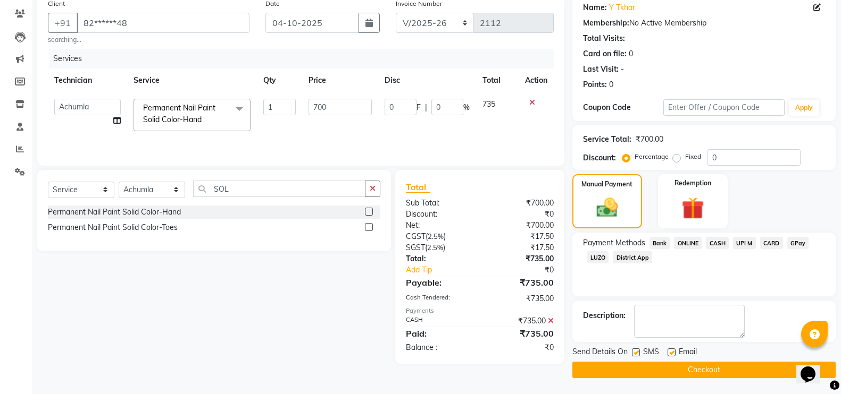
click at [653, 368] on button "Checkout" at bounding box center [703, 370] width 263 height 16
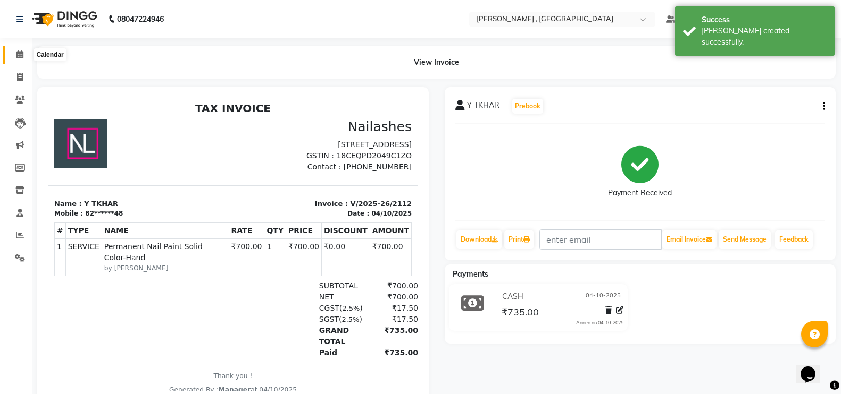
click at [13, 50] on span at bounding box center [20, 55] width 19 height 12
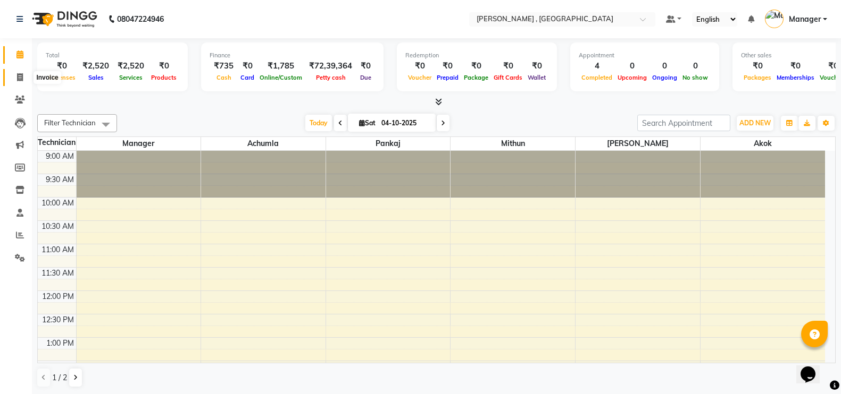
drag, startPoint x: 14, startPoint y: 77, endPoint x: 21, endPoint y: 80, distance: 7.4
click at [15, 77] on span at bounding box center [20, 78] width 19 height 12
select select "service"
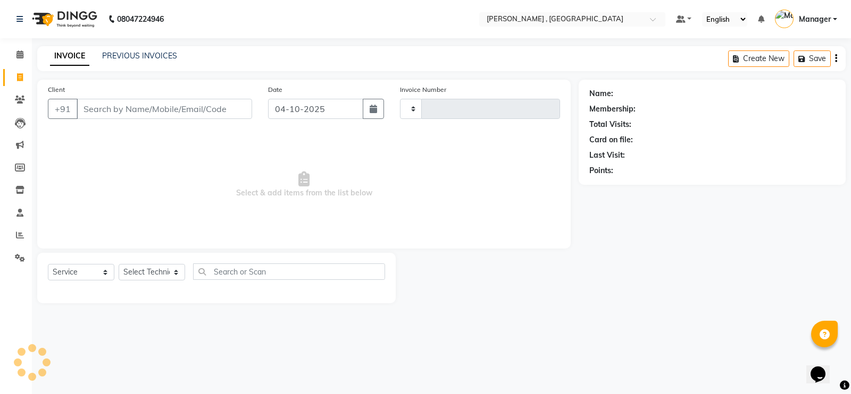
type input "2113"
select select "4283"
click at [182, 107] on input "Client" at bounding box center [164, 109] width 175 height 20
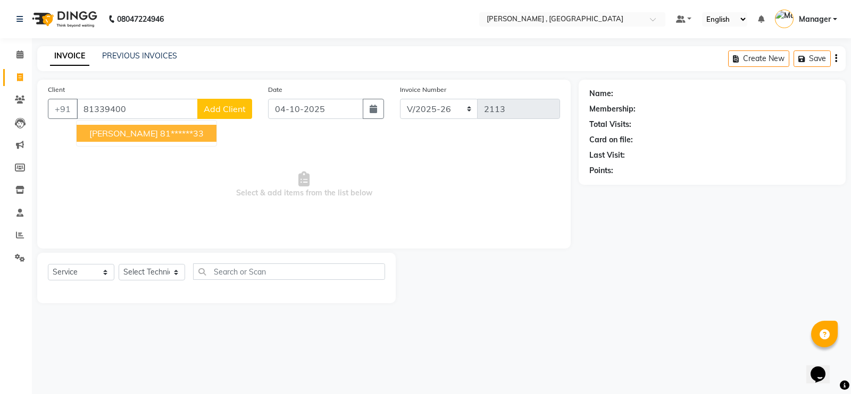
click at [180, 138] on ngb-highlight "81******33" at bounding box center [182, 133] width 44 height 11
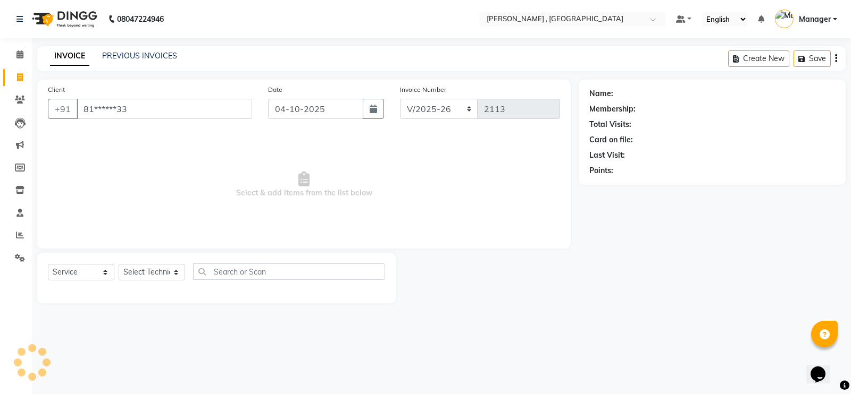
type input "81******33"
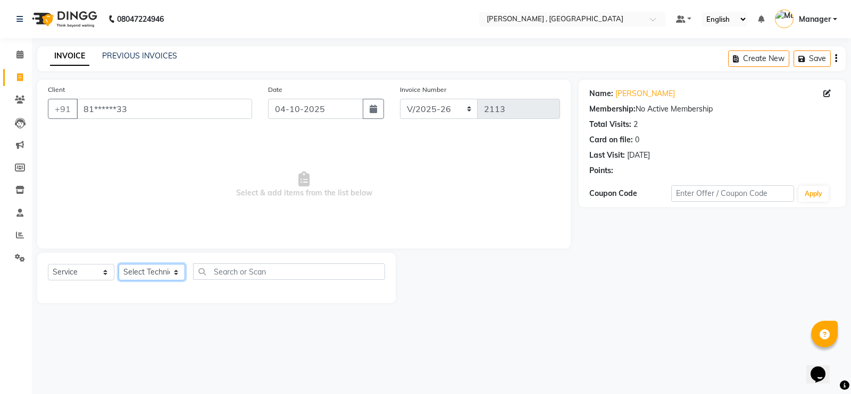
click at [155, 273] on select "Select Technician [PERSON_NAME] [PERSON_NAME] Manager [PERSON_NAME] Thangpi [PE…" at bounding box center [152, 272] width 66 height 16
select select "23266"
click at [119, 264] on select "Select Technician [PERSON_NAME] [PERSON_NAME] Manager [PERSON_NAME] Thangpi [PE…" at bounding box center [152, 272] width 66 height 16
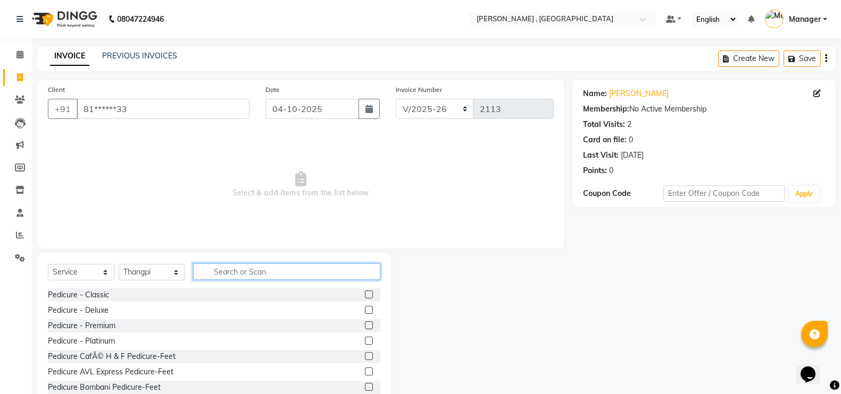
click at [239, 275] on input "text" at bounding box center [286, 272] width 187 height 16
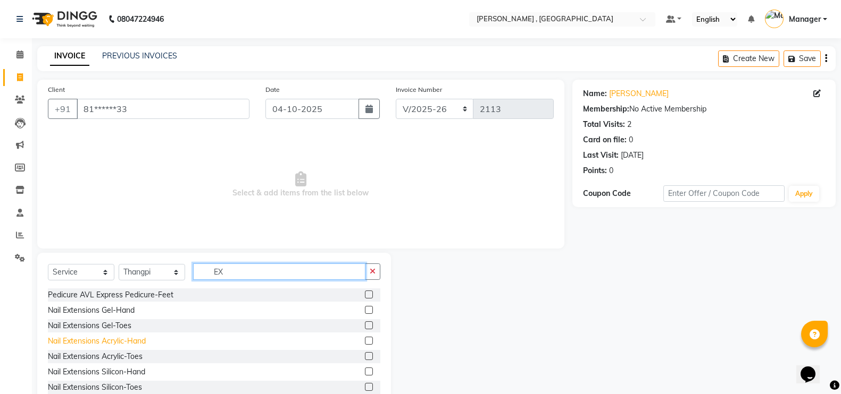
type input "EX"
click at [124, 338] on div "Nail Extensions Acrylic-Hand" at bounding box center [97, 341] width 98 height 11
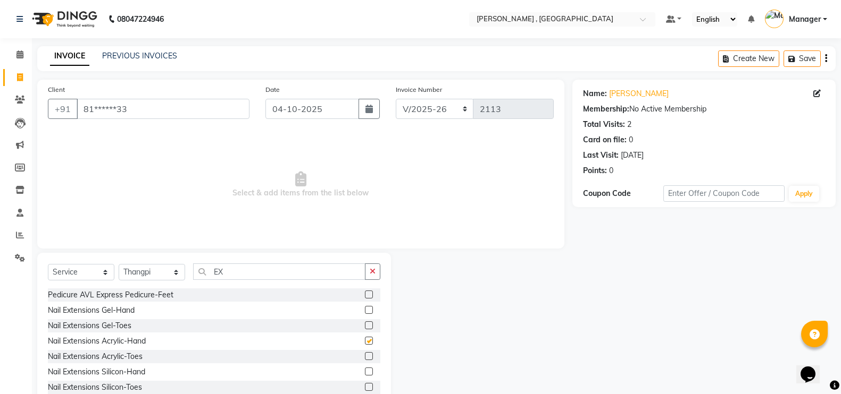
checkbox input "false"
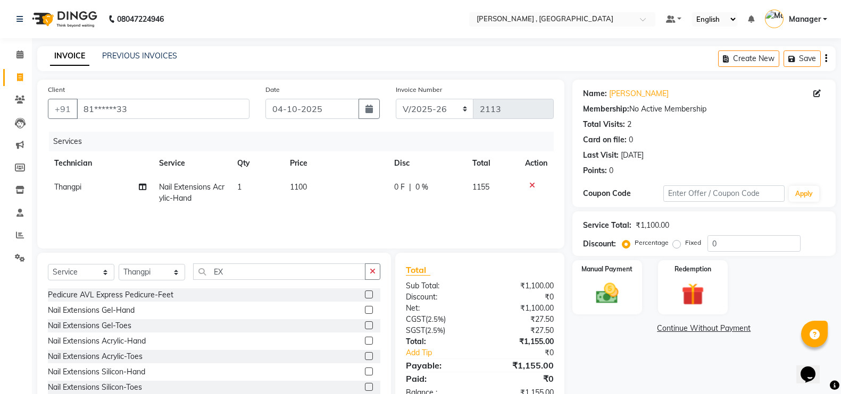
drag, startPoint x: 286, startPoint y: 194, endPoint x: 296, endPoint y: 191, distance: 9.9
click at [287, 194] on td "1100" at bounding box center [335, 192] width 104 height 35
select select "23266"
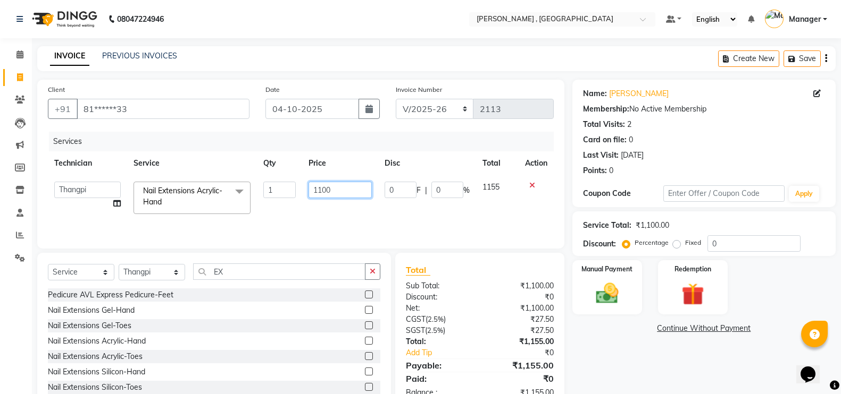
click at [324, 185] on input "1100" at bounding box center [339, 190] width 63 height 16
type input "1000"
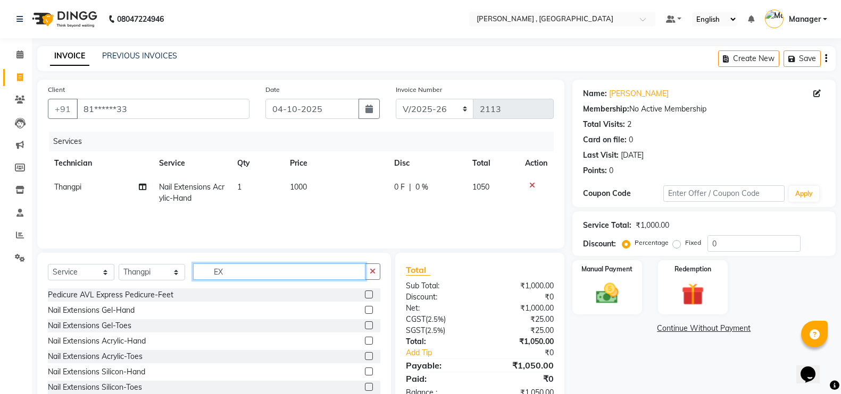
click at [332, 281] on div "Select Service Product Membership Package Voucher Prepaid Gift Card Select Tech…" at bounding box center [214, 276] width 332 height 25
type input "E"
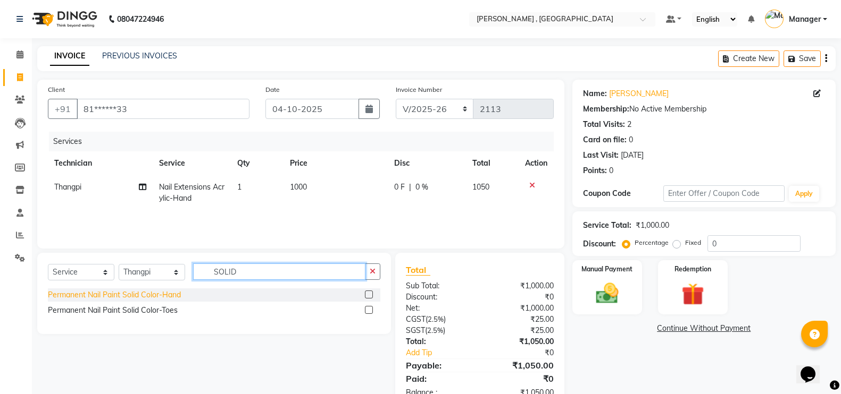
type input "SOLID"
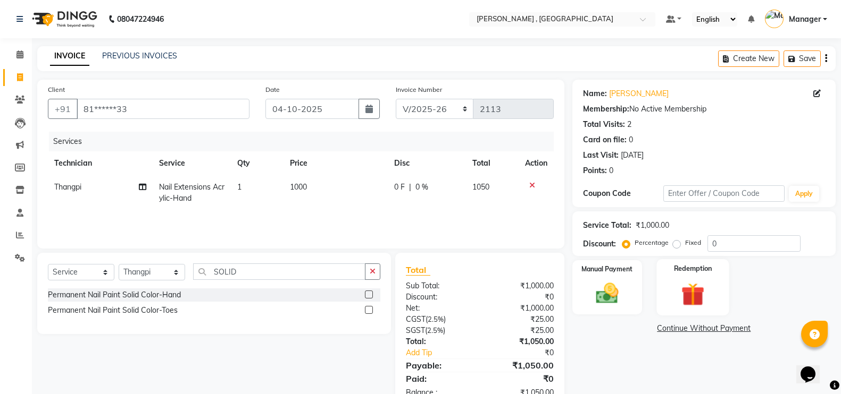
drag, startPoint x: 179, startPoint y: 298, endPoint x: 666, endPoint y: 306, distance: 486.5
click at [181, 297] on div "Permanent Nail Paint Solid Color-Hand" at bounding box center [114, 295] width 133 height 11
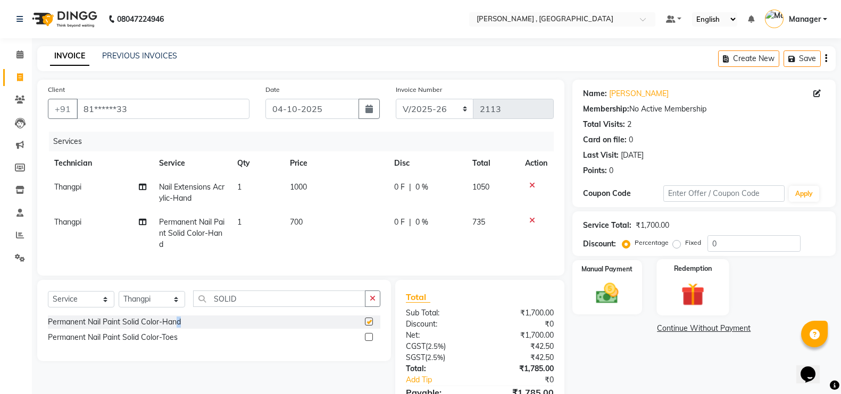
checkbox input "false"
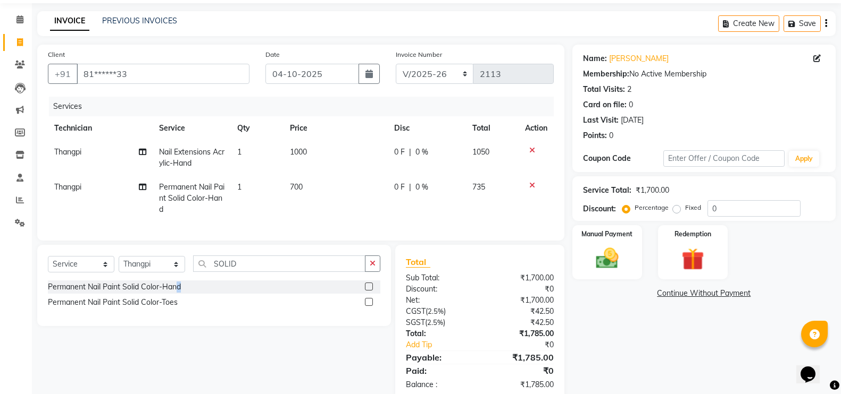
scroll to position [68, 0]
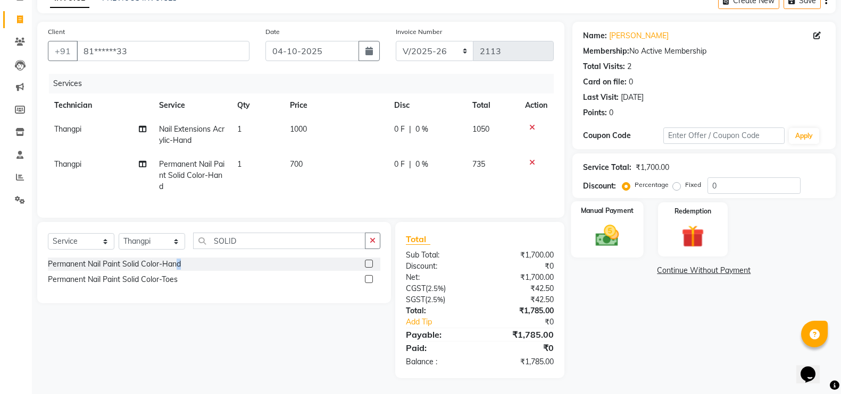
click at [608, 222] on img at bounding box center [607, 235] width 38 height 27
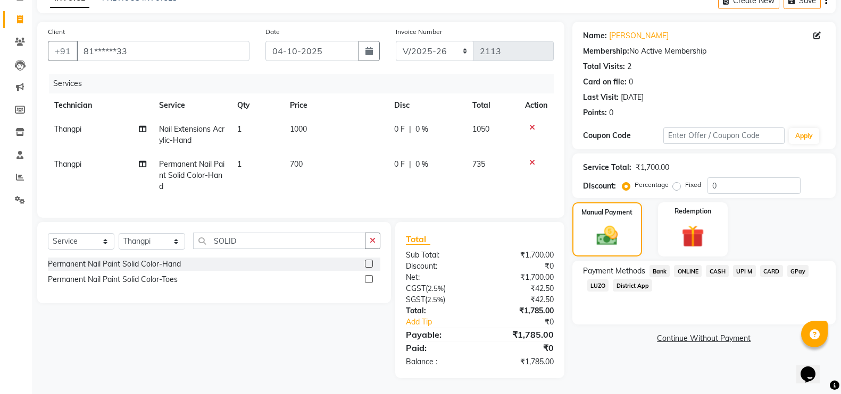
click at [795, 265] on span "GPay" at bounding box center [798, 271] width 22 height 12
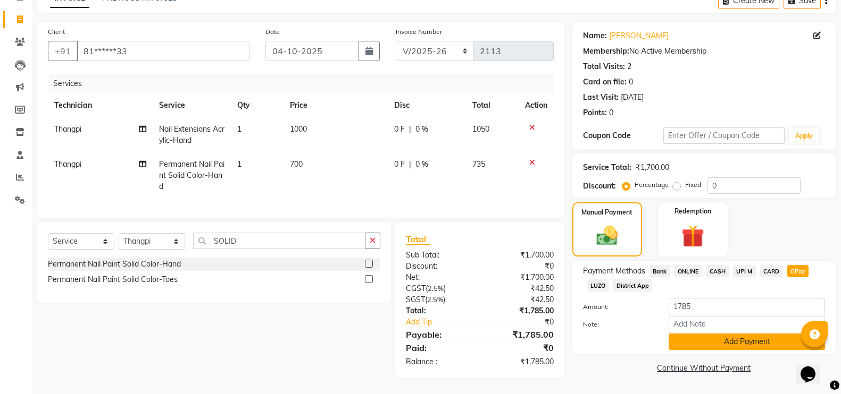
click at [778, 334] on button "Add Payment" at bounding box center [746, 342] width 156 height 16
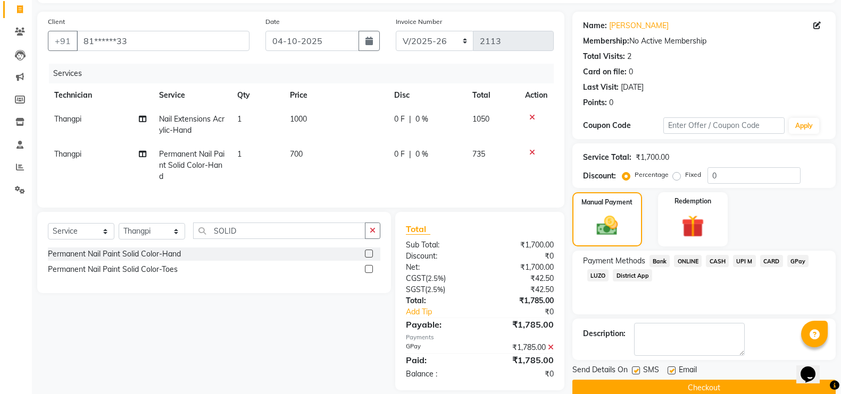
scroll to position [90, 0]
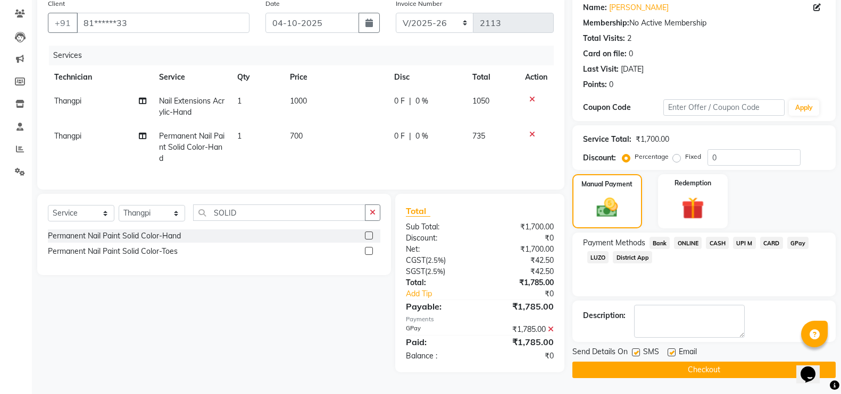
drag, startPoint x: 730, startPoint y: 372, endPoint x: 3, endPoint y: 5, distance: 814.1
click at [730, 372] on button "Checkout" at bounding box center [703, 370] width 263 height 16
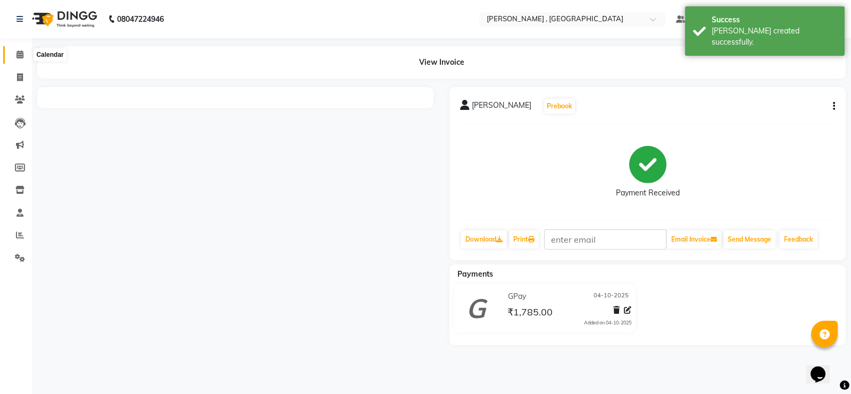
click at [14, 58] on span at bounding box center [20, 55] width 19 height 12
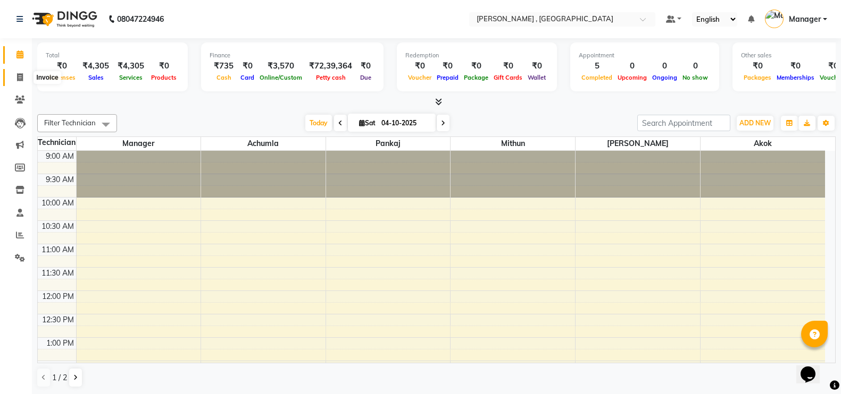
click at [12, 75] on span at bounding box center [20, 78] width 19 height 12
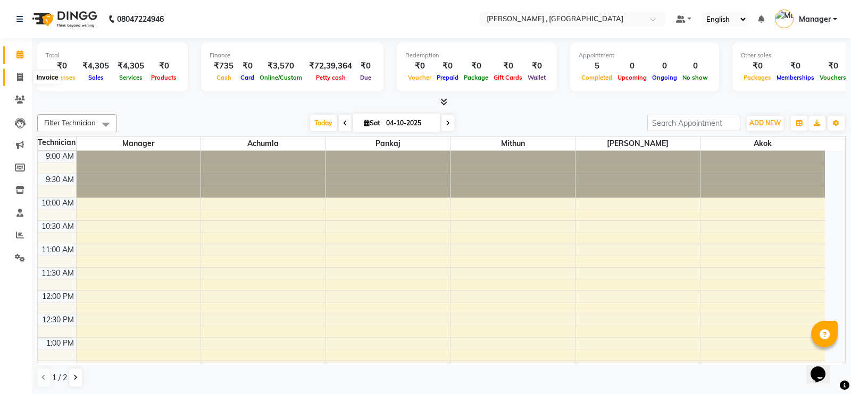
select select "service"
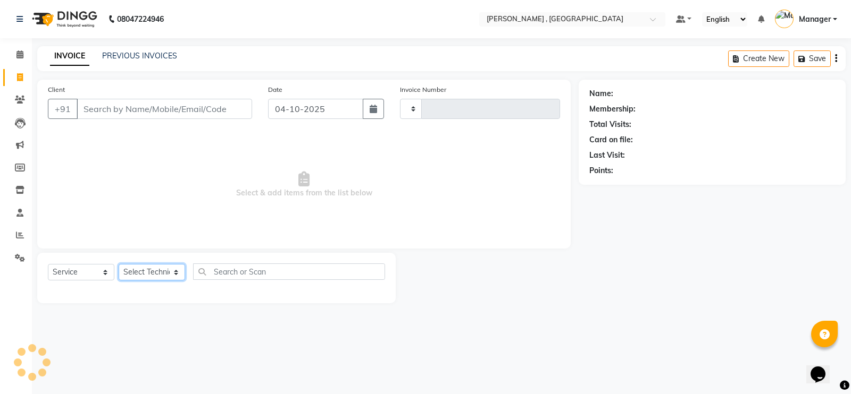
type input "2114"
click at [153, 271] on select "Select Technician" at bounding box center [152, 272] width 66 height 16
select select "4283"
select select "35418"
click at [119, 264] on select "Select Technician [PERSON_NAME] [PERSON_NAME] Manager [PERSON_NAME] Thangpi [PE…" at bounding box center [152, 272] width 66 height 16
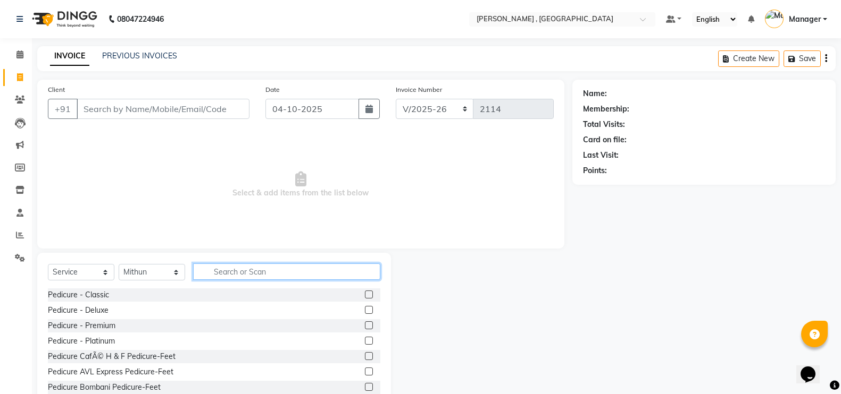
click at [237, 274] on input "text" at bounding box center [286, 272] width 187 height 16
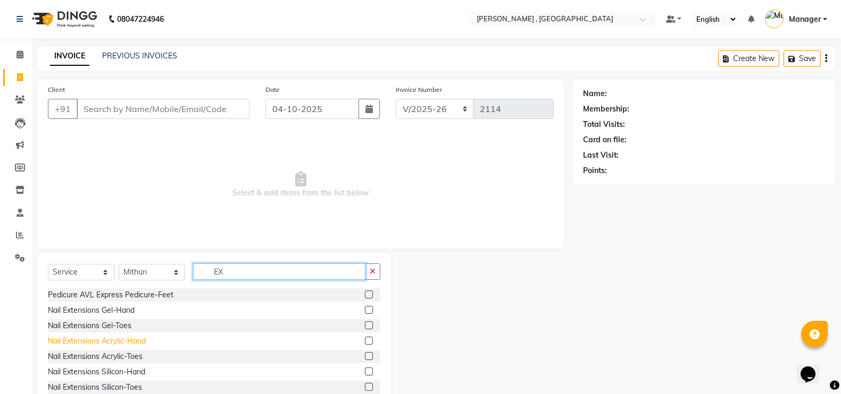
type input "EX"
click at [113, 338] on div "Nail Extensions Acrylic-Hand" at bounding box center [97, 341] width 98 height 11
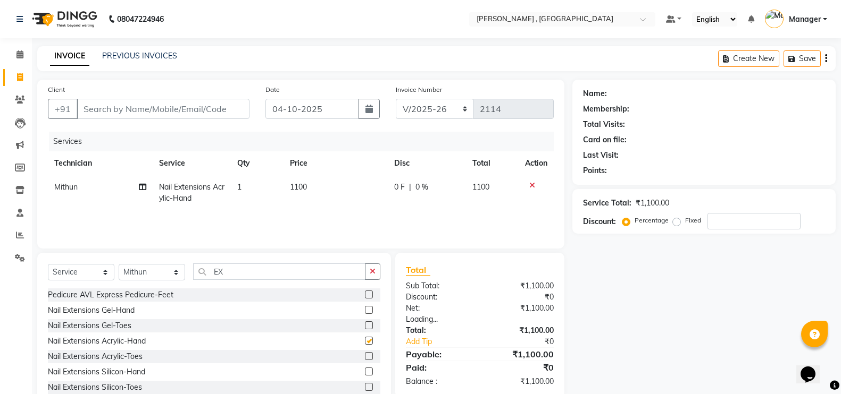
checkbox input "false"
click at [301, 185] on span "1100" at bounding box center [298, 187] width 17 height 10
select select "35418"
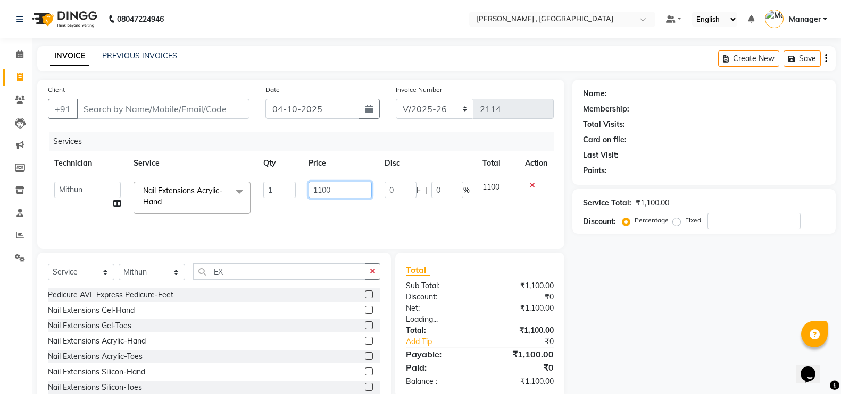
click at [323, 187] on input "1100" at bounding box center [339, 190] width 63 height 16
type input "1000"
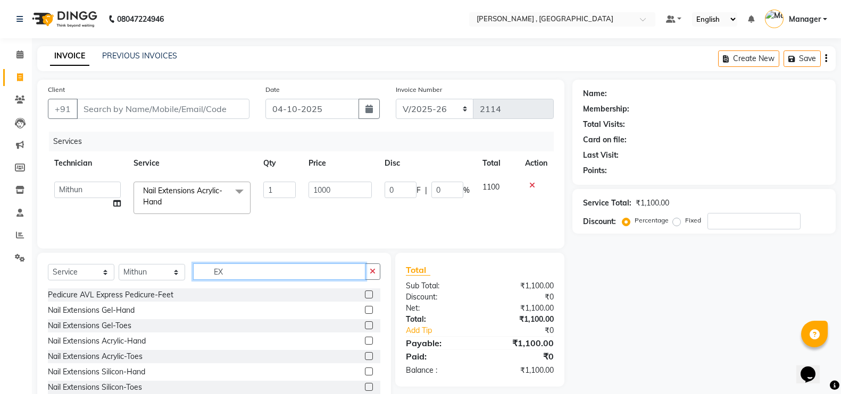
click at [325, 268] on input "EX" at bounding box center [279, 272] width 172 height 16
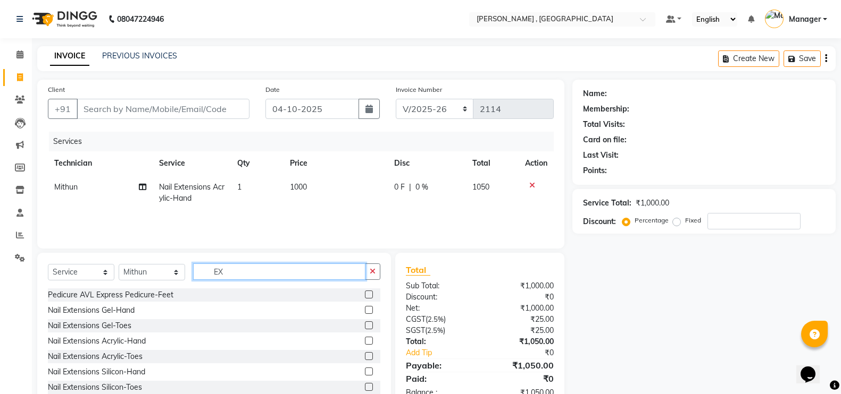
type input "E"
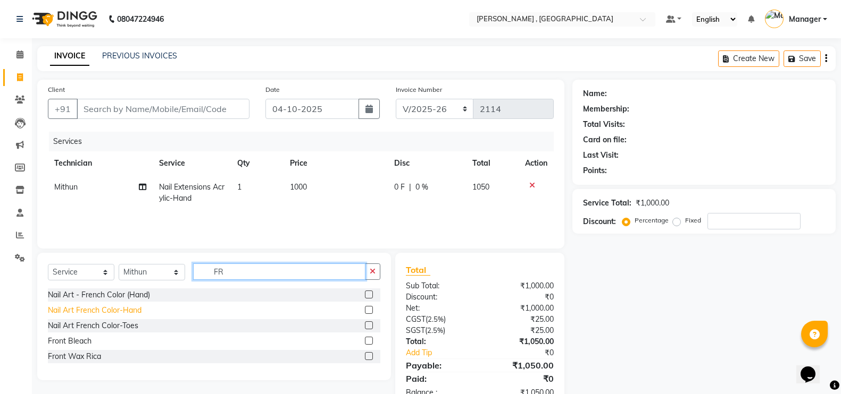
type input "FR"
click at [116, 307] on div "Nail Art French Color-Hand" at bounding box center [95, 310] width 94 height 11
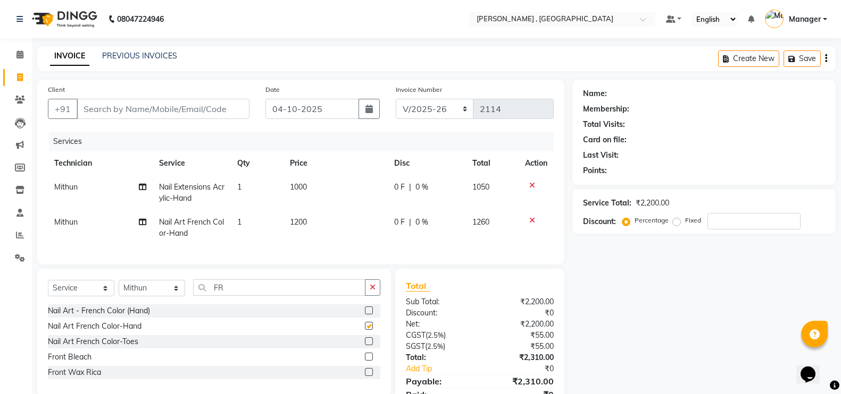
checkbox input "false"
click at [298, 226] on span "1200" at bounding box center [298, 222] width 17 height 10
select select "35418"
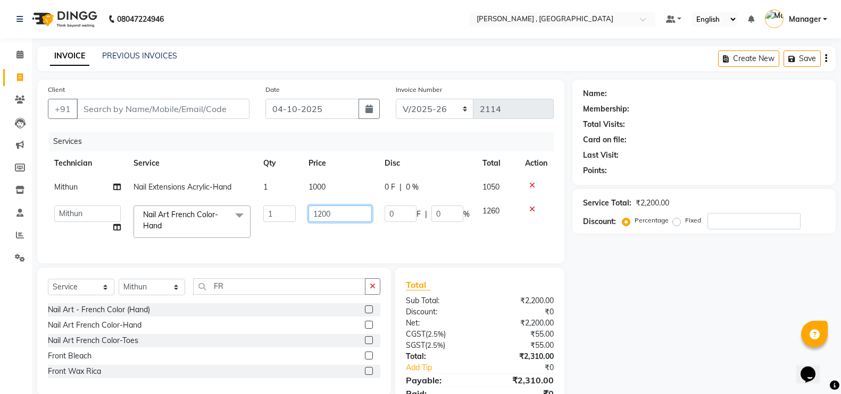
click at [319, 214] on input "1200" at bounding box center [339, 214] width 63 height 16
type input "2200"
click at [300, 295] on input "FR" at bounding box center [279, 287] width 172 height 16
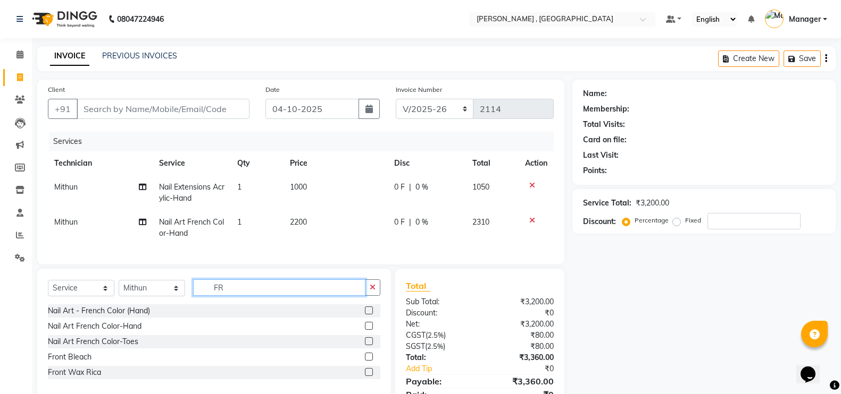
type input "F"
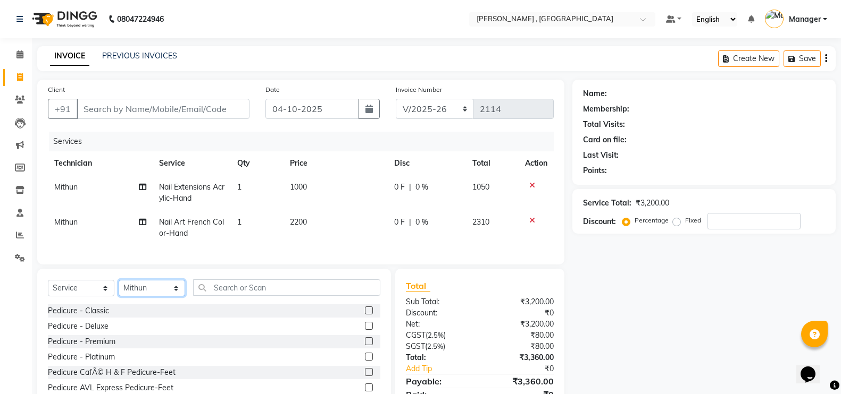
click at [127, 291] on select "Select Technician [PERSON_NAME] [PERSON_NAME] Manager [PERSON_NAME] Thangpi [PE…" at bounding box center [152, 288] width 66 height 16
select select "23268"
click at [119, 290] on select "Select Technician [PERSON_NAME] [PERSON_NAME] Manager [PERSON_NAME] Thangpi [PE…" at bounding box center [152, 288] width 66 height 16
click at [228, 296] on input "text" at bounding box center [286, 288] width 187 height 16
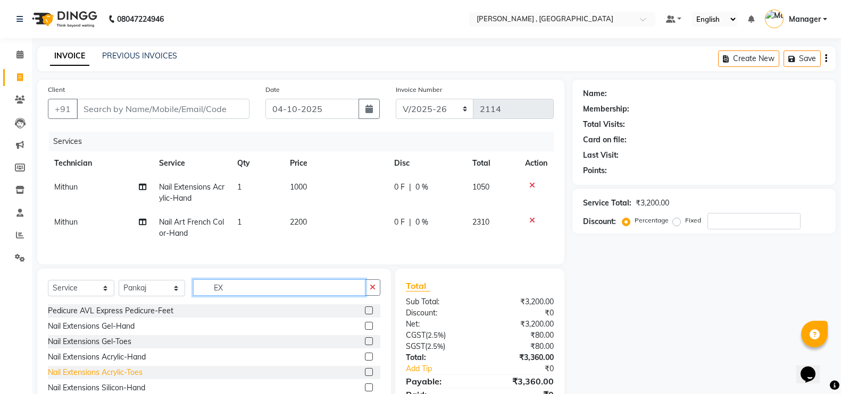
type input "EX"
click at [130, 379] on div "Nail Extensions Acrylic-Toes" at bounding box center [95, 372] width 95 height 11
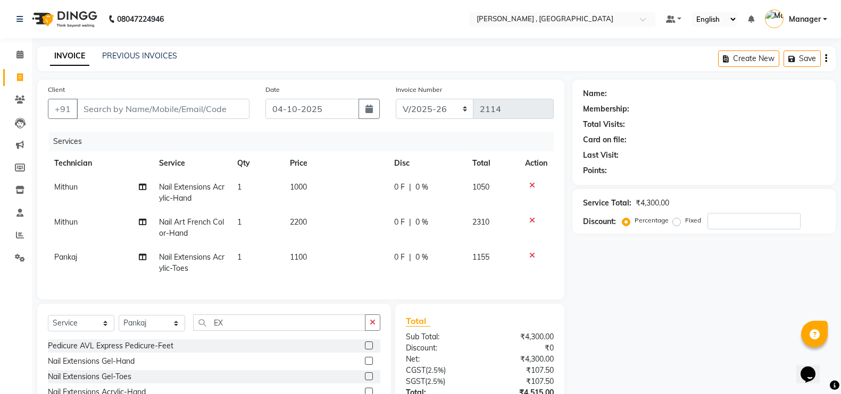
checkbox input "false"
click at [307, 272] on td "1100" at bounding box center [335, 263] width 104 height 35
select select "23268"
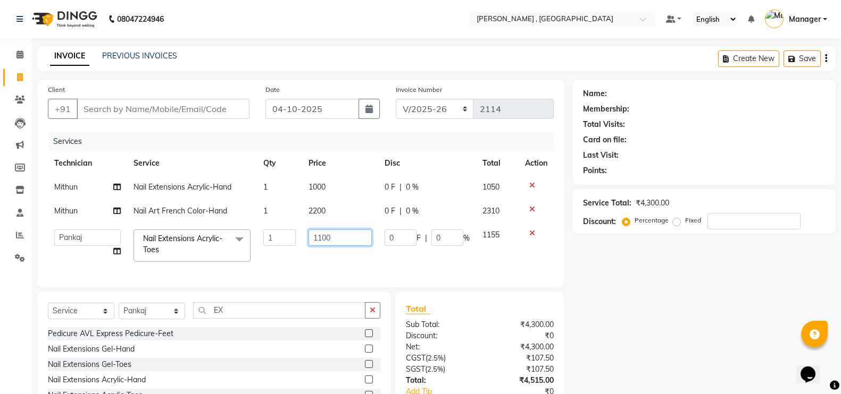
click at [323, 238] on input "1100" at bounding box center [339, 238] width 63 height 16
type input "1000"
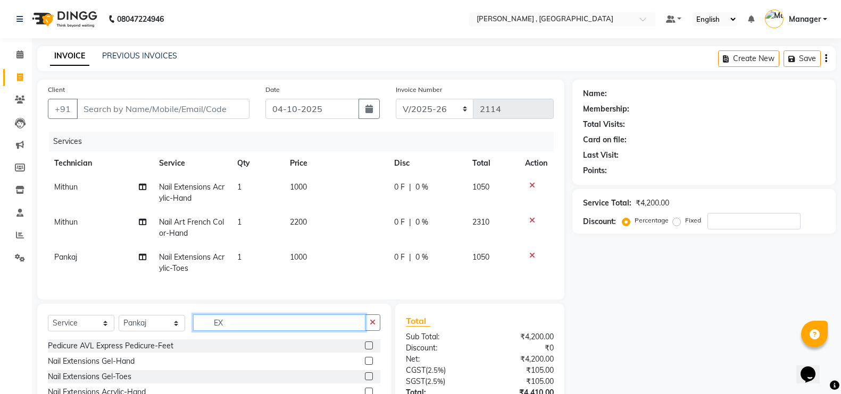
click at [301, 327] on input "EX" at bounding box center [279, 323] width 172 height 16
type input "E"
type input "FR"
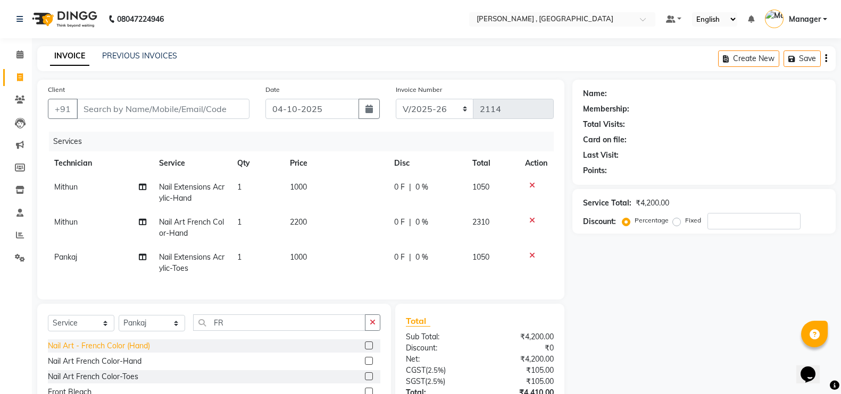
click at [124, 352] on div "Nail Art - French Color (Hand)" at bounding box center [99, 346] width 102 height 11
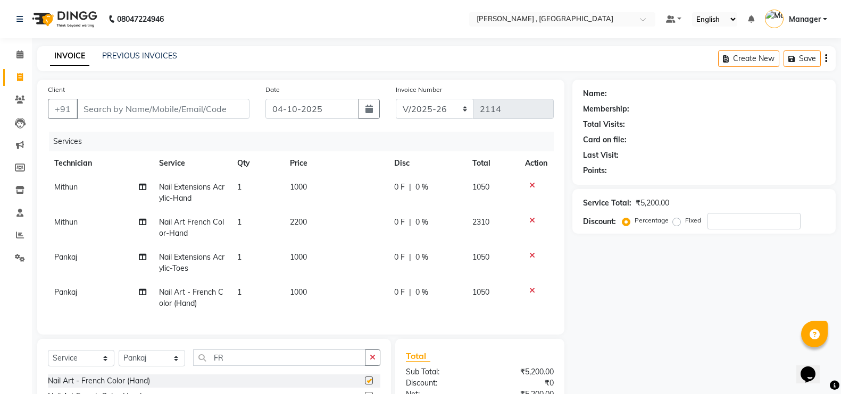
checkbox input "false"
click at [292, 306] on td "1000" at bounding box center [335, 298] width 104 height 35
select select "23268"
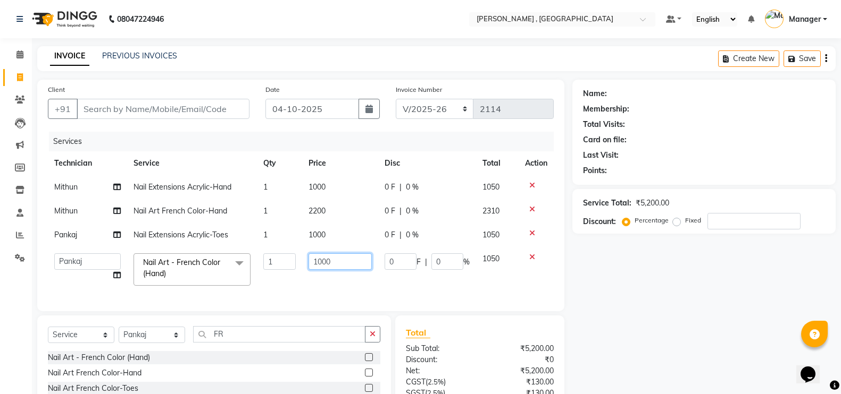
click at [319, 265] on input "1000" at bounding box center [339, 262] width 63 height 16
type input "2000"
click at [310, 339] on div "Client +91 Date [DATE] Invoice Number BTH/2025-26 RED/2025-26 V/2025 V/[PHONE_N…" at bounding box center [300, 276] width 543 height 392
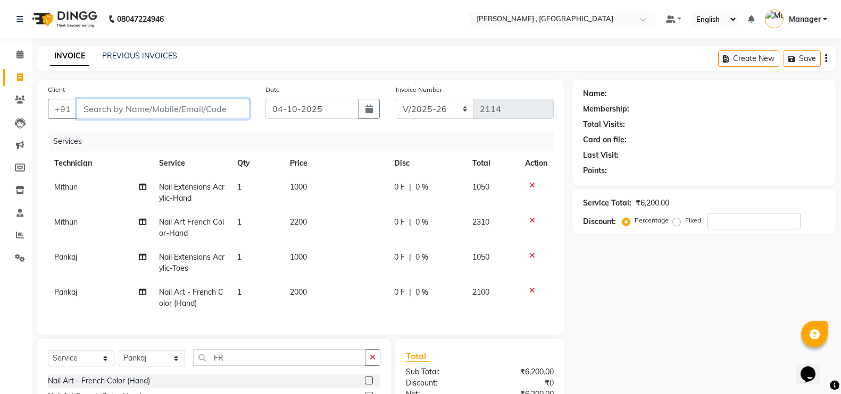
click at [126, 110] on input "Client" at bounding box center [163, 109] width 173 height 20
type input "6"
type input "0"
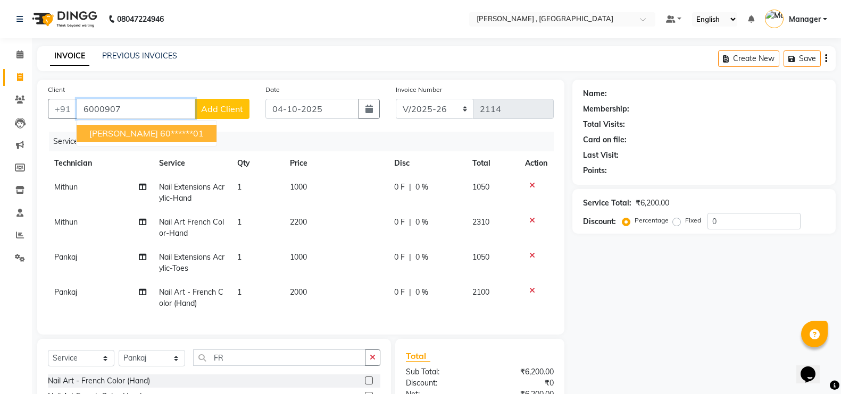
click at [160, 132] on ngb-highlight "60******01" at bounding box center [182, 133] width 44 height 11
type input "60******01"
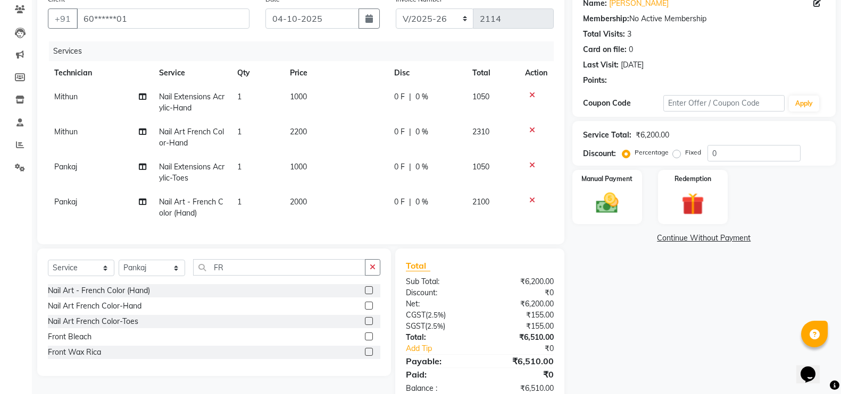
scroll to position [127, 0]
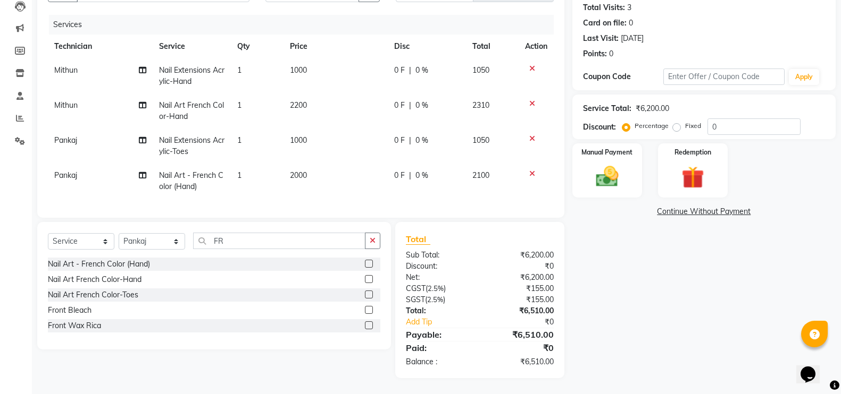
click at [313, 182] on td "2000" at bounding box center [335, 181] width 104 height 35
select select "23268"
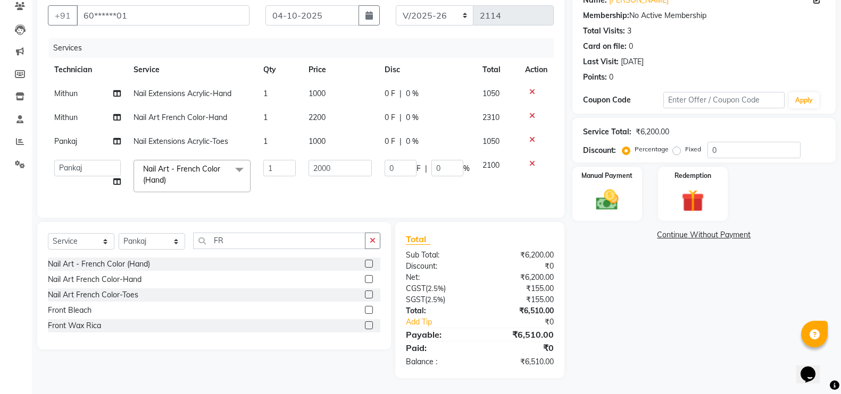
scroll to position [104, 0]
click at [322, 160] on input "2000" at bounding box center [339, 168] width 63 height 16
type input "1200"
click at [292, 243] on div "Client +91 60******01 Date [DATE] Invoice Number BTH/2025-26 RED/2025-26 V/2025…" at bounding box center [300, 182] width 543 height 392
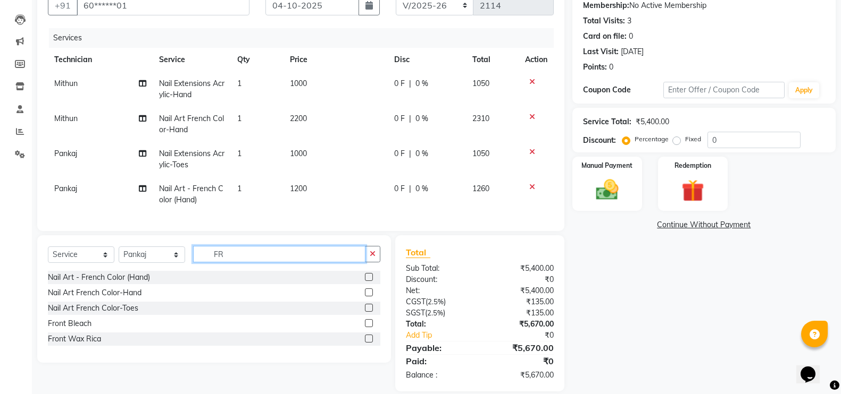
scroll to position [127, 0]
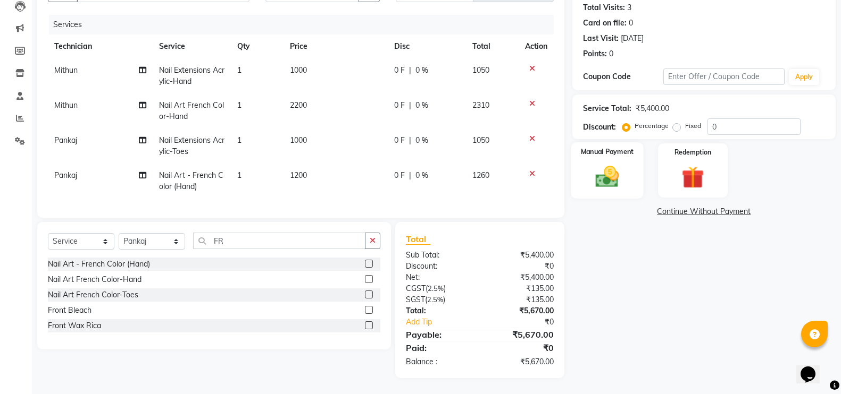
click at [608, 163] on img at bounding box center [607, 176] width 38 height 27
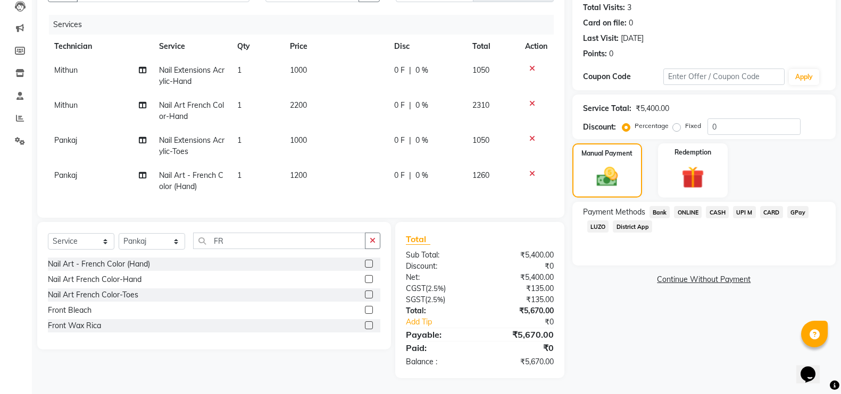
click at [714, 206] on span "CASH" at bounding box center [717, 212] width 23 height 12
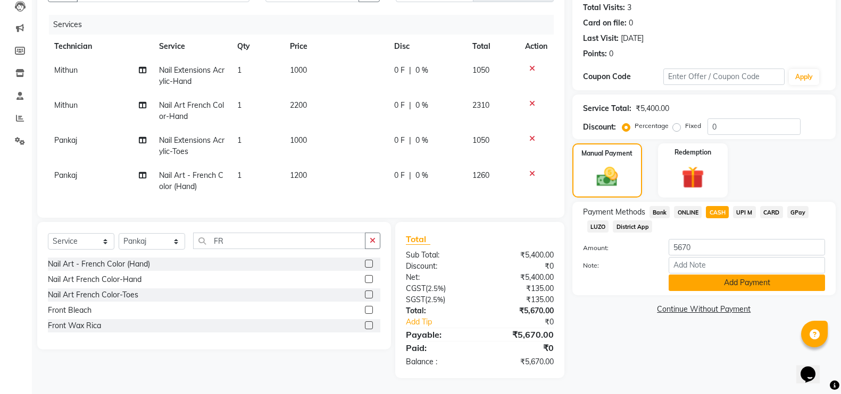
click at [722, 275] on button "Add Payment" at bounding box center [746, 283] width 156 height 16
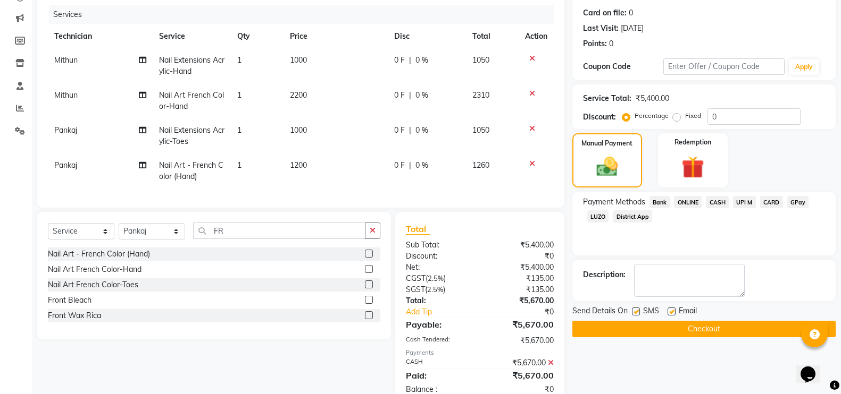
click at [549, 367] on icon at bounding box center [551, 362] width 6 height 7
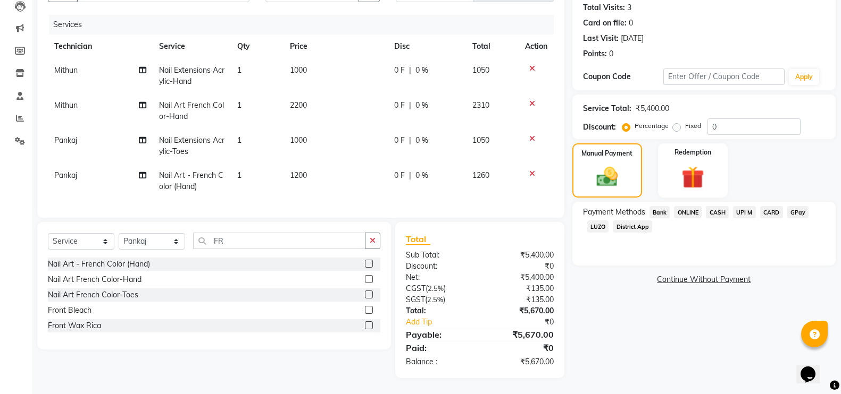
click at [800, 206] on span "GPay" at bounding box center [798, 212] width 22 height 12
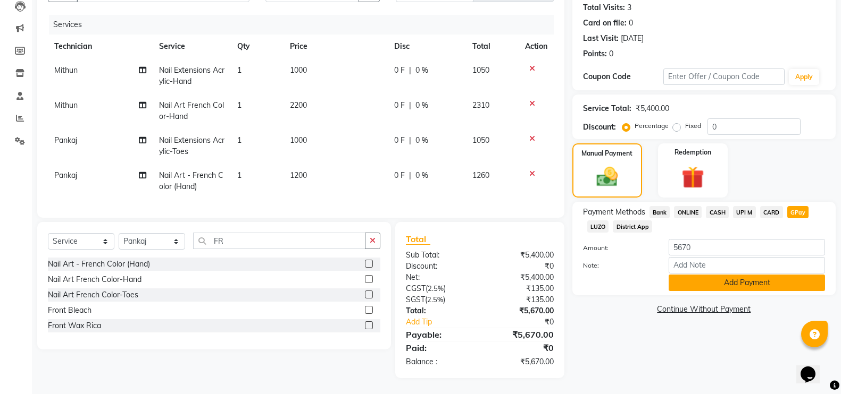
click at [766, 278] on button "Add Payment" at bounding box center [746, 283] width 156 height 16
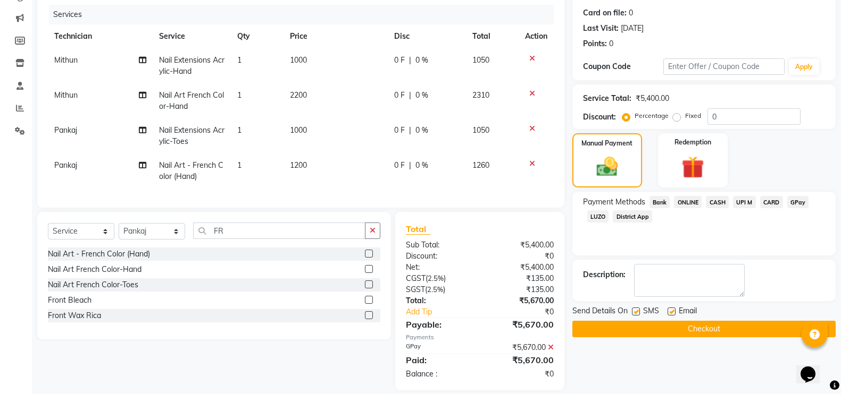
scroll to position [149, 0]
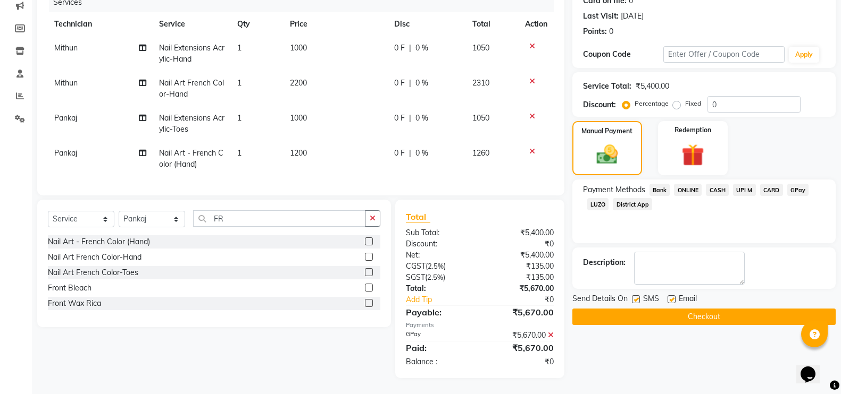
click at [748, 309] on button "Checkout" at bounding box center [703, 317] width 263 height 16
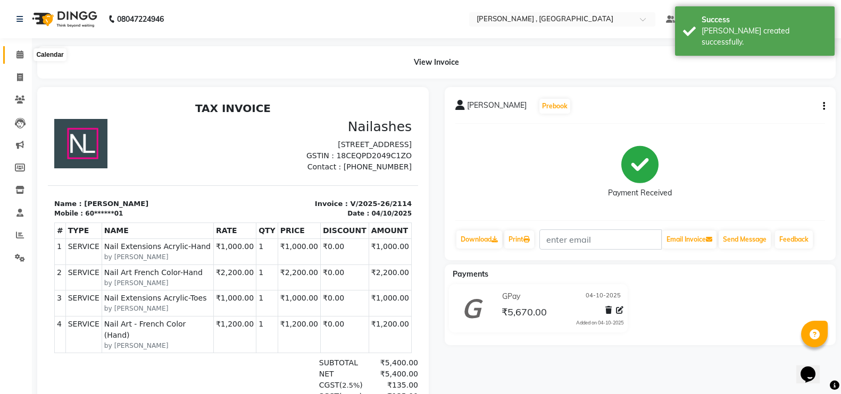
click at [12, 54] on span at bounding box center [20, 55] width 19 height 12
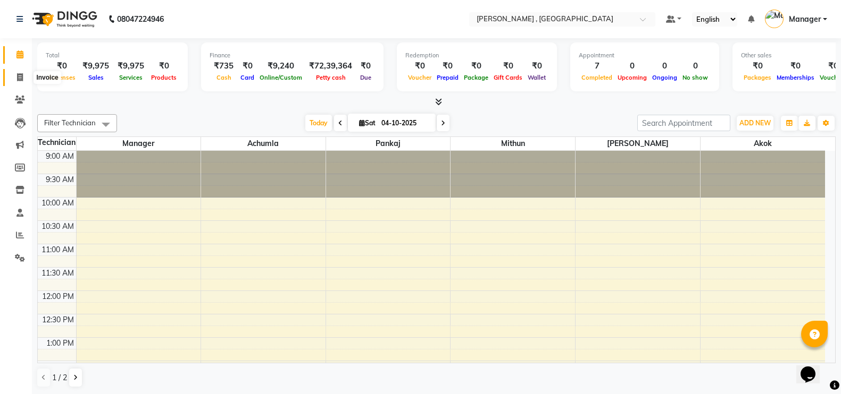
click at [18, 80] on icon at bounding box center [20, 77] width 6 height 8
select select "service"
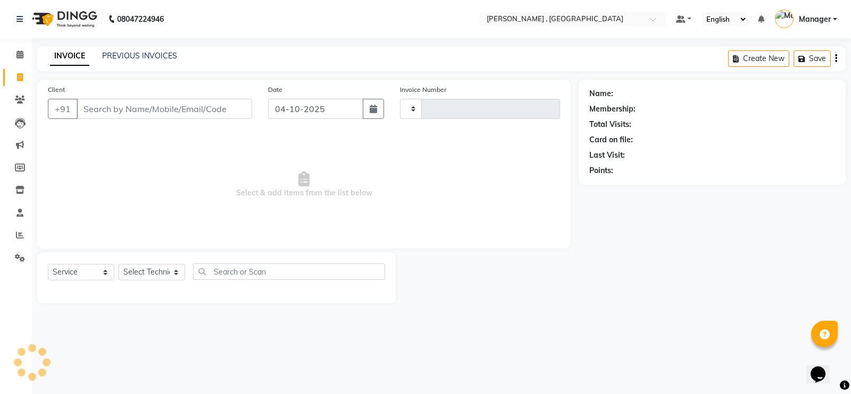
type input "2115"
select select "4283"
click at [136, 112] on input "Client" at bounding box center [164, 109] width 175 height 20
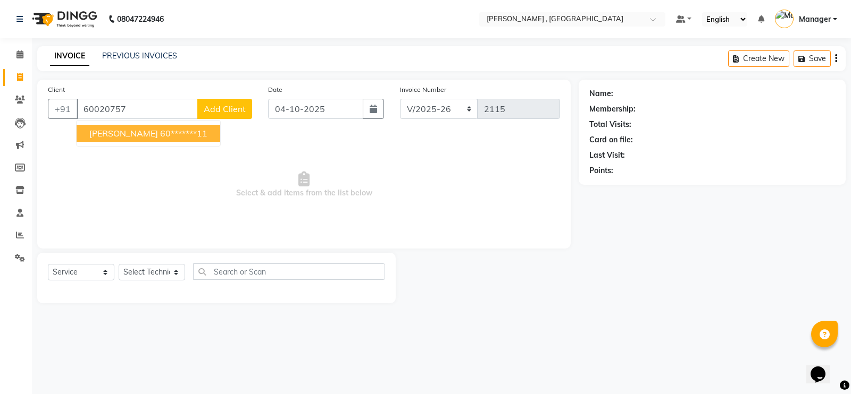
click at [160, 132] on ngb-highlight "60*******11" at bounding box center [183, 133] width 47 height 11
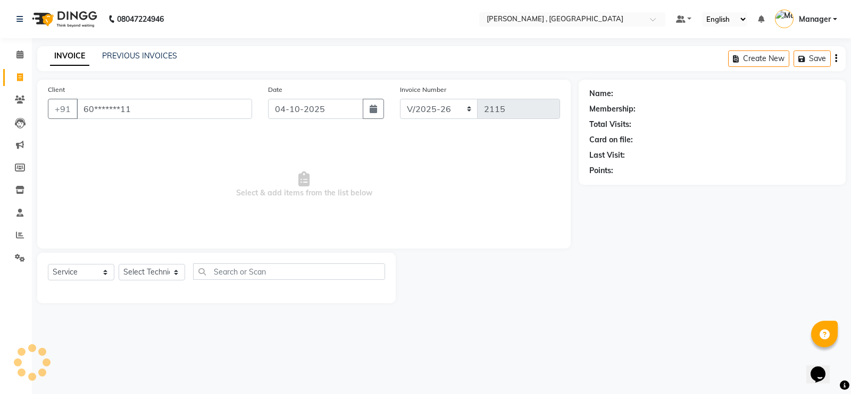
type input "60*******11"
click at [165, 273] on select "Select Technician [PERSON_NAME] [PERSON_NAME] Manager [PERSON_NAME] Thangpi [PE…" at bounding box center [152, 272] width 66 height 16
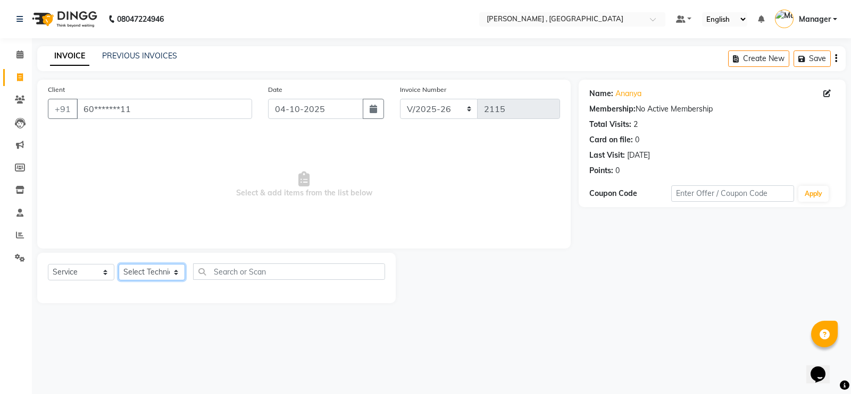
select select "85988"
click at [119, 264] on select "Select Technician [PERSON_NAME] [PERSON_NAME] Manager [PERSON_NAME] Thangpi [PE…" at bounding box center [152, 272] width 66 height 16
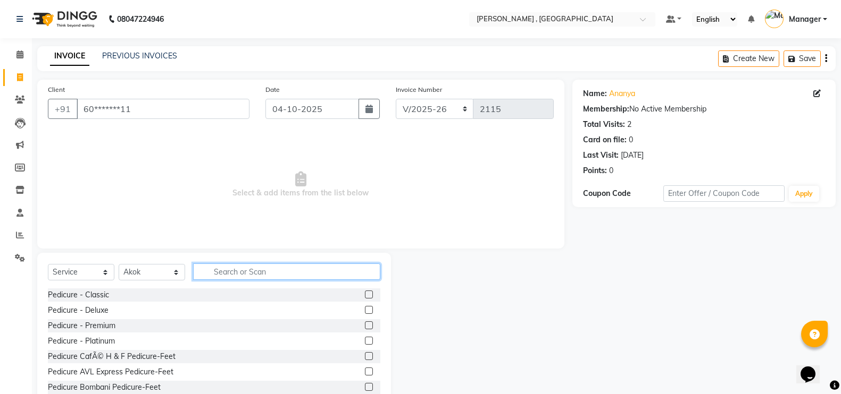
click at [237, 274] on input "text" at bounding box center [286, 272] width 187 height 16
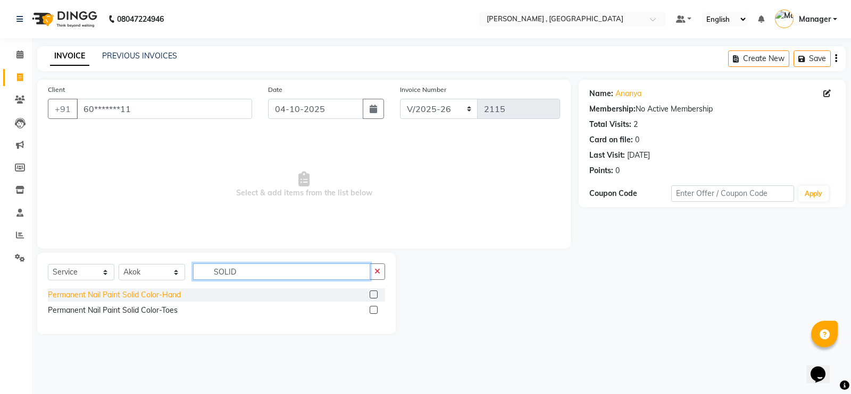
type input "SOLID"
click at [147, 297] on div "Permanent Nail Paint Solid Color-Hand" at bounding box center [114, 295] width 133 height 11
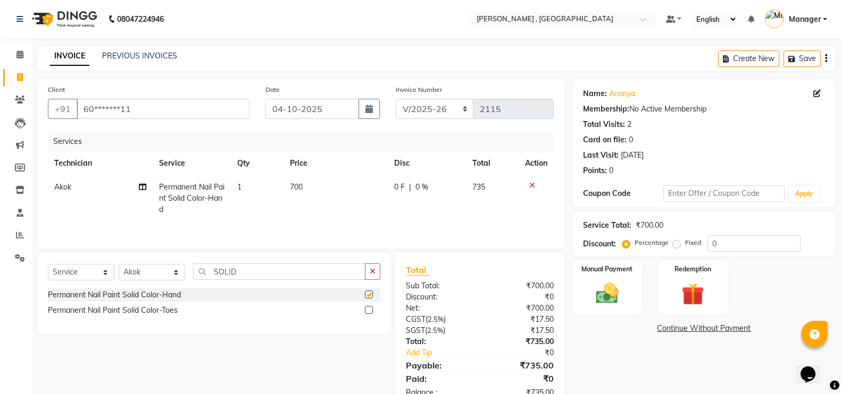
checkbox input "false"
click at [626, 281] on img at bounding box center [607, 293] width 38 height 27
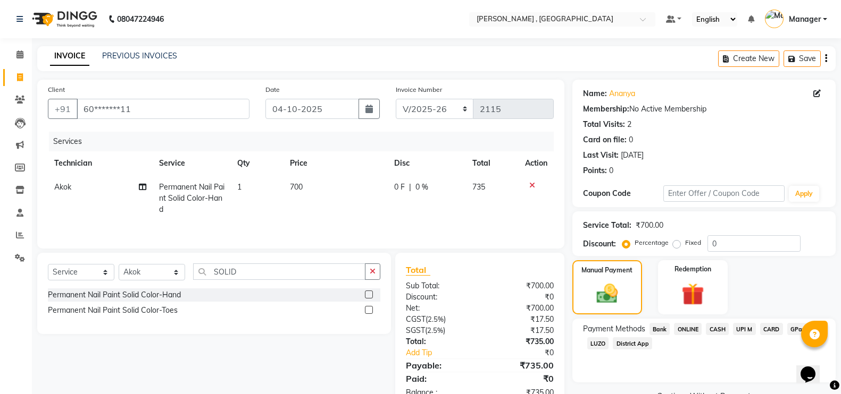
scroll to position [33, 0]
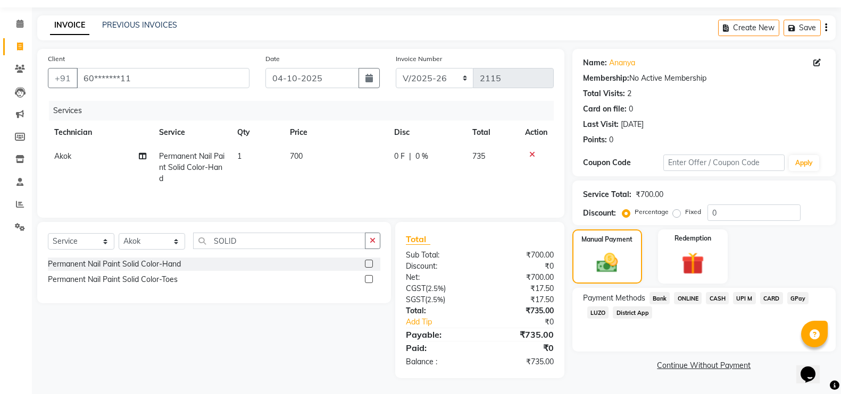
click at [802, 299] on span "GPay" at bounding box center [798, 298] width 22 height 12
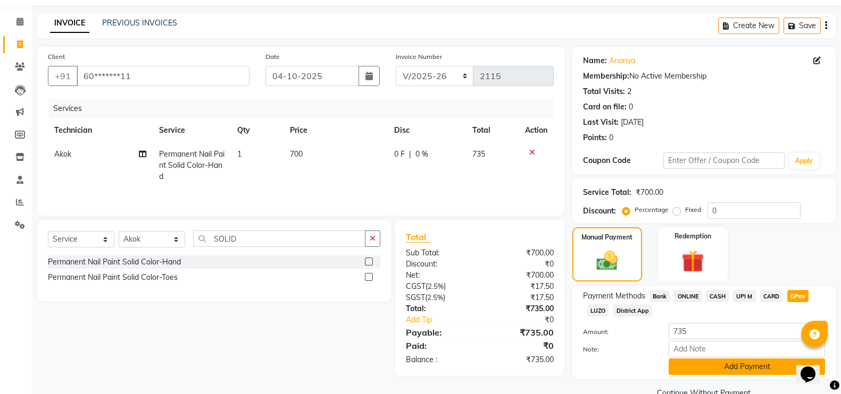
click at [727, 365] on button "Add Payment" at bounding box center [746, 367] width 156 height 16
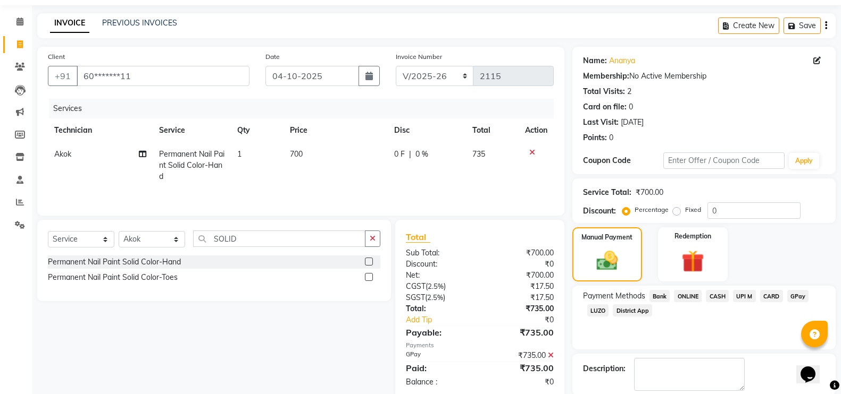
scroll to position [86, 0]
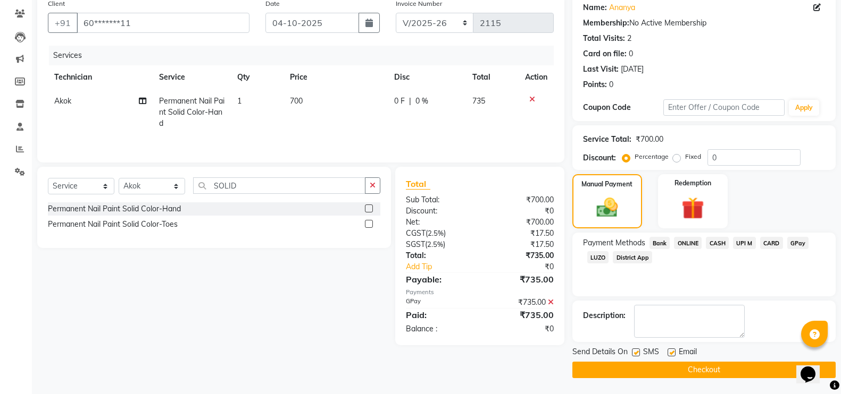
click at [727, 365] on button "Checkout" at bounding box center [703, 370] width 263 height 16
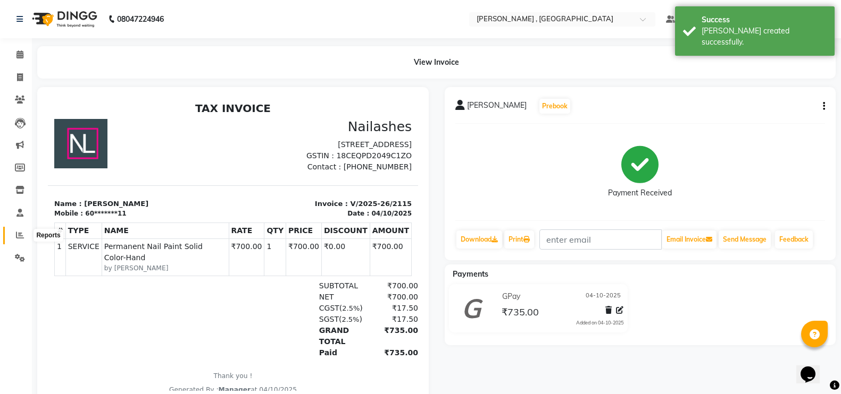
click at [19, 236] on icon at bounding box center [20, 235] width 8 height 8
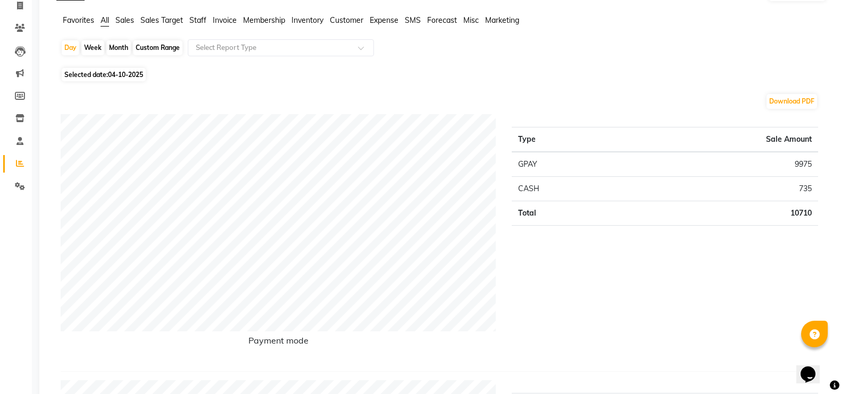
scroll to position [133, 0]
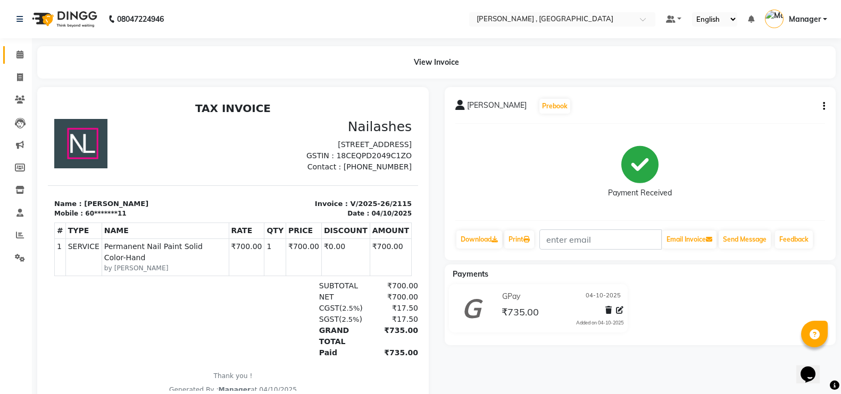
click at [19, 48] on link "Calendar" at bounding box center [16, 55] width 26 height 18
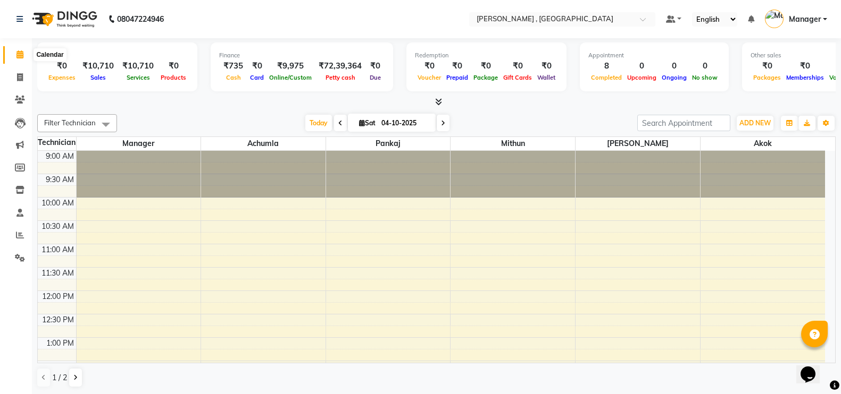
click at [14, 50] on span at bounding box center [20, 55] width 19 height 12
click at [13, 58] on span at bounding box center [20, 55] width 19 height 12
click at [13, 82] on span at bounding box center [20, 78] width 19 height 12
select select "service"
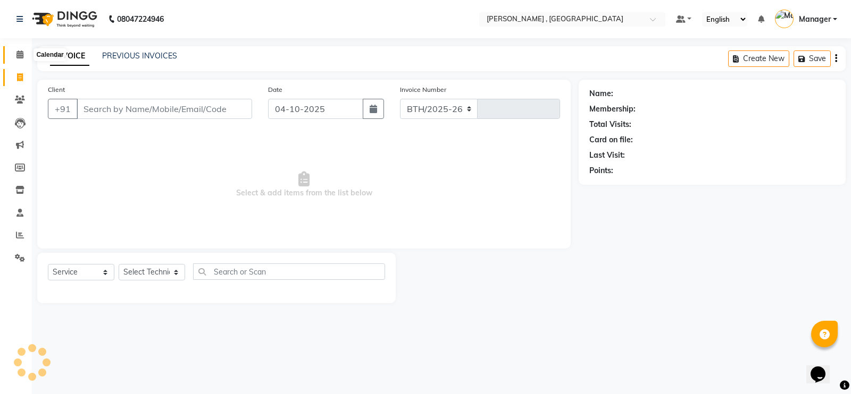
select select "4283"
type input "2116"
click at [16, 57] on icon at bounding box center [19, 55] width 7 height 8
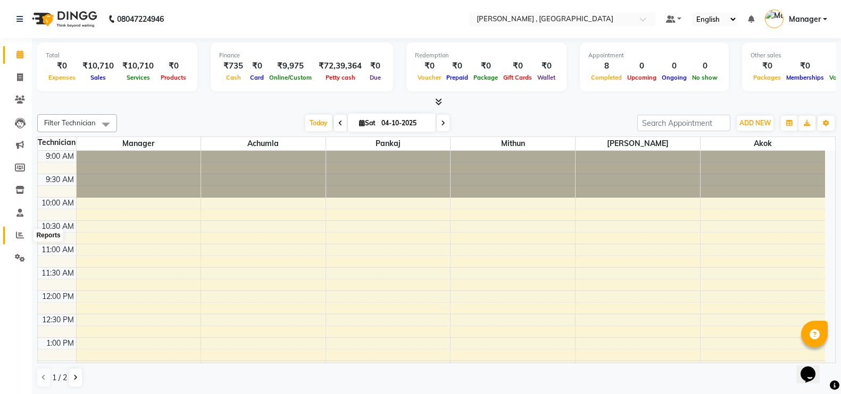
click at [14, 238] on span at bounding box center [20, 236] width 19 height 12
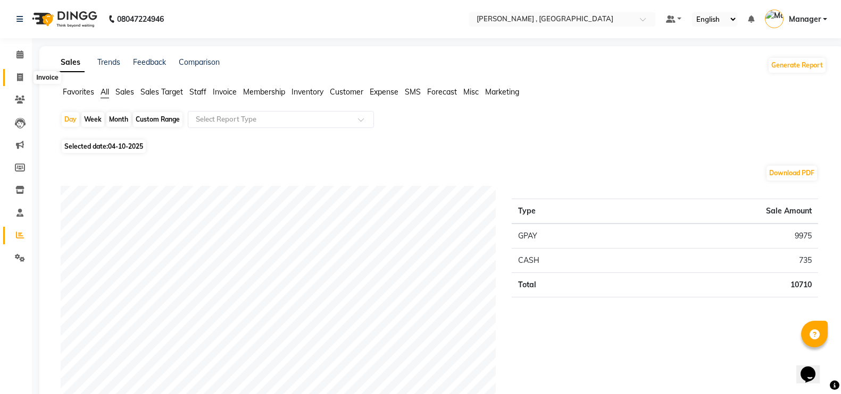
click at [13, 82] on span at bounding box center [20, 78] width 19 height 12
select select "service"
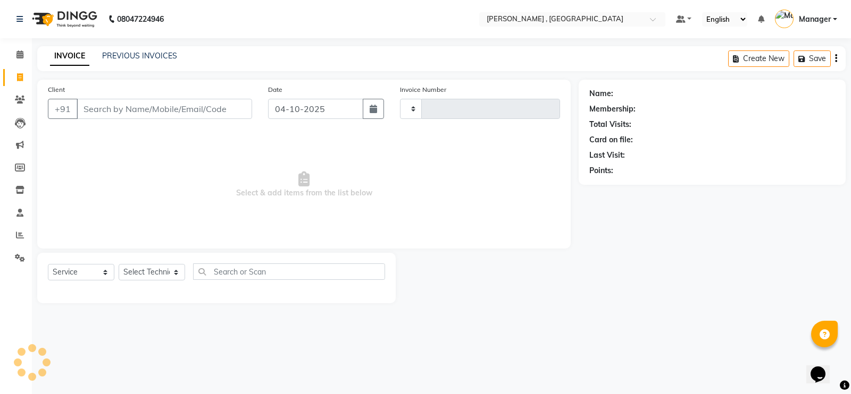
click at [150, 112] on input "Client" at bounding box center [164, 109] width 175 height 20
type input "813"
type input "2116"
select select "4283"
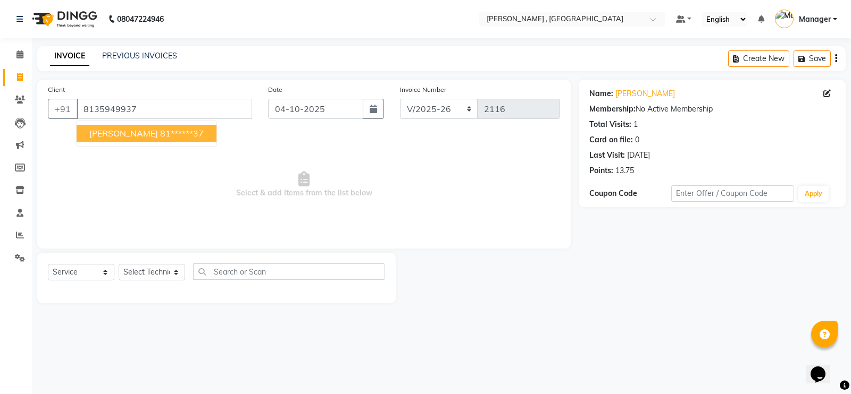
click at [160, 136] on ngb-highlight "81******37" at bounding box center [182, 133] width 44 height 11
type input "81******37"
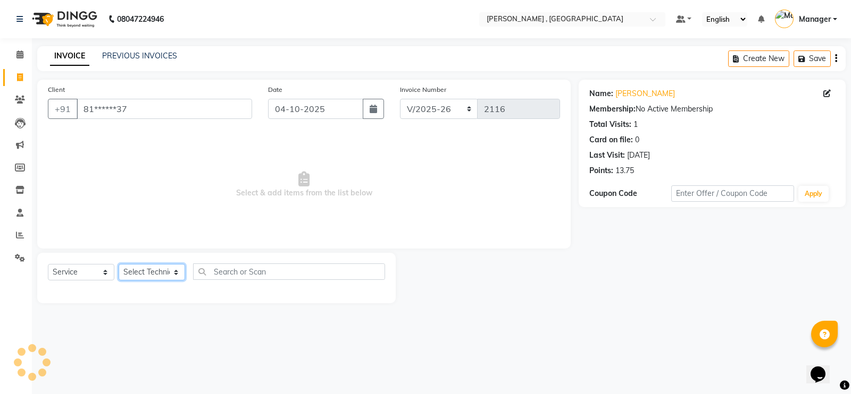
click at [161, 268] on select "Select Technician [PERSON_NAME] [PERSON_NAME] Manager [PERSON_NAME] Thangpi [PE…" at bounding box center [152, 272] width 66 height 16
select select "23266"
click at [119, 264] on select "Select Technician [PERSON_NAME] [PERSON_NAME] Manager [PERSON_NAME] Thangpi [PE…" at bounding box center [152, 272] width 66 height 16
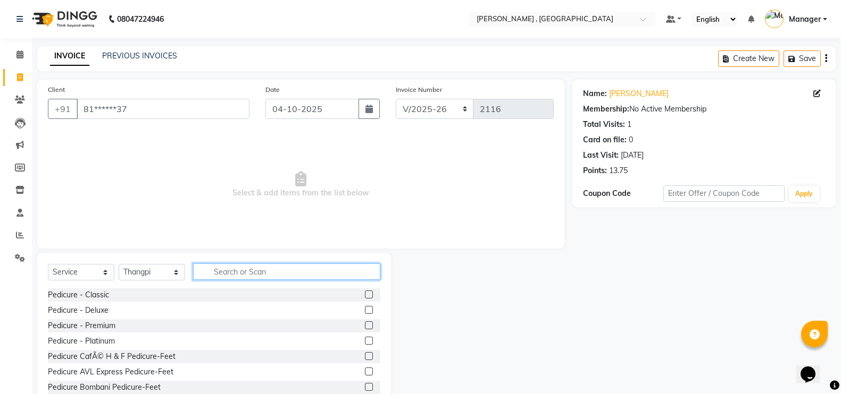
click at [232, 273] on input "text" at bounding box center [286, 272] width 187 height 16
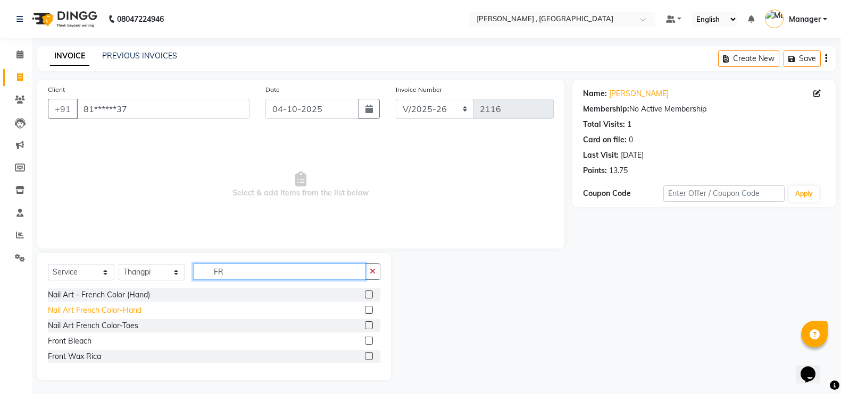
type input "FR"
click at [108, 306] on div "Nail Art French Color-Hand" at bounding box center [95, 310] width 94 height 11
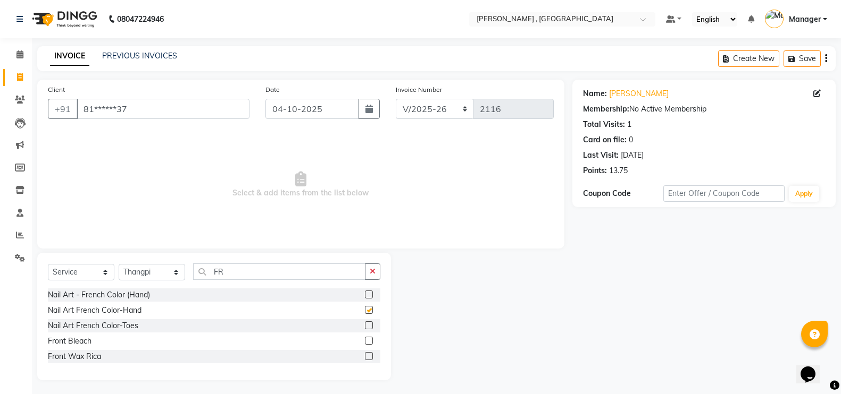
checkbox input "false"
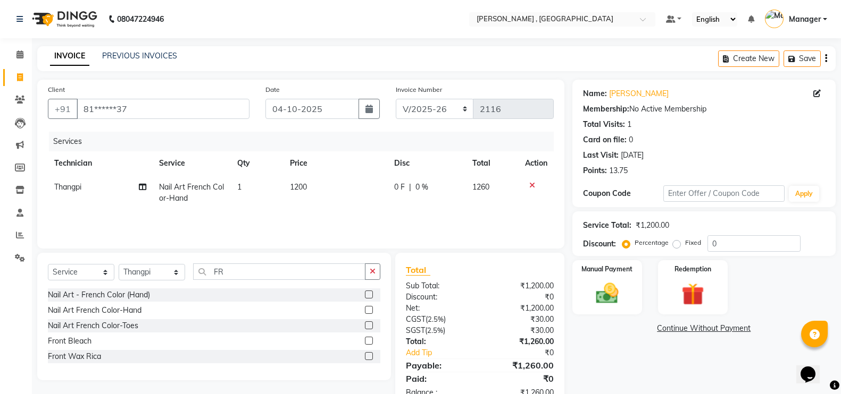
click at [284, 191] on td "1200" at bounding box center [335, 192] width 104 height 35
select select "23266"
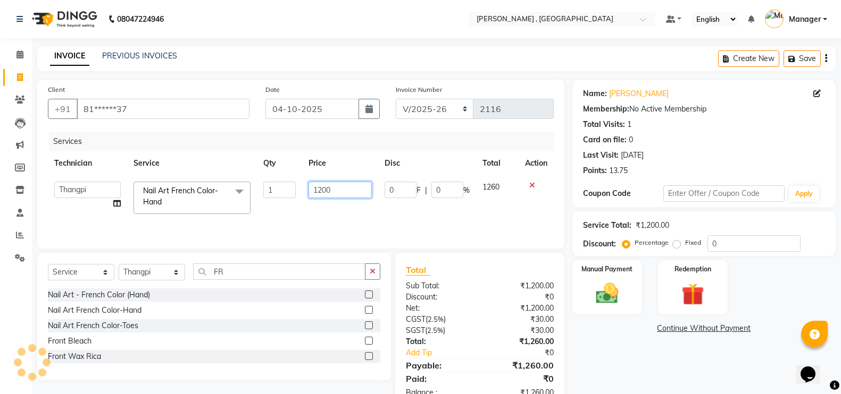
click at [326, 186] on input "1200" at bounding box center [339, 190] width 63 height 16
type input "160"
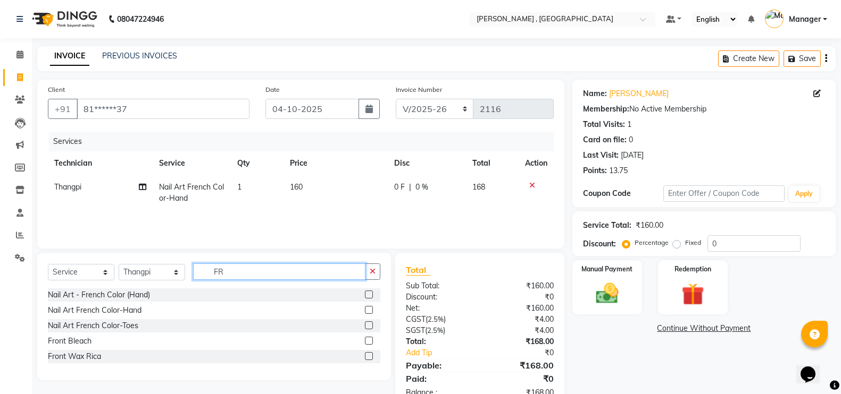
click at [275, 266] on input "FR" at bounding box center [279, 272] width 172 height 16
click at [266, 195] on td "1" at bounding box center [257, 192] width 52 height 35
select select "23266"
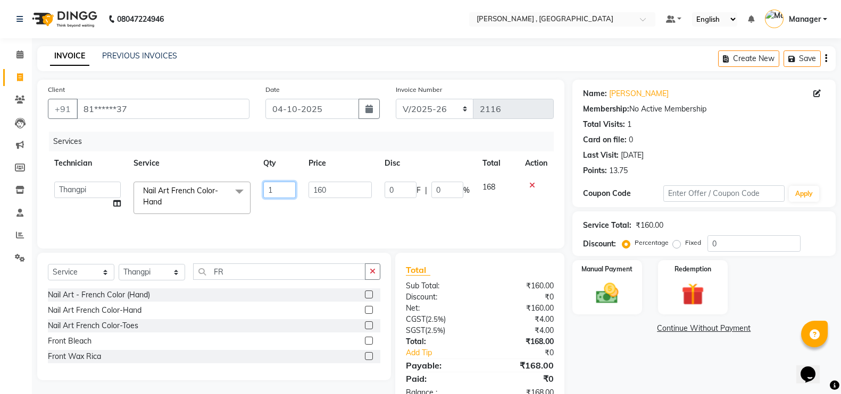
click at [284, 186] on input "1" at bounding box center [279, 190] width 32 height 16
type input "5"
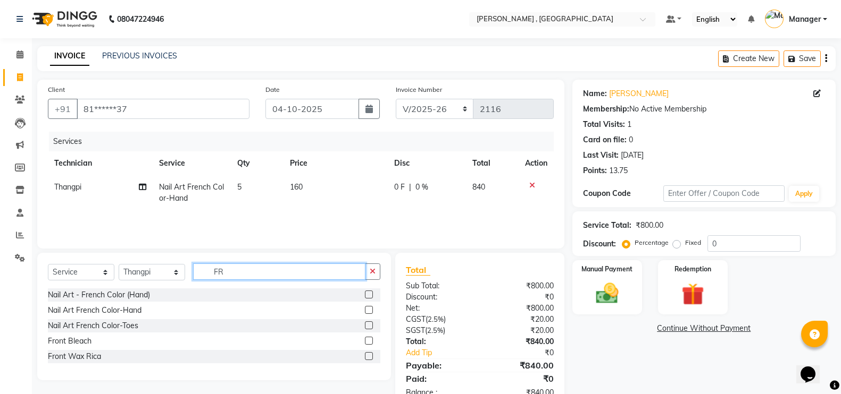
click at [281, 268] on input "FR" at bounding box center [279, 272] width 172 height 16
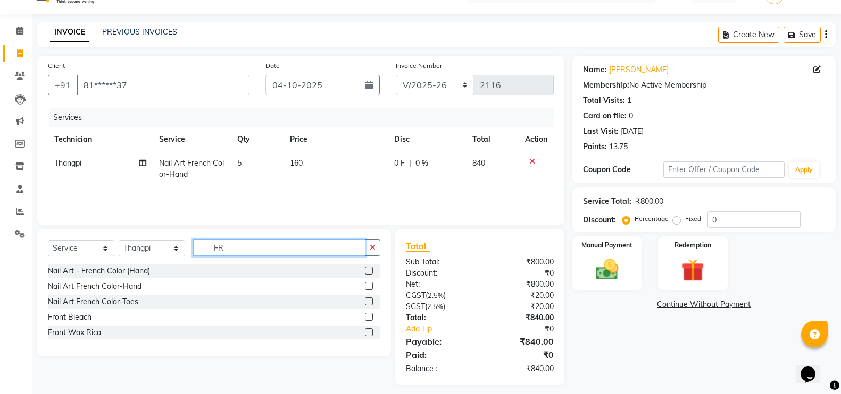
scroll to position [31, 0]
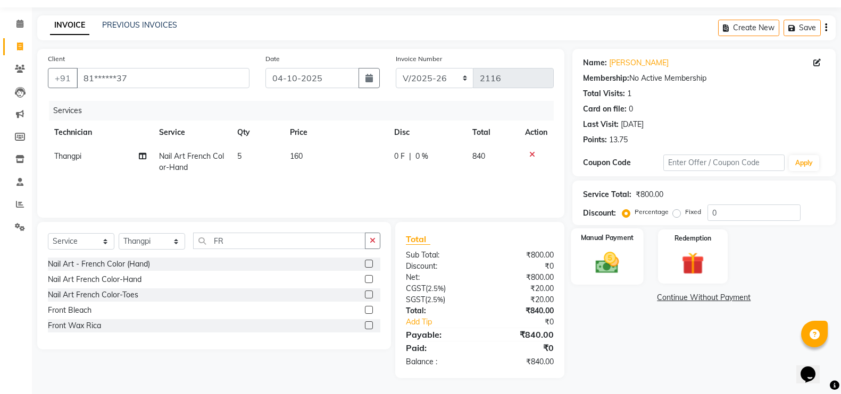
click at [614, 244] on div "Manual Payment" at bounding box center [606, 257] width 73 height 56
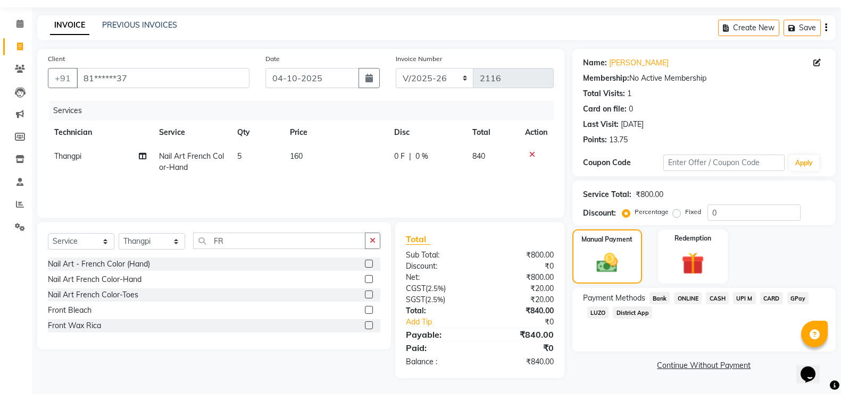
click at [793, 299] on span "GPay" at bounding box center [798, 298] width 22 height 12
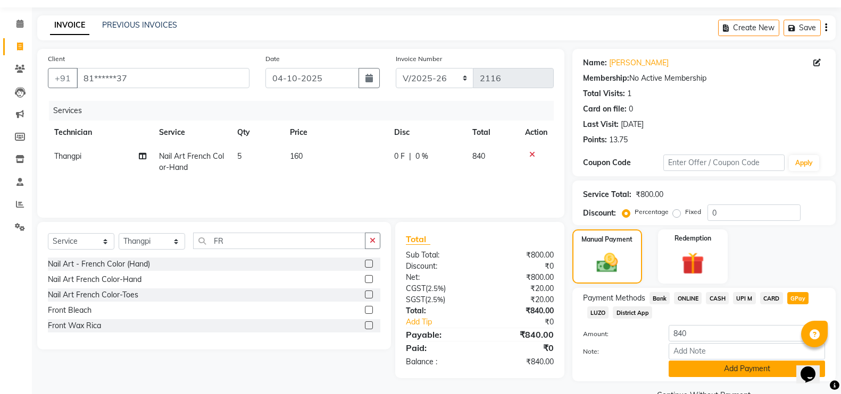
click at [746, 370] on button "Add Payment" at bounding box center [746, 369] width 156 height 16
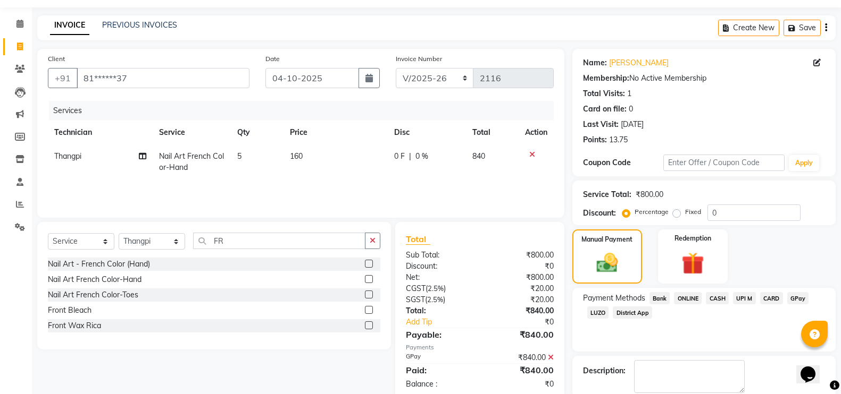
scroll to position [86, 0]
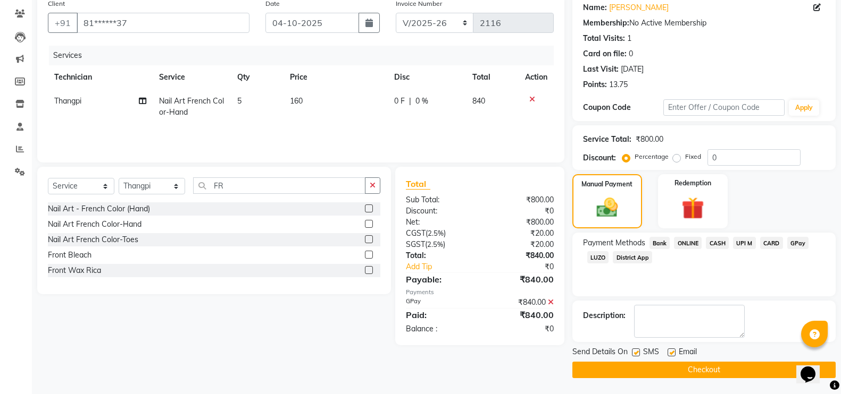
click at [746, 370] on button "Checkout" at bounding box center [703, 370] width 263 height 16
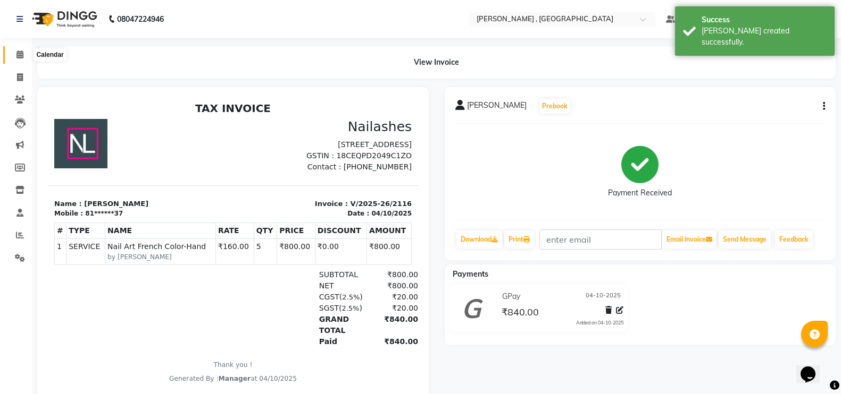
click at [19, 53] on icon at bounding box center [19, 55] width 7 height 8
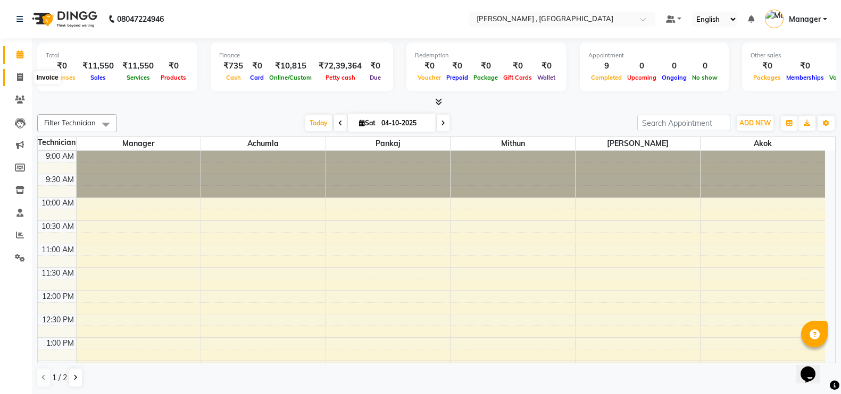
click at [18, 78] on icon at bounding box center [20, 77] width 6 height 8
select select "service"
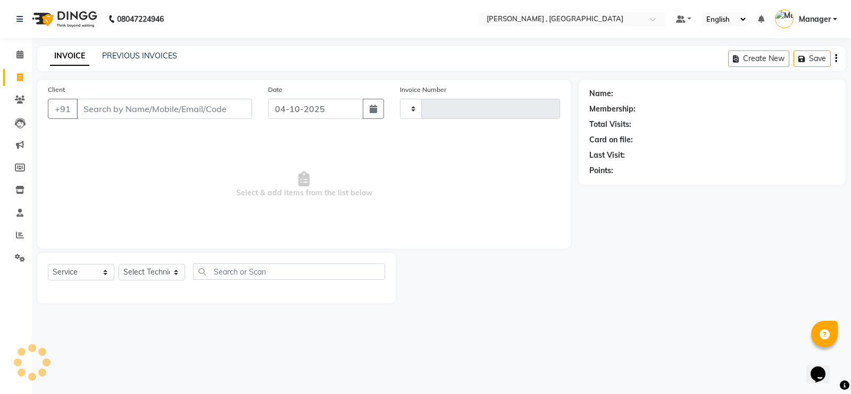
type input "2117"
select select "4283"
click at [197, 107] on input "Client" at bounding box center [164, 109] width 175 height 20
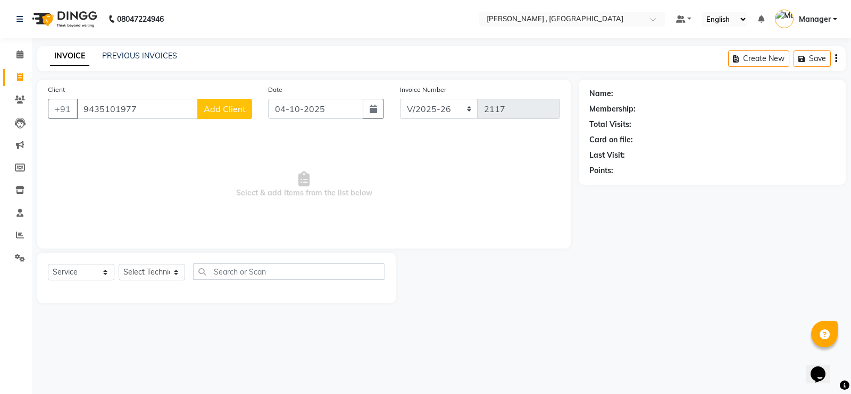
type input "9435101977"
click at [231, 101] on button "Add Client" at bounding box center [224, 109] width 55 height 20
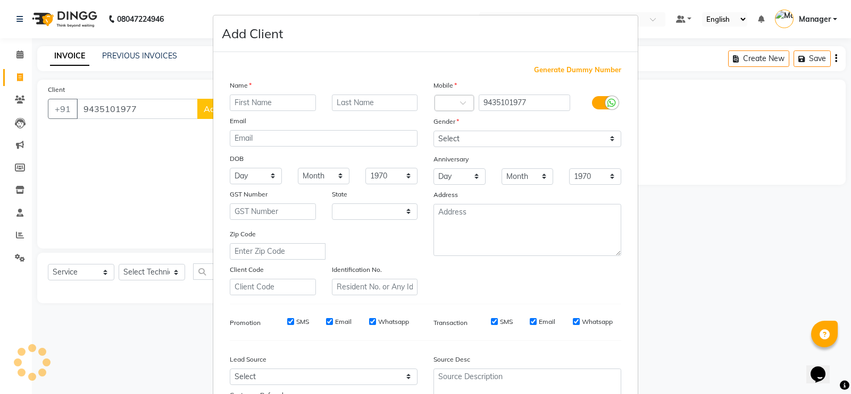
select select "21"
click at [257, 101] on input "text" at bounding box center [273, 103] width 86 height 16
type input "s"
type input "[PERSON_NAME]"
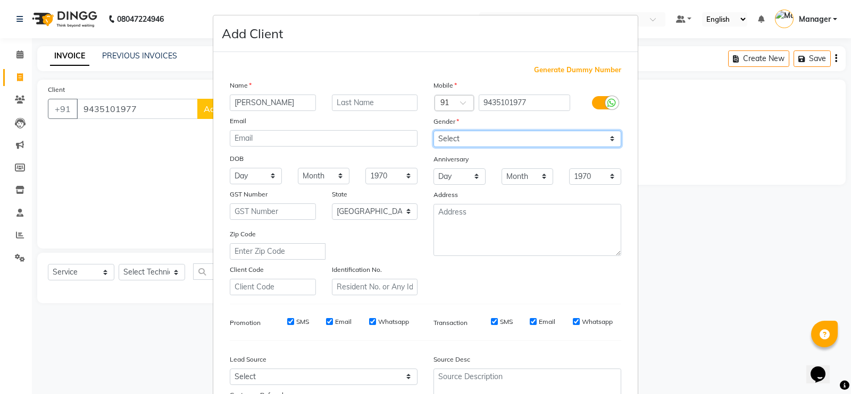
click at [468, 142] on select "Select [DEMOGRAPHIC_DATA] [DEMOGRAPHIC_DATA] Other Prefer Not To Say" at bounding box center [527, 139] width 188 height 16
select select "[DEMOGRAPHIC_DATA]"
click at [433, 131] on select "Select [DEMOGRAPHIC_DATA] [DEMOGRAPHIC_DATA] Other Prefer Not To Say" at bounding box center [527, 139] width 188 height 16
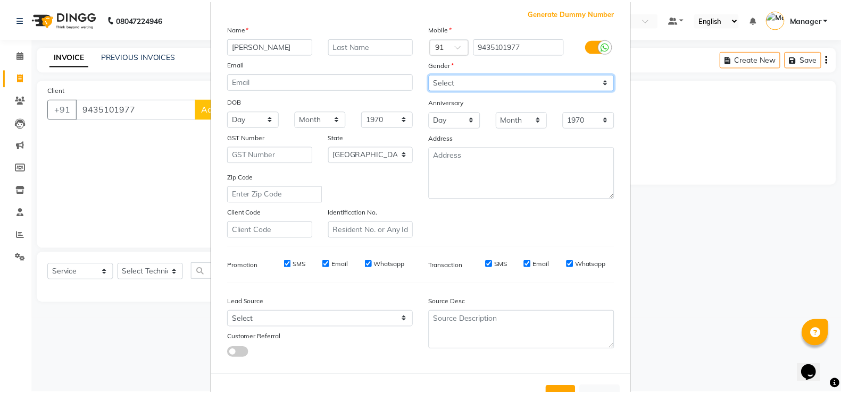
scroll to position [96, 0]
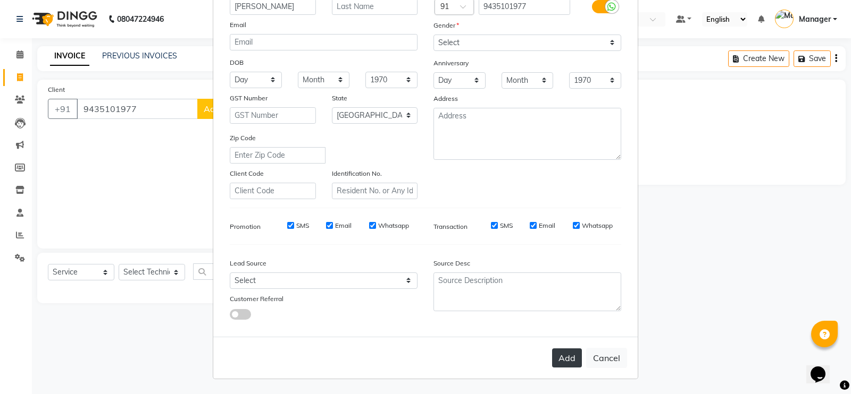
click at [563, 355] on button "Add" at bounding box center [567, 358] width 30 height 19
click at [141, 271] on ngb-modal-window "Add Client Generate Dummy Number Name [PERSON_NAME] Email DOB Day 01 02 03 04 0…" at bounding box center [425, 197] width 851 height 394
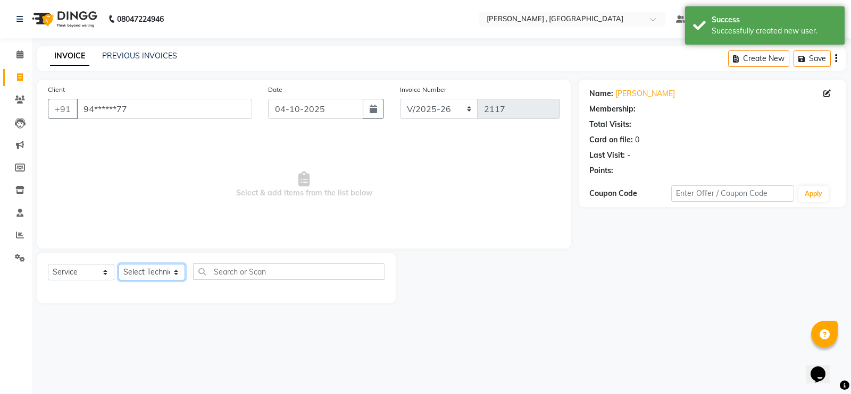
click at [141, 271] on select "Select Technician [PERSON_NAME] [PERSON_NAME] Manager [PERSON_NAME] Thangpi [PE…" at bounding box center [152, 272] width 66 height 16
click at [119, 264] on select "Select Technician [PERSON_NAME] [PERSON_NAME] Manager [PERSON_NAME] Thangpi [PE…" at bounding box center [152, 272] width 66 height 16
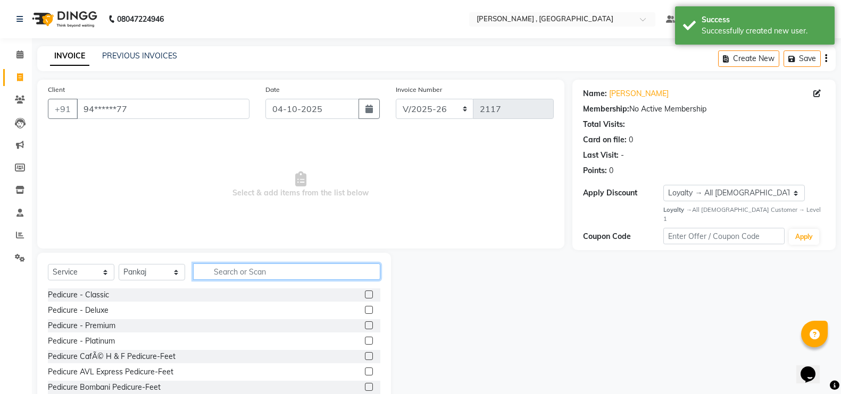
click at [235, 273] on input "text" at bounding box center [286, 272] width 187 height 16
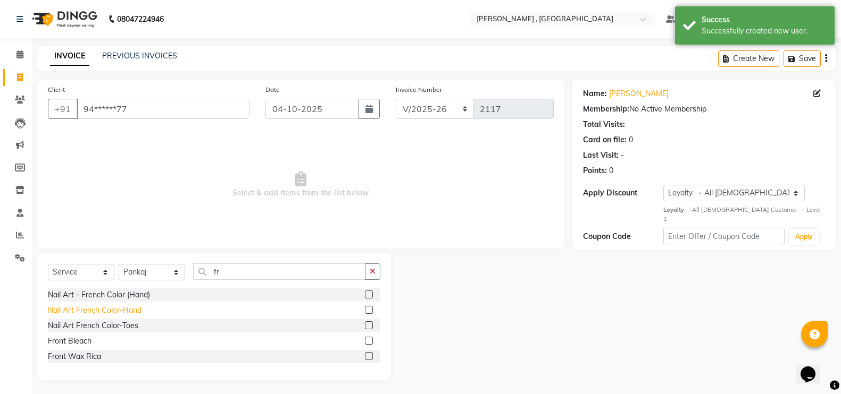
click at [122, 309] on div "Nail Art French Color-Hand" at bounding box center [95, 310] width 94 height 11
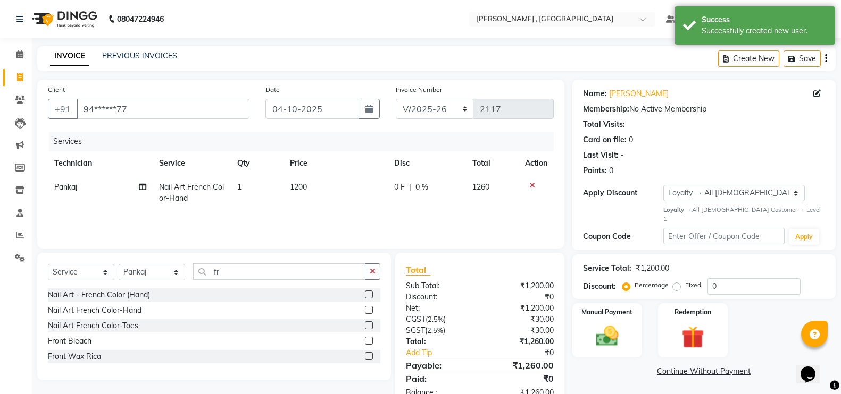
scroll to position [31, 0]
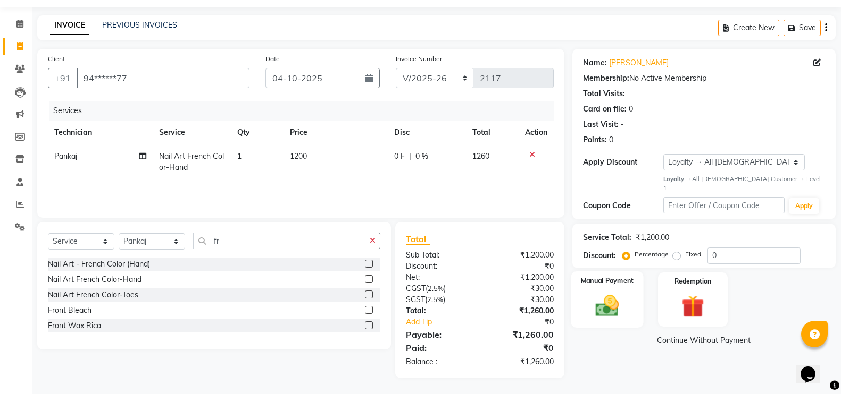
click at [612, 292] on img at bounding box center [607, 305] width 38 height 27
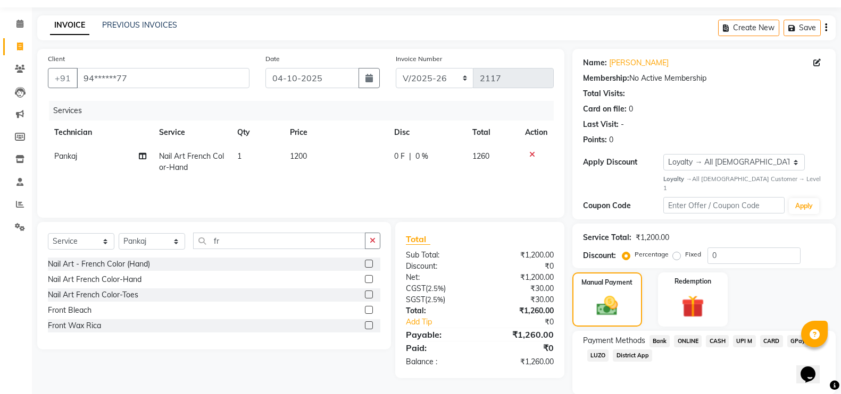
scroll to position [60, 0]
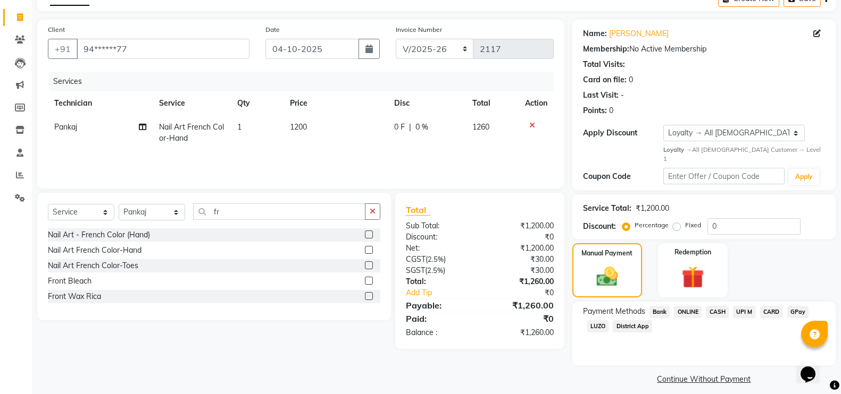
click at [800, 306] on span "GPay" at bounding box center [798, 312] width 22 height 12
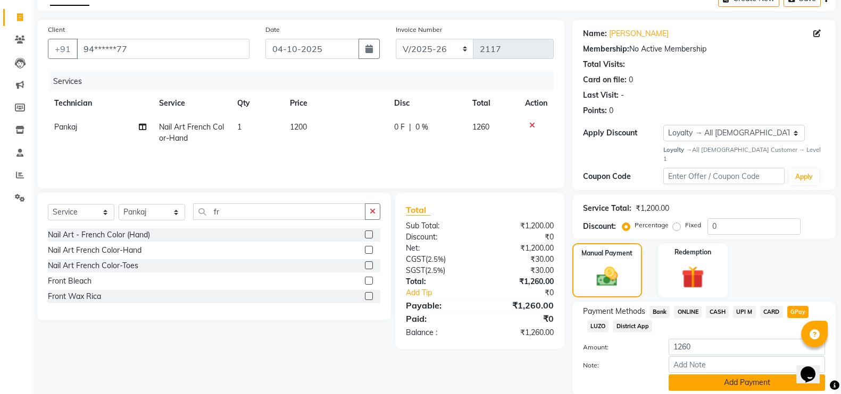
click at [725, 379] on button "Add Payment" at bounding box center [746, 383] width 156 height 16
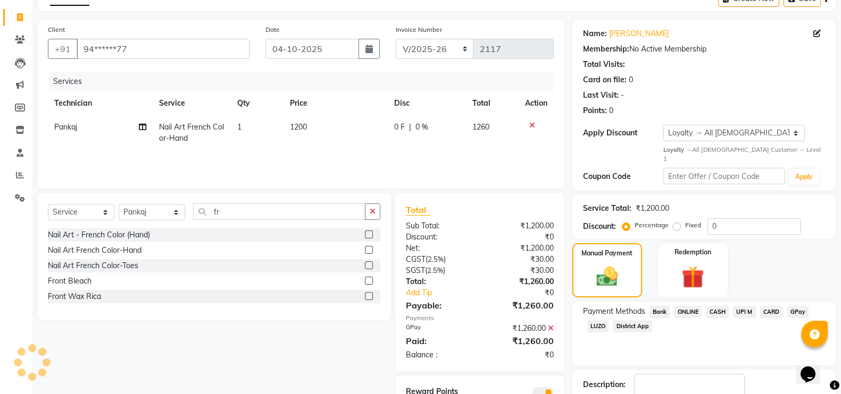
scroll to position [120, 0]
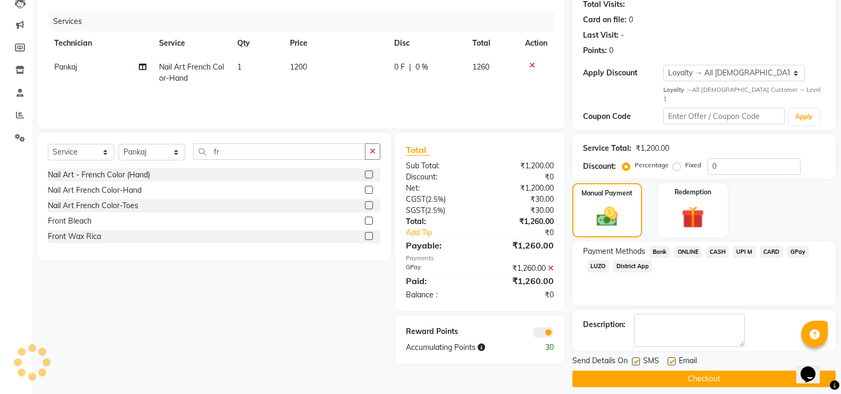
click at [726, 373] on button "Checkout" at bounding box center [703, 379] width 263 height 16
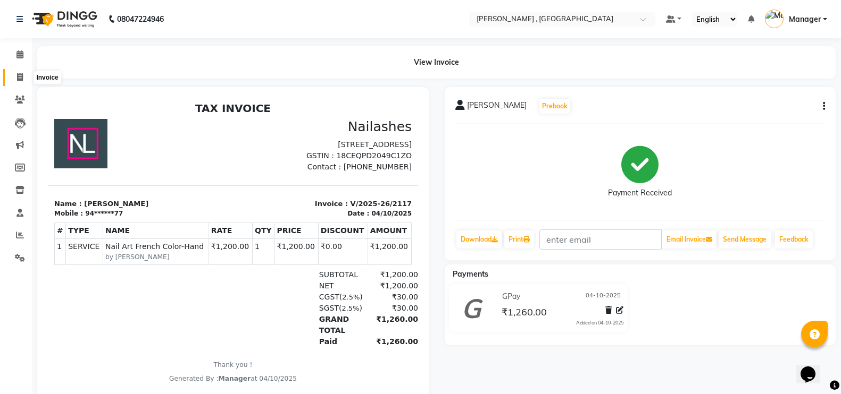
click at [11, 78] on span at bounding box center [20, 78] width 19 height 12
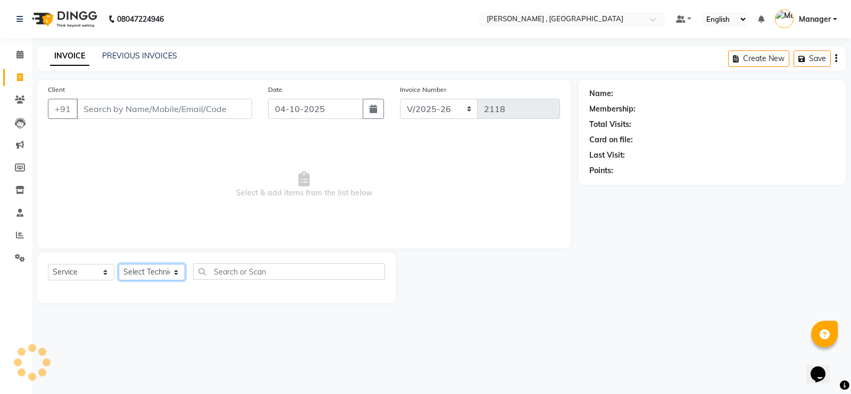
click at [138, 276] on select "Select Technician" at bounding box center [152, 272] width 66 height 16
click at [142, 269] on select "Select Technician" at bounding box center [152, 272] width 66 height 16
click at [119, 264] on select "Select Technician [PERSON_NAME] [PERSON_NAME] Manager [PERSON_NAME] Thangpi [PE…" at bounding box center [152, 272] width 66 height 16
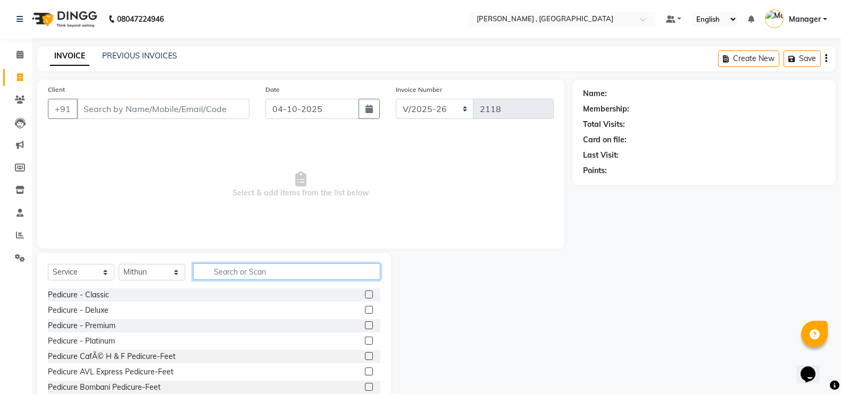
click at [222, 269] on input "text" at bounding box center [286, 272] width 187 height 16
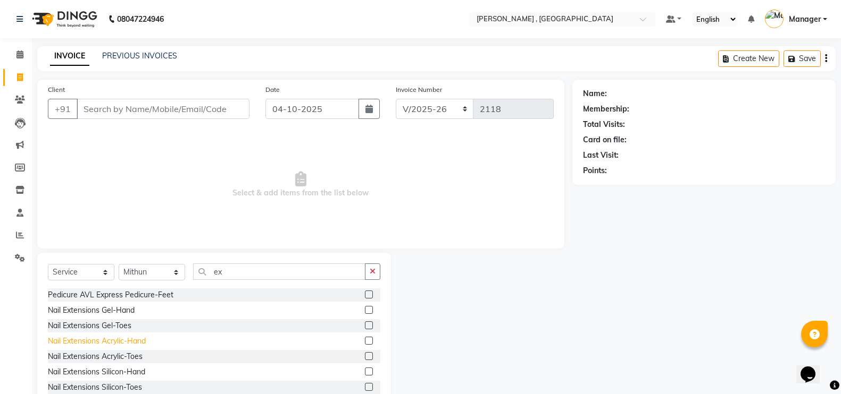
click at [116, 340] on div "Nail Extensions Acrylic-Hand" at bounding box center [97, 341] width 98 height 11
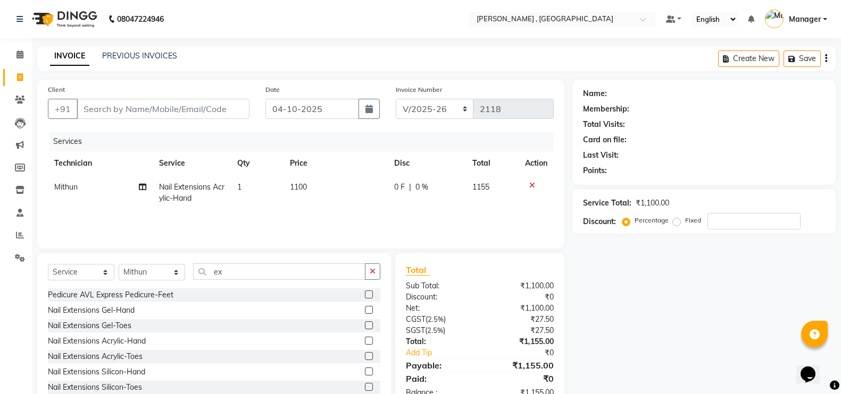
click at [282, 192] on td "1" at bounding box center [257, 192] width 52 height 35
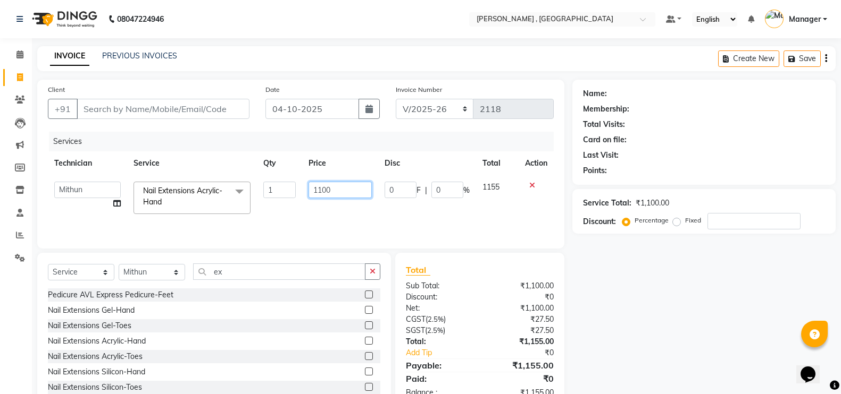
click at [321, 187] on input "1100" at bounding box center [339, 190] width 63 height 16
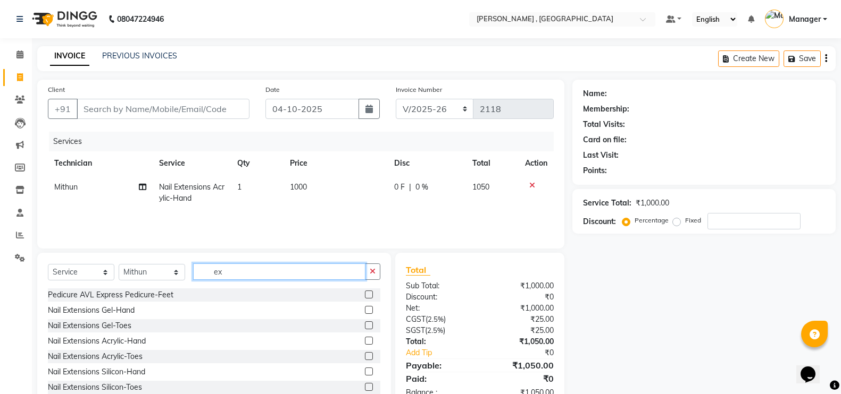
click at [316, 268] on input "ex" at bounding box center [279, 272] width 172 height 16
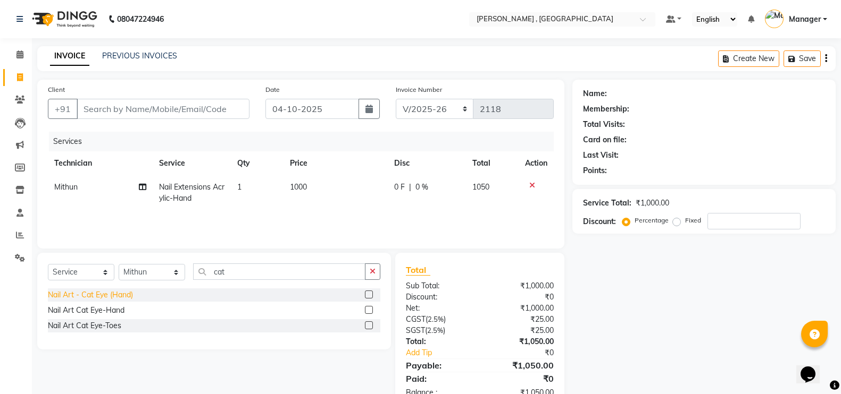
click at [125, 292] on div "Nail Art - Cat Eye (Hand)" at bounding box center [90, 295] width 85 height 11
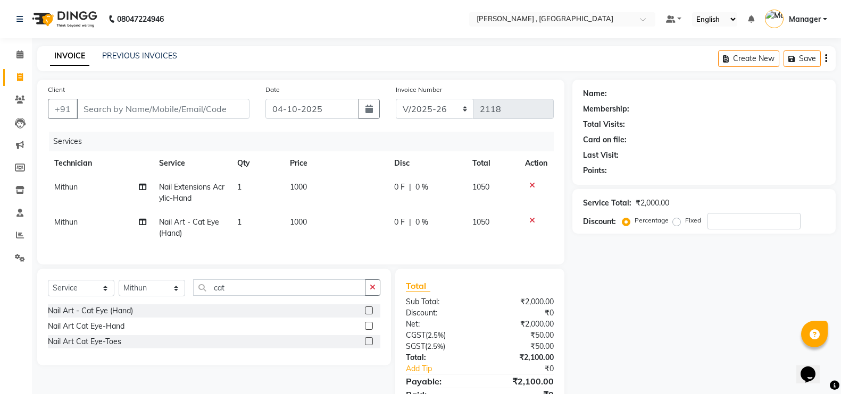
click at [300, 226] on span "1000" at bounding box center [298, 222] width 17 height 10
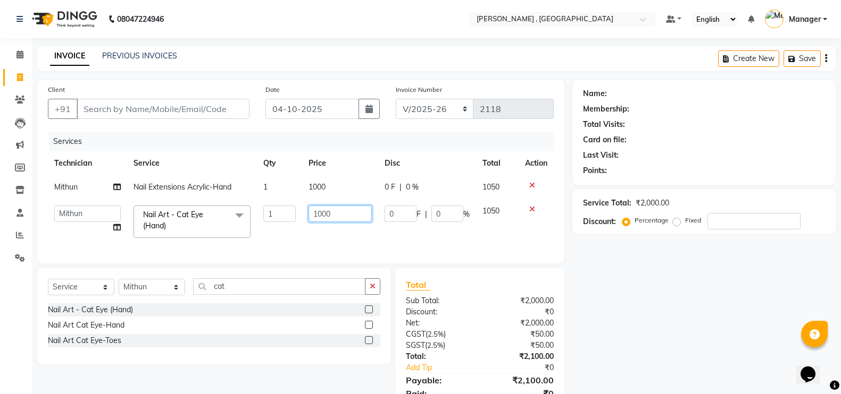
click at [318, 212] on input "1000" at bounding box center [339, 214] width 63 height 16
click at [326, 295] on input "cat" at bounding box center [279, 287] width 172 height 16
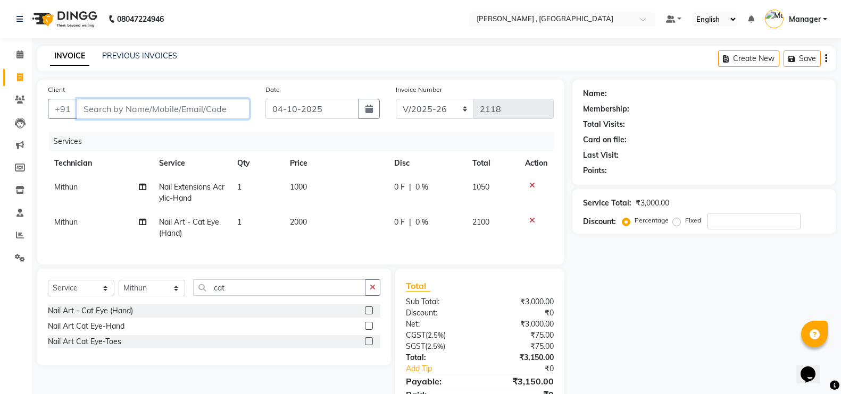
click at [166, 100] on input "Client" at bounding box center [163, 109] width 173 height 20
click at [225, 104] on span "Add Client" at bounding box center [222, 109] width 42 height 11
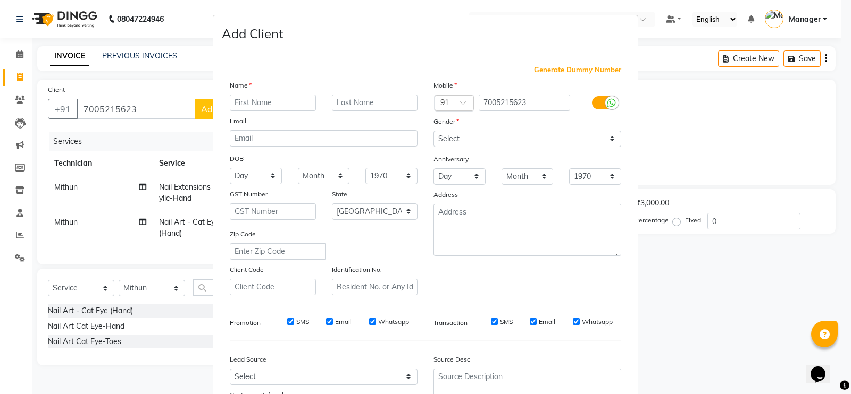
click at [283, 102] on input "text" at bounding box center [273, 103] width 86 height 16
click at [449, 134] on select "Select [DEMOGRAPHIC_DATA] [DEMOGRAPHIC_DATA] Other Prefer Not To Say" at bounding box center [527, 139] width 188 height 16
click at [433, 131] on select "Select [DEMOGRAPHIC_DATA] [DEMOGRAPHIC_DATA] Other Prefer Not To Say" at bounding box center [527, 139] width 188 height 16
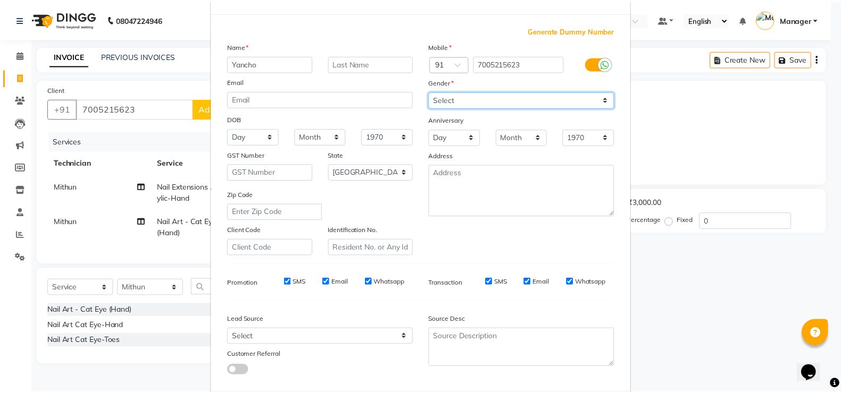
scroll to position [96, 0]
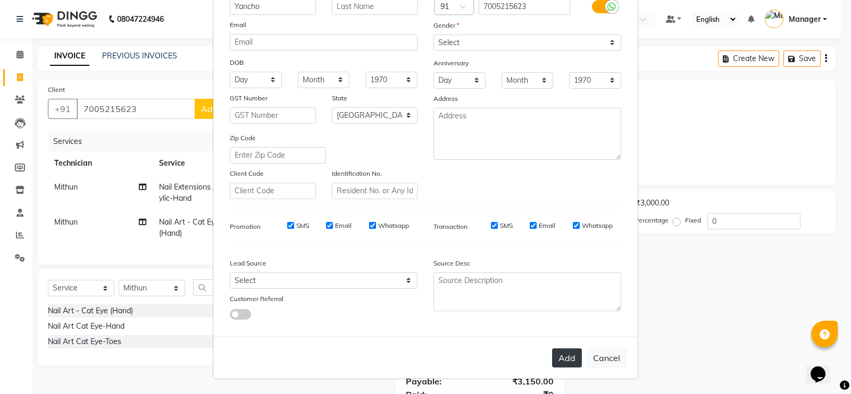
click at [559, 361] on button "Add" at bounding box center [567, 358] width 30 height 19
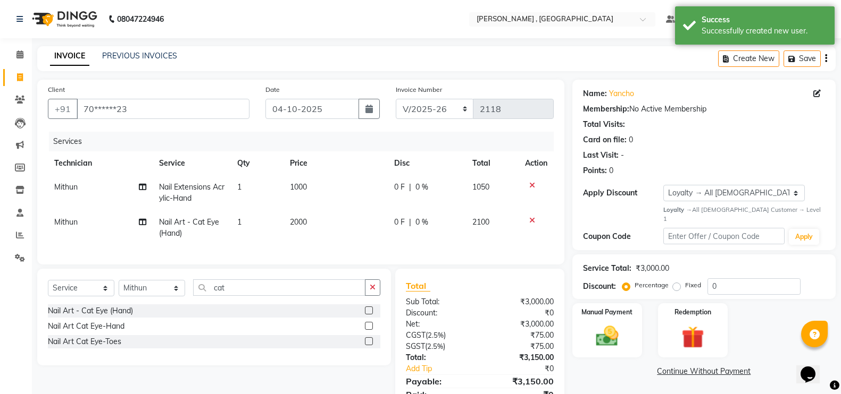
scroll to position [57, 0]
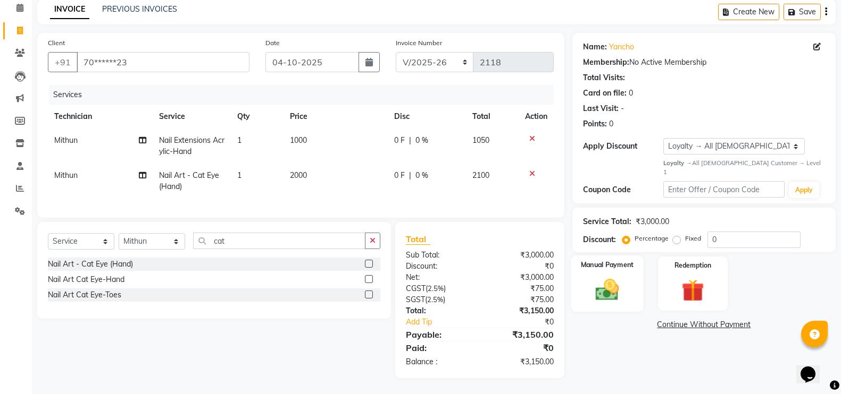
click at [608, 276] on img at bounding box center [607, 289] width 38 height 27
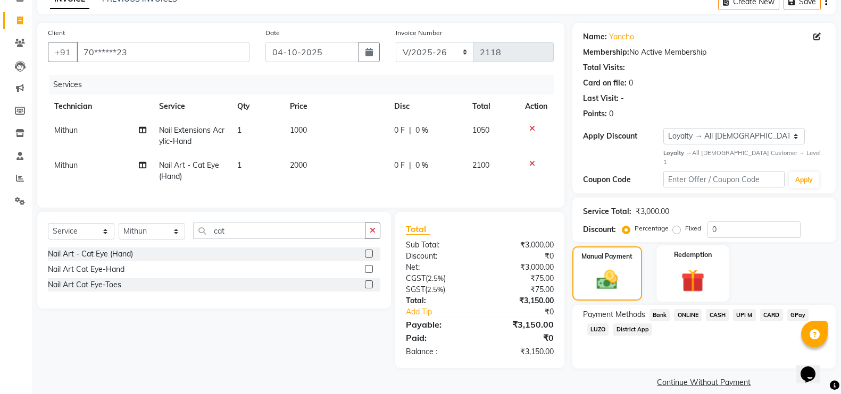
scroll to position [60, 0]
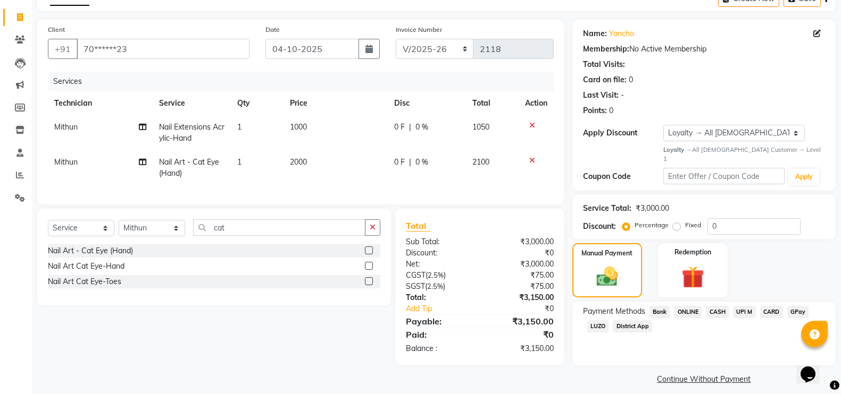
click at [804, 306] on span "GPay" at bounding box center [798, 312] width 22 height 12
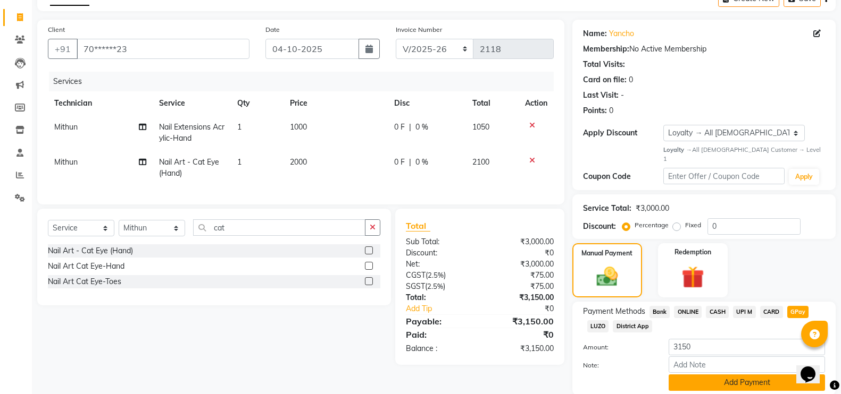
click at [721, 379] on button "Add Payment" at bounding box center [746, 383] width 156 height 16
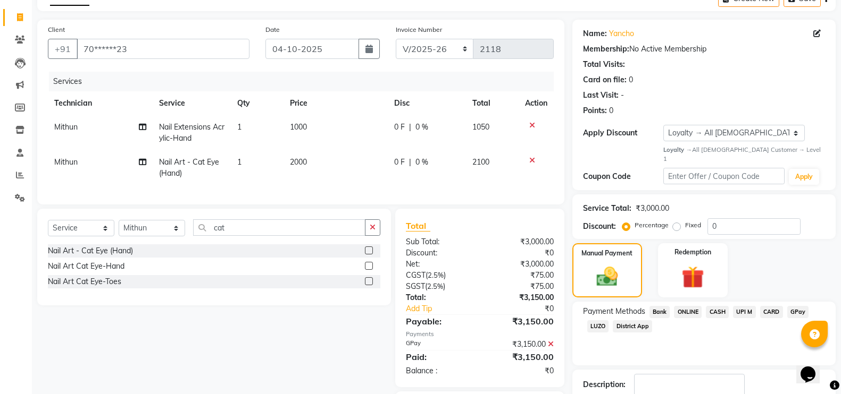
scroll to position [132, 0]
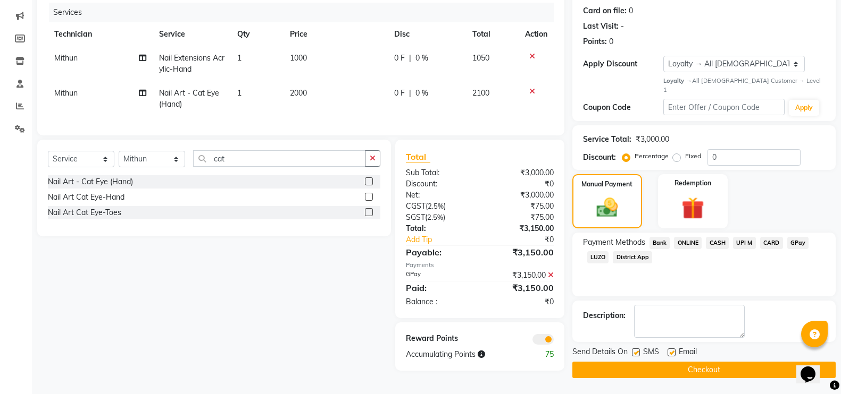
click at [753, 362] on button "Checkout" at bounding box center [703, 370] width 263 height 16
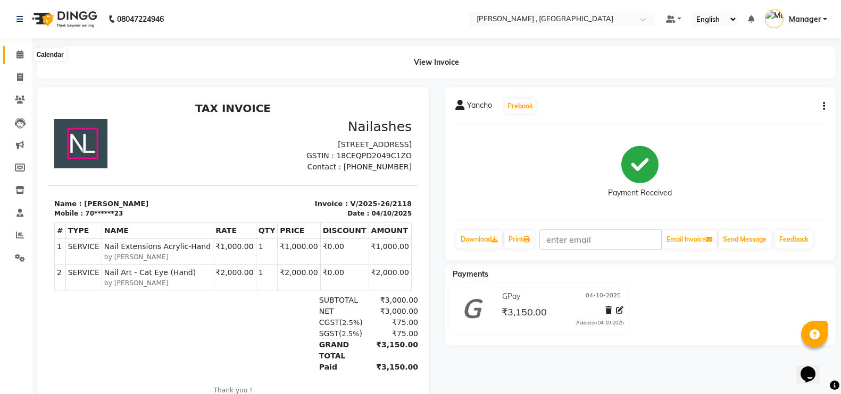
click at [19, 54] on icon at bounding box center [19, 55] width 7 height 8
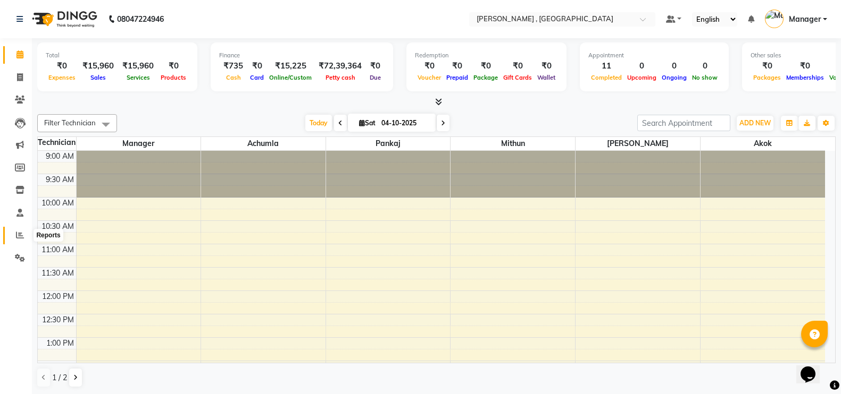
click at [16, 238] on icon at bounding box center [20, 235] width 8 height 8
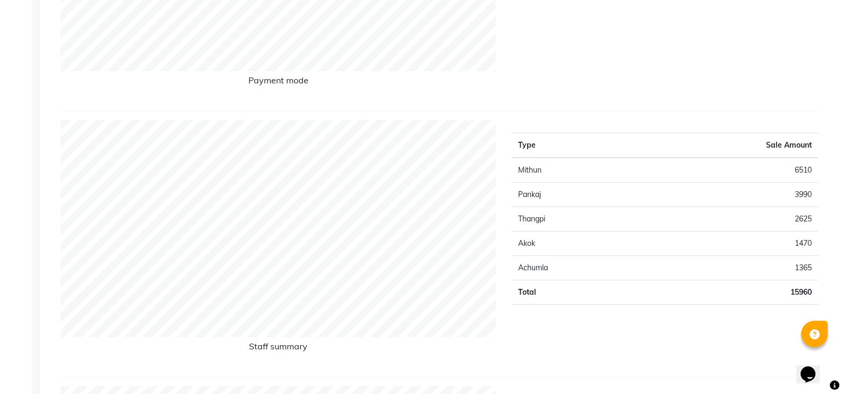
scroll to position [66, 0]
